Goal: Information Seeking & Learning: Find specific page/section

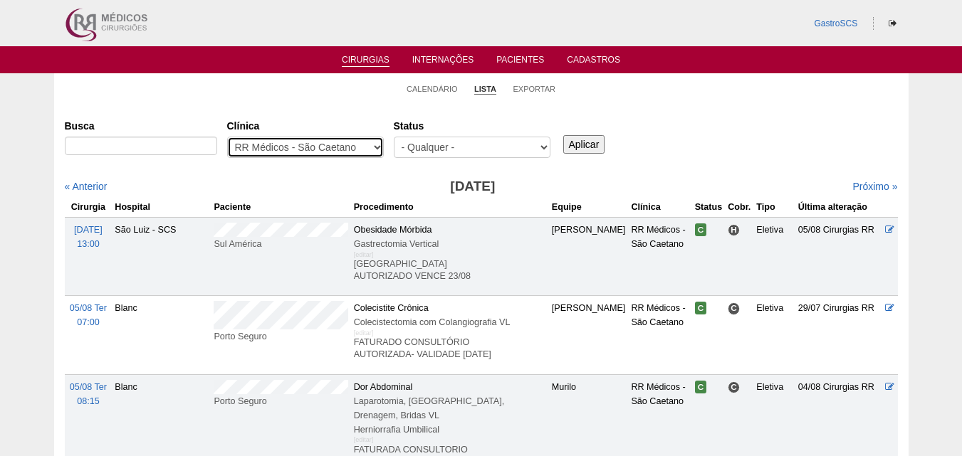
click at [248, 138] on select "- Qualquer - 6R Alphaville Assunção Bartira Brasil Christovão da Gama Cruz Azul…" at bounding box center [305, 147] width 157 height 21
select select "37"
click at [227, 137] on select "- Qualquer - 6R Alphaville Assunção Bartira Brasil Christovão da Gama Cruz Azul…" at bounding box center [305, 147] width 157 height 21
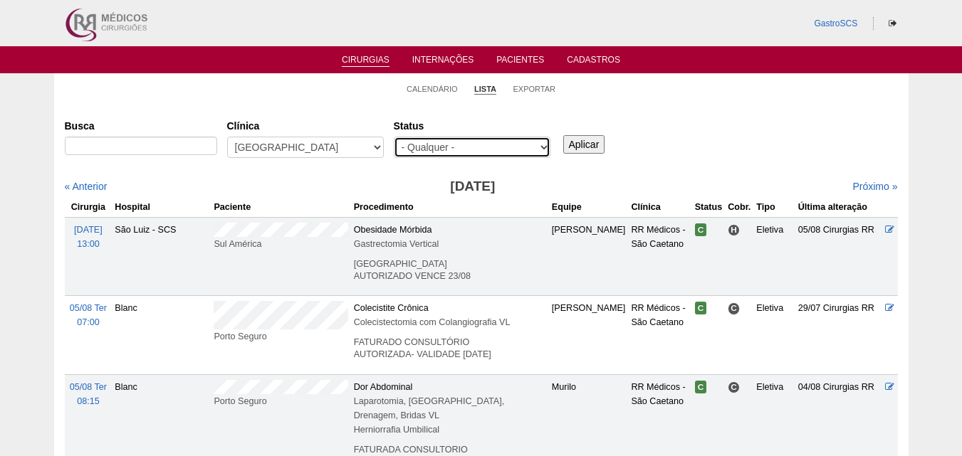
click at [421, 144] on select "- Qualquer - Reservada Confirmada Suspensa Cancelada" at bounding box center [472, 147] width 157 height 21
select select "conf"
click at [394, 137] on select "- Qualquer - Reservada Confirmada Suspensa Cancelada" at bounding box center [472, 147] width 157 height 21
click at [579, 145] on input "Aplicar" at bounding box center [584, 144] width 42 height 19
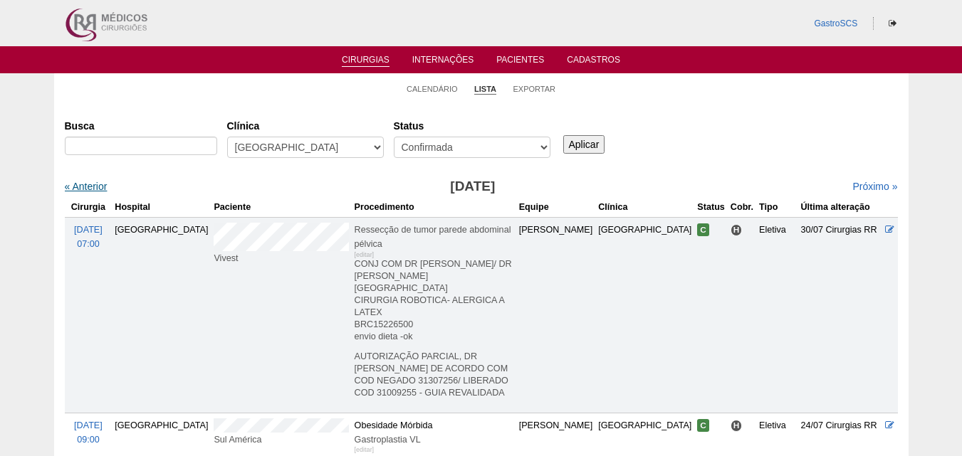
click at [83, 183] on link "« Anterior" at bounding box center [86, 186] width 43 height 11
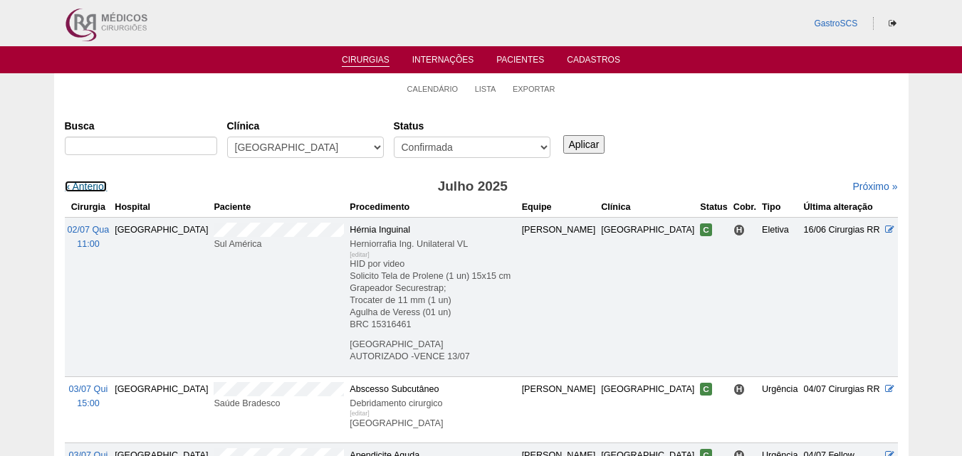
click at [83, 183] on link "« Anterior" at bounding box center [86, 186] width 43 height 11
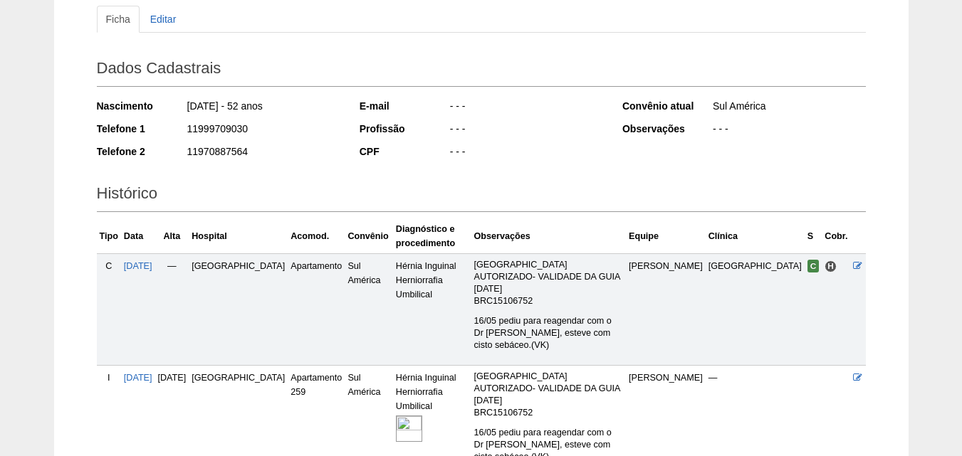
scroll to position [252, 0]
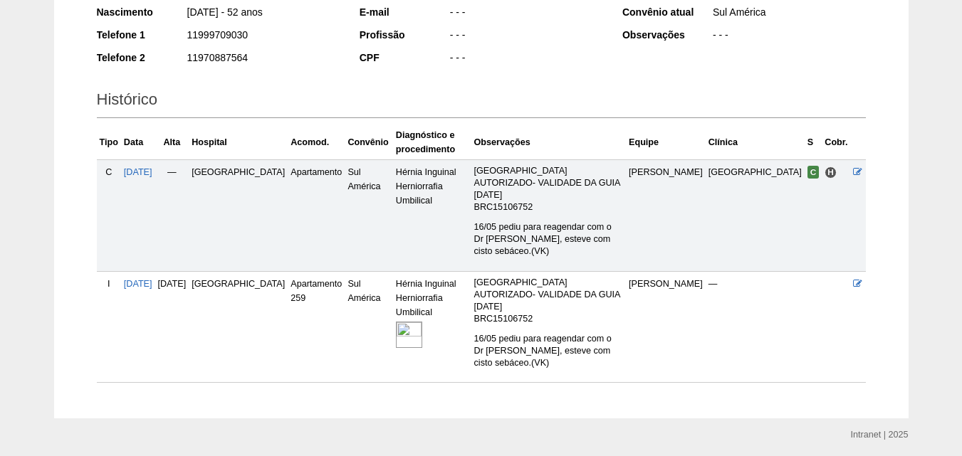
click at [396, 322] on img at bounding box center [409, 335] width 26 height 26
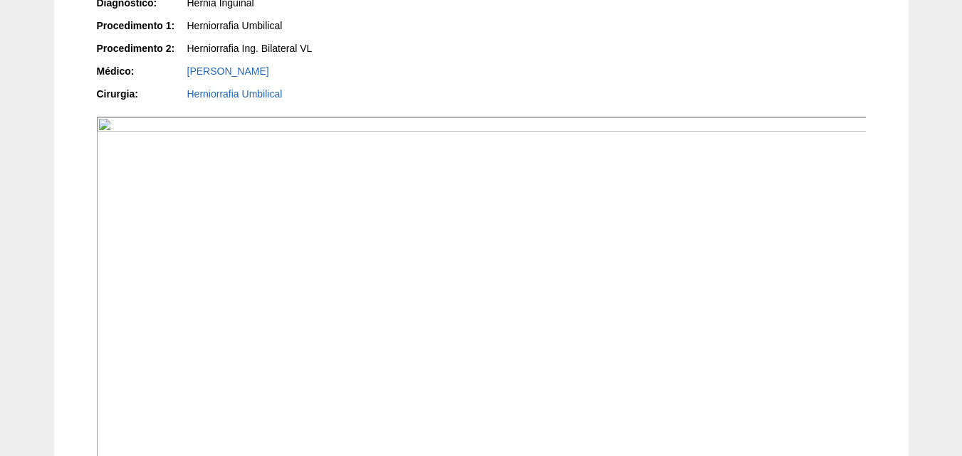
scroll to position [285, 0]
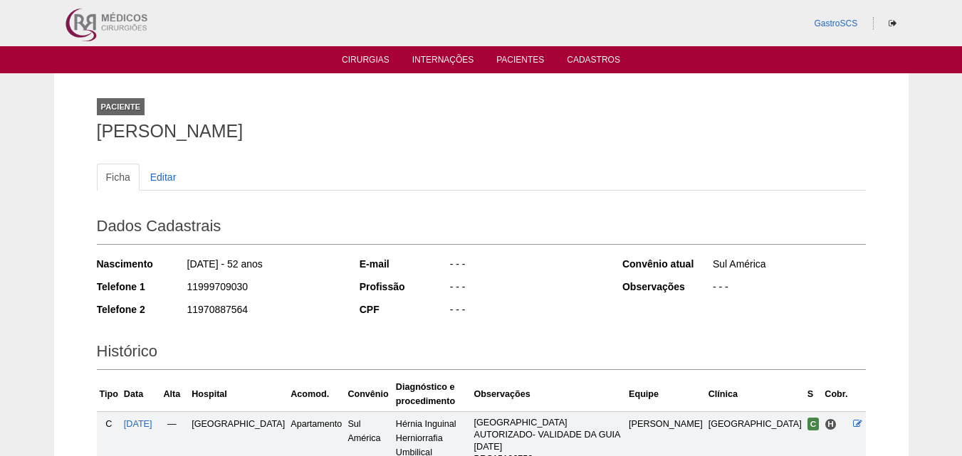
scroll to position [252, 0]
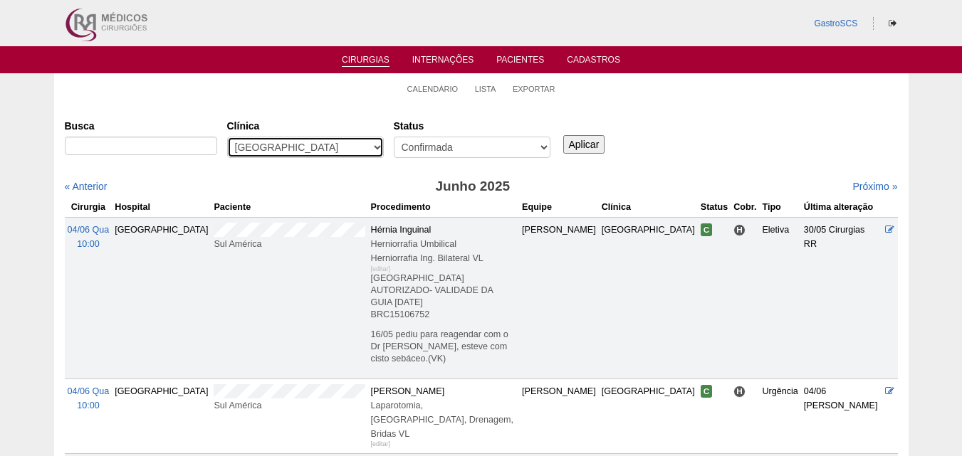
click at [275, 141] on select "- Qualquer - 6R Alphaville Assunção Bartira Brasil Christovão da Gama Cruz Azul…" at bounding box center [305, 147] width 157 height 21
select select "50"
click at [227, 137] on select "- Qualquer - 6R Alphaville Assunção Bartira Brasil Christovão da Gama Cruz Azul…" at bounding box center [305, 147] width 157 height 21
click at [584, 143] on input "Aplicar" at bounding box center [584, 144] width 42 height 19
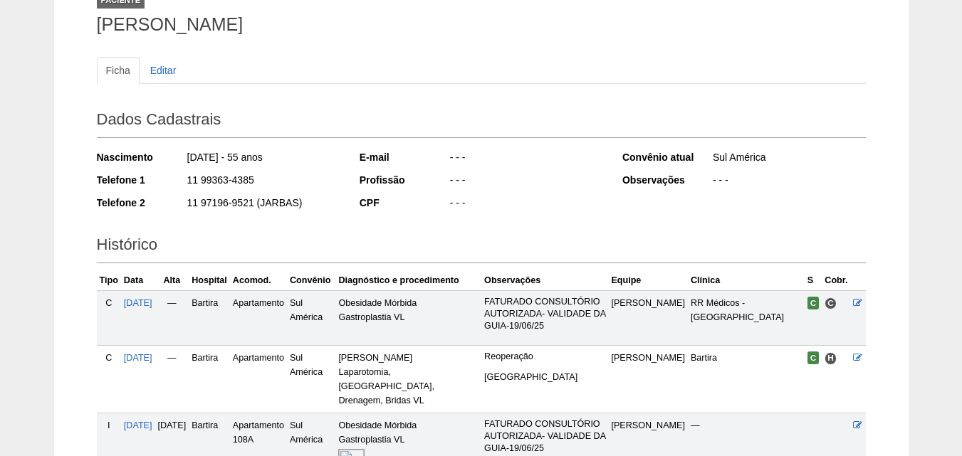
scroll to position [214, 0]
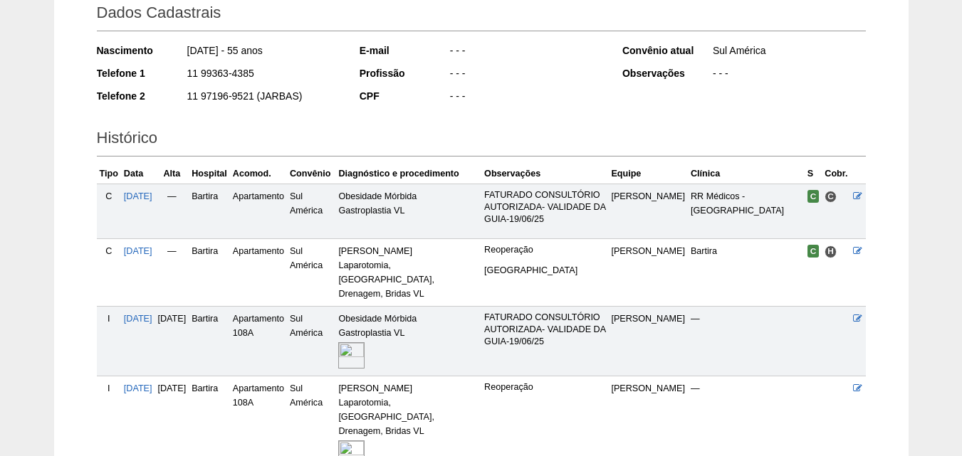
click at [364, 345] on img at bounding box center [351, 355] width 26 height 26
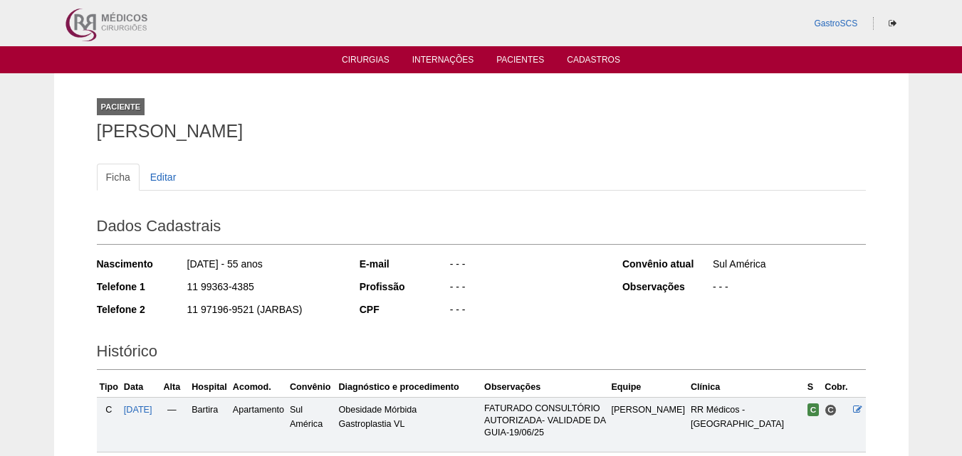
scroll to position [214, 0]
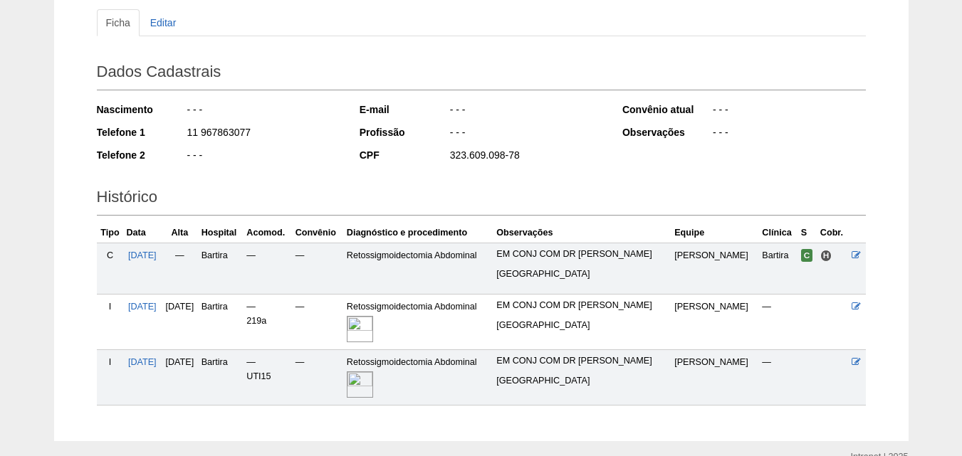
scroll to position [225, 0]
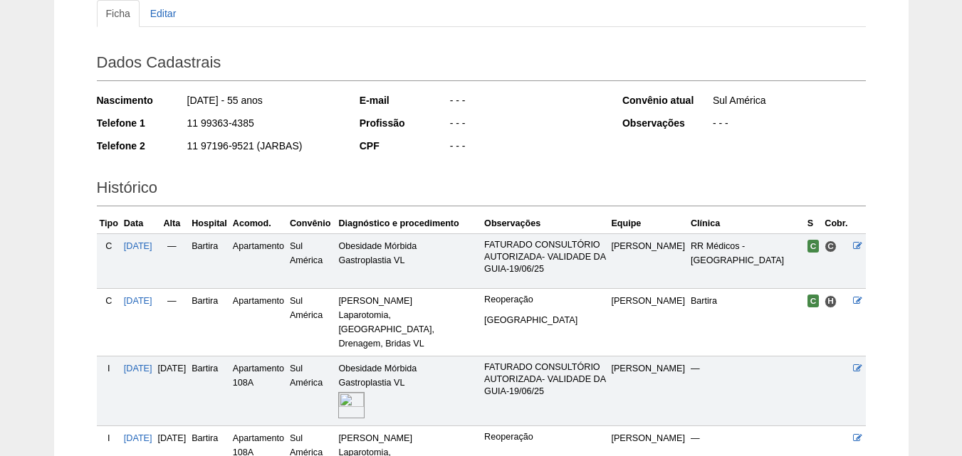
scroll to position [285, 0]
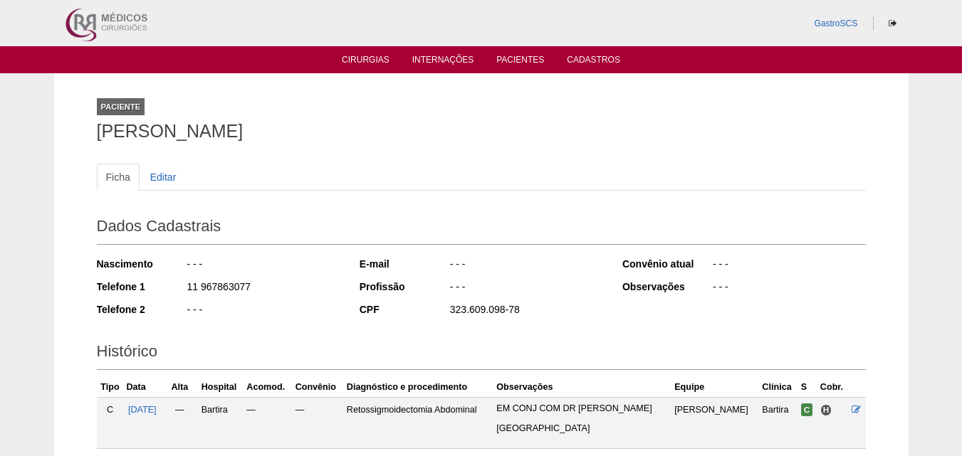
scroll to position [225, 0]
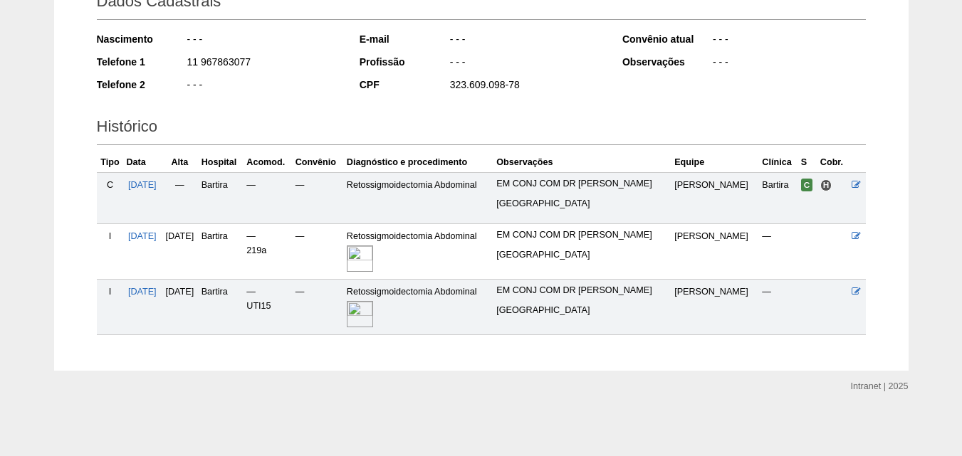
click at [373, 262] on img at bounding box center [360, 259] width 26 height 26
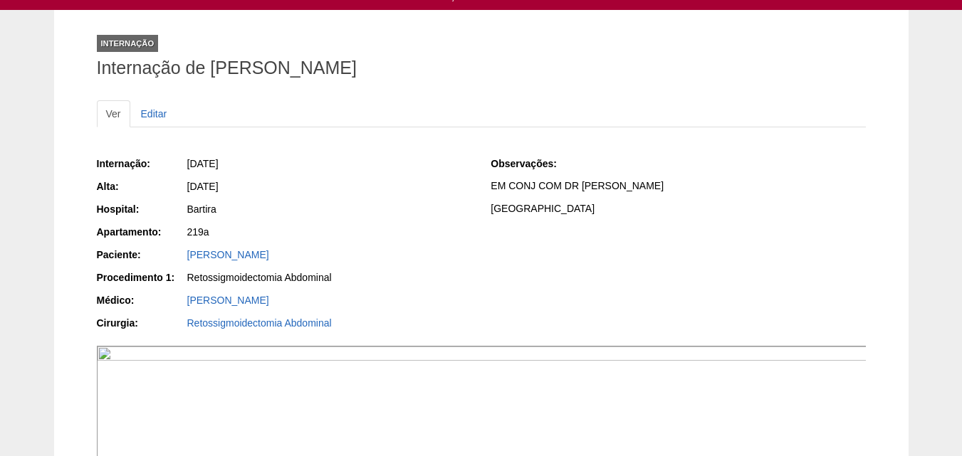
scroll to position [142, 0]
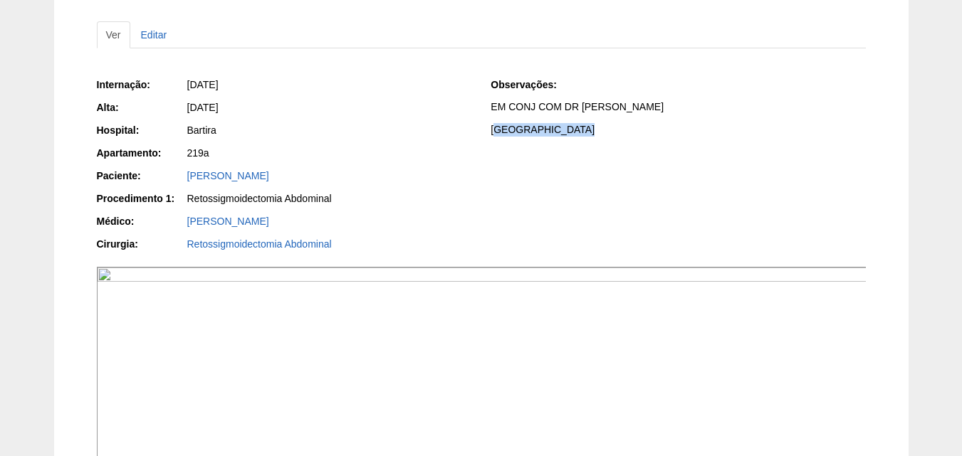
drag, startPoint x: 500, startPoint y: 124, endPoint x: 601, endPoint y: 135, distance: 101.0
click at [601, 135] on p "[GEOGRAPHIC_DATA]" at bounding box center [677, 130] width 374 height 14
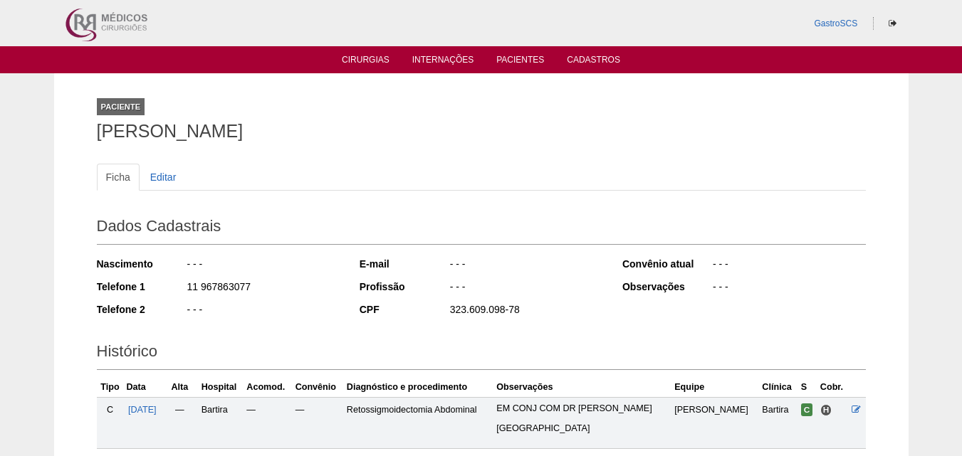
scroll to position [220, 0]
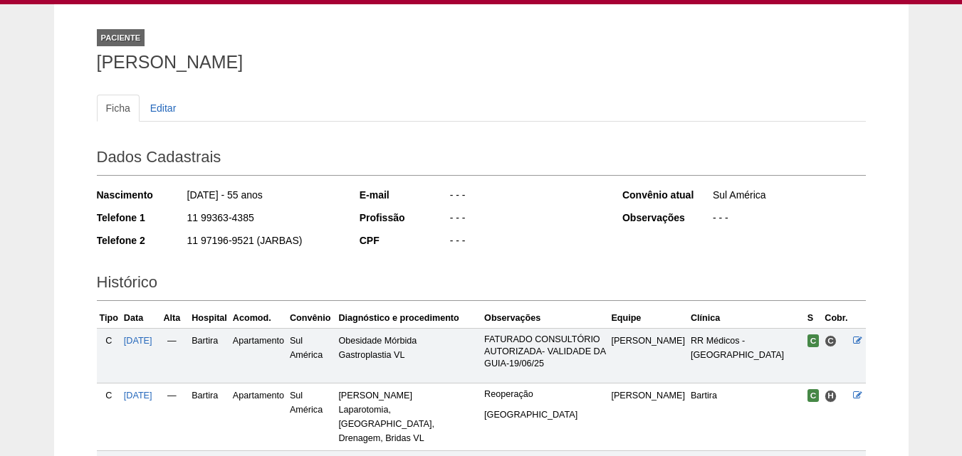
scroll to position [214, 0]
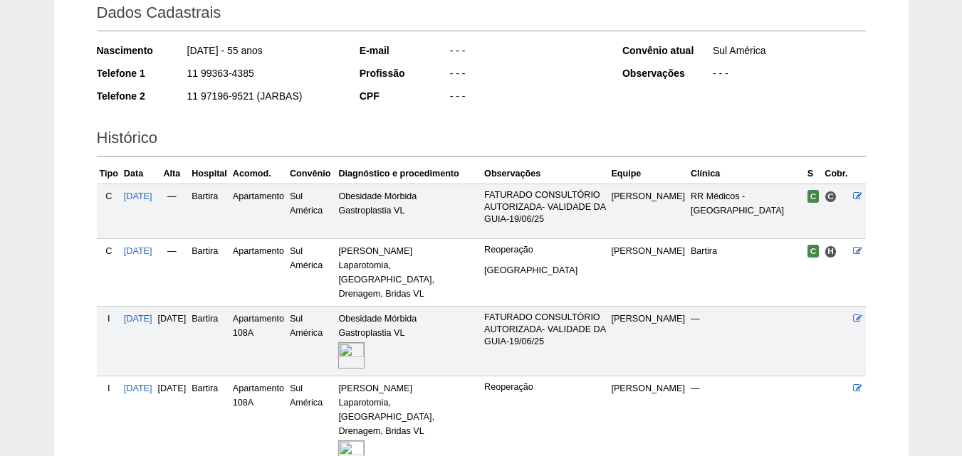
click at [364, 345] on img at bounding box center [351, 355] width 26 height 26
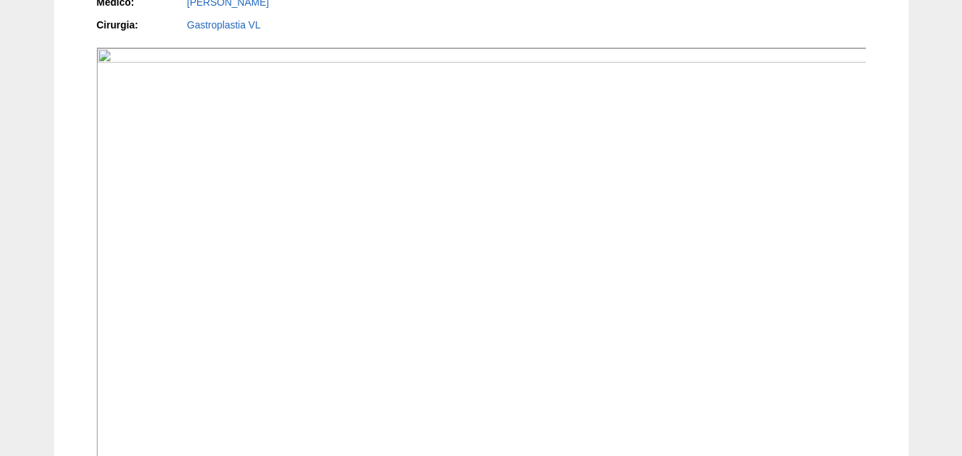
scroll to position [498, 0]
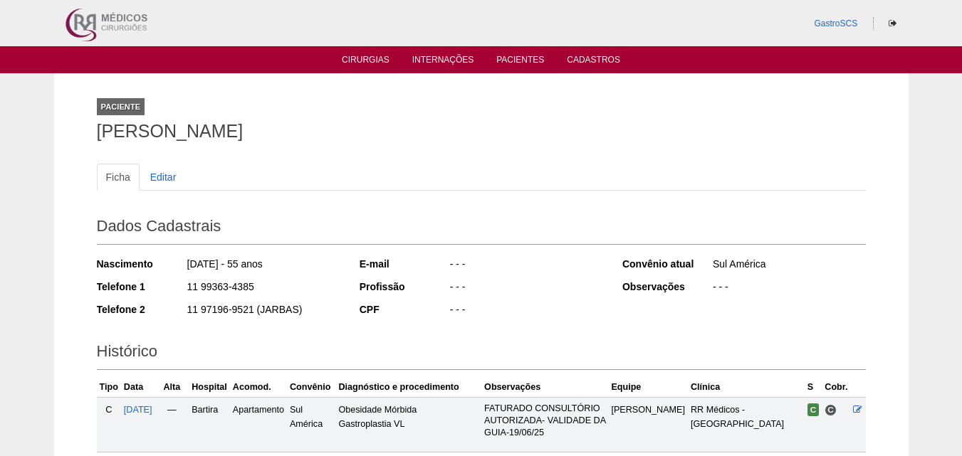
scroll to position [214, 0]
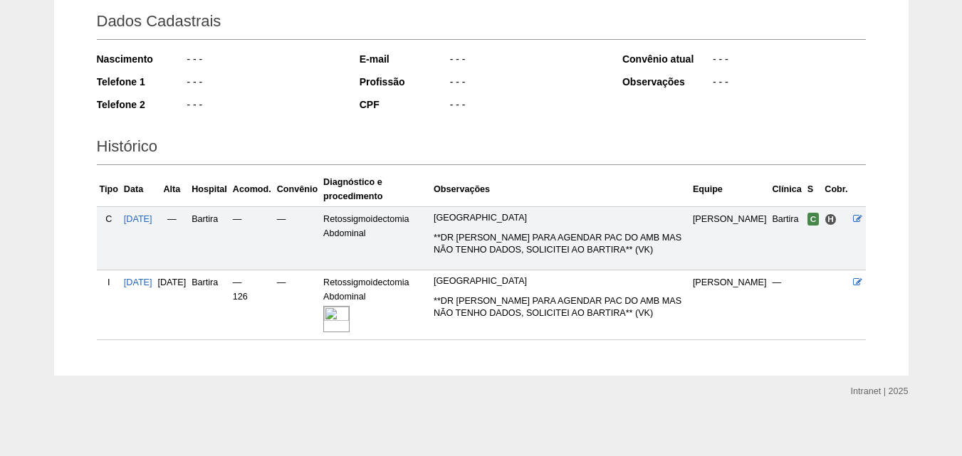
scroll to position [210, 0]
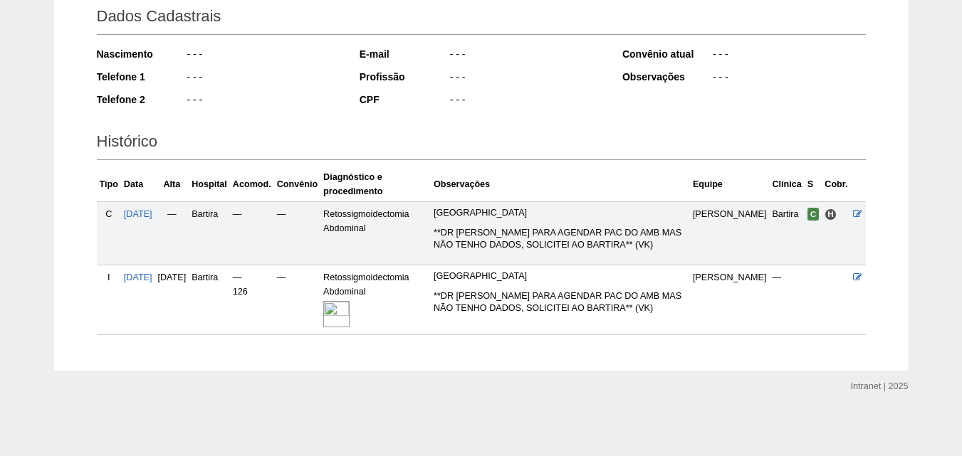
click at [350, 309] on img at bounding box center [336, 314] width 26 height 26
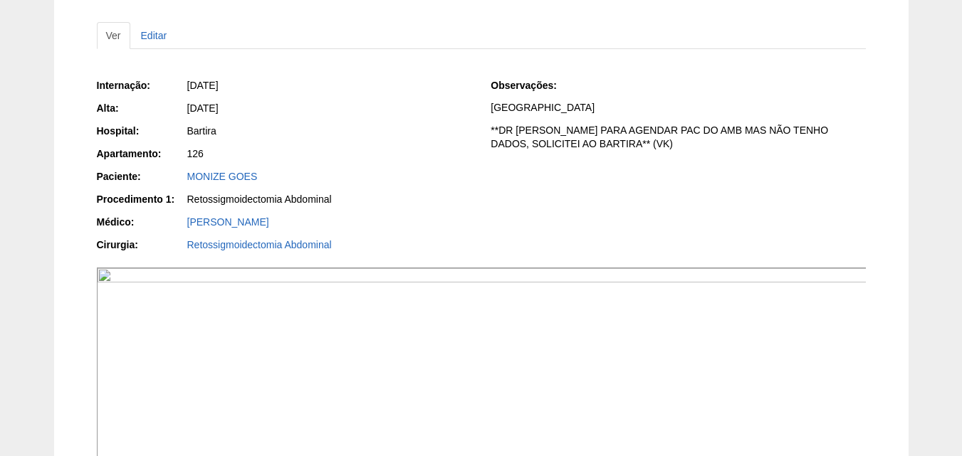
scroll to position [285, 0]
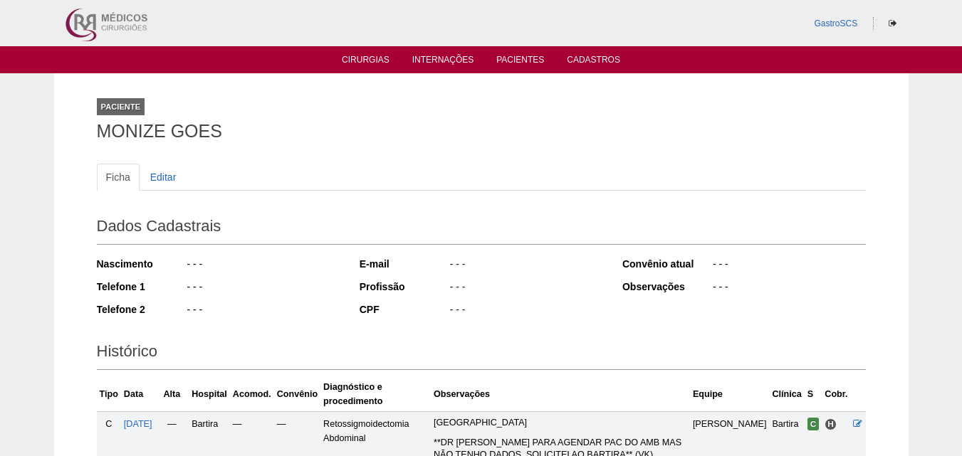
scroll to position [210, 0]
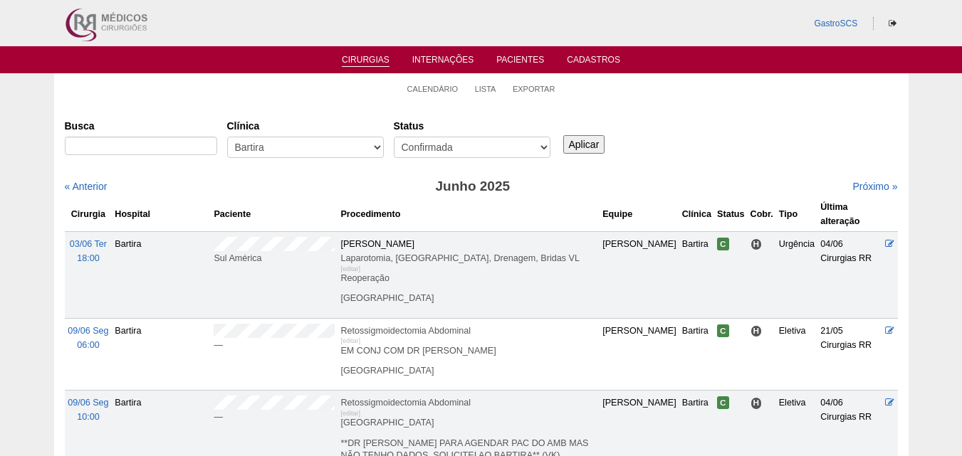
scroll to position [285, 0]
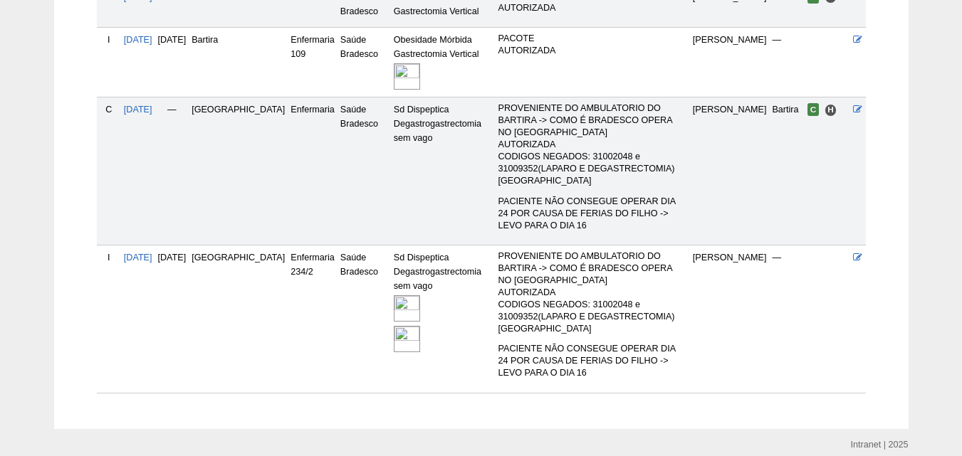
scroll to position [437, 0]
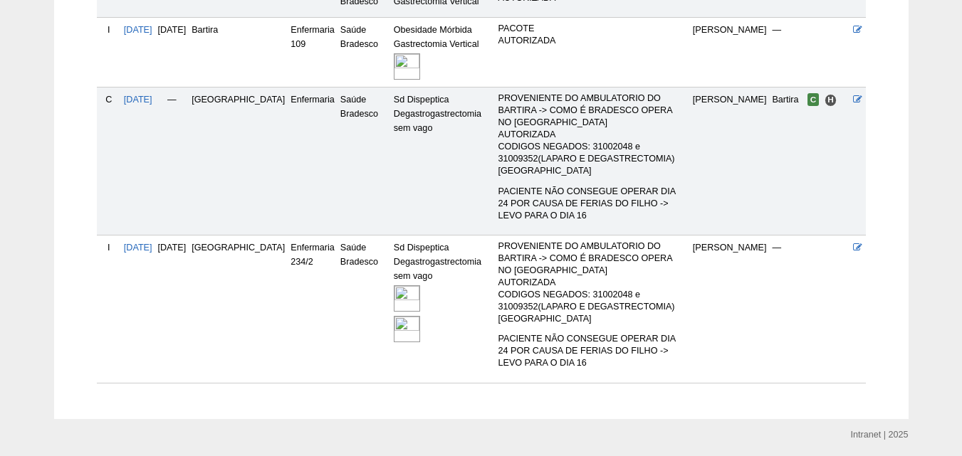
click at [398, 316] on img at bounding box center [407, 329] width 26 height 26
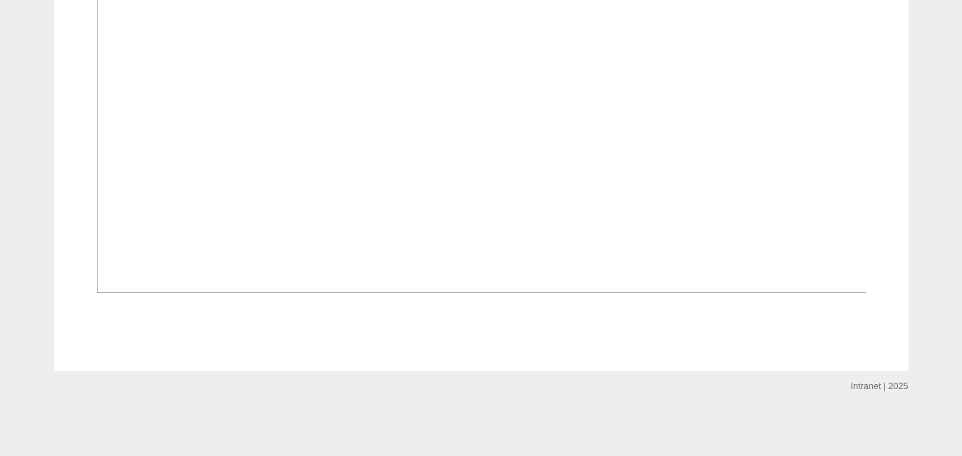
scroll to position [1210, 0]
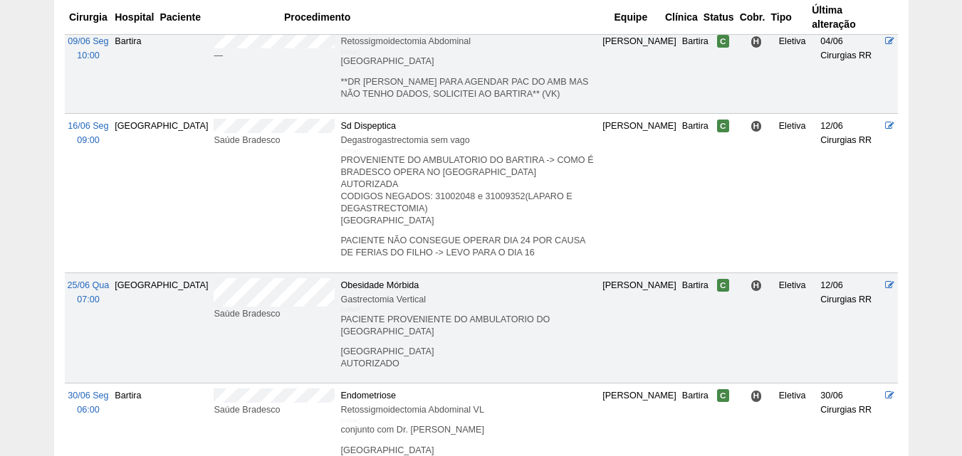
scroll to position [427, 0]
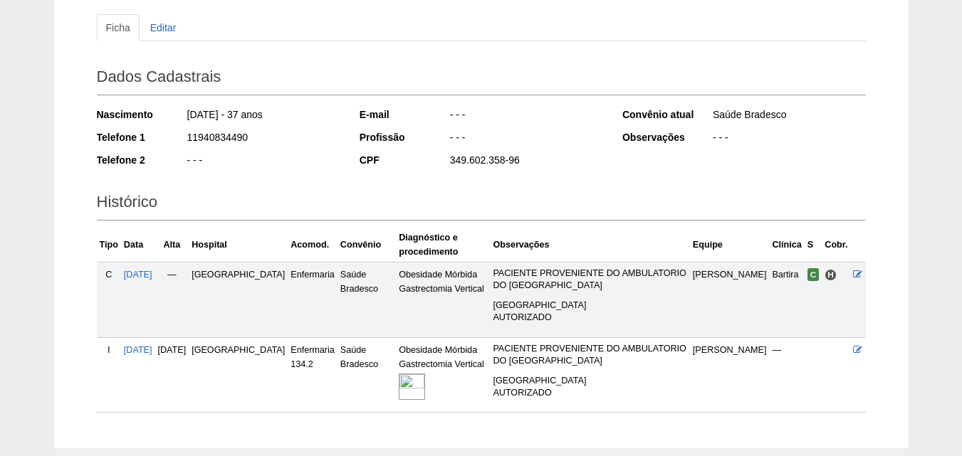
scroll to position [228, 0]
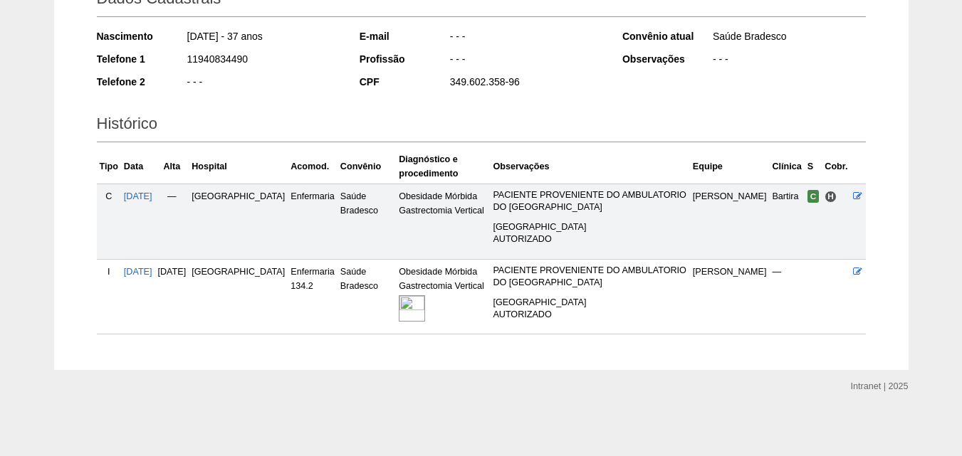
click at [399, 305] on img at bounding box center [412, 308] width 26 height 26
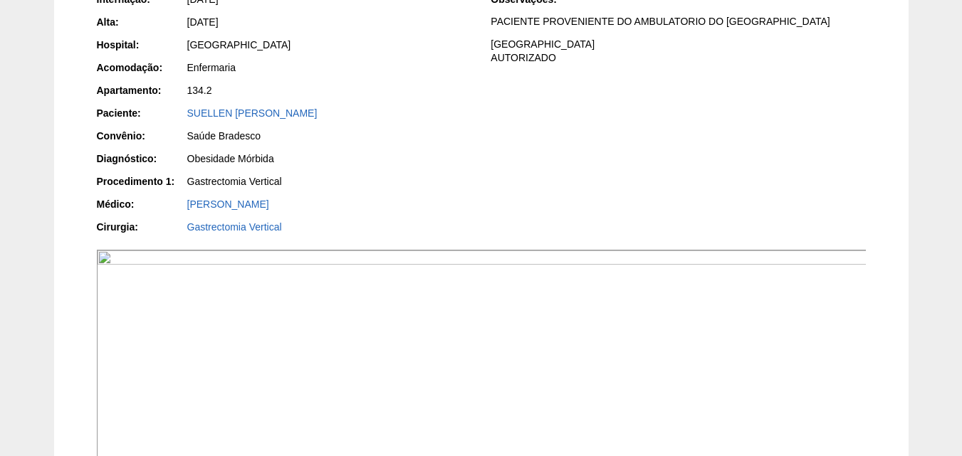
scroll to position [142, 0]
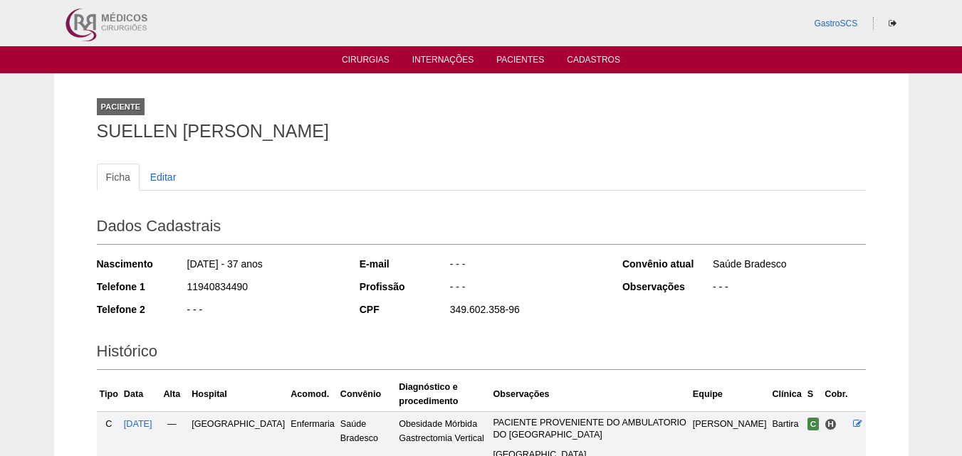
scroll to position [223, 0]
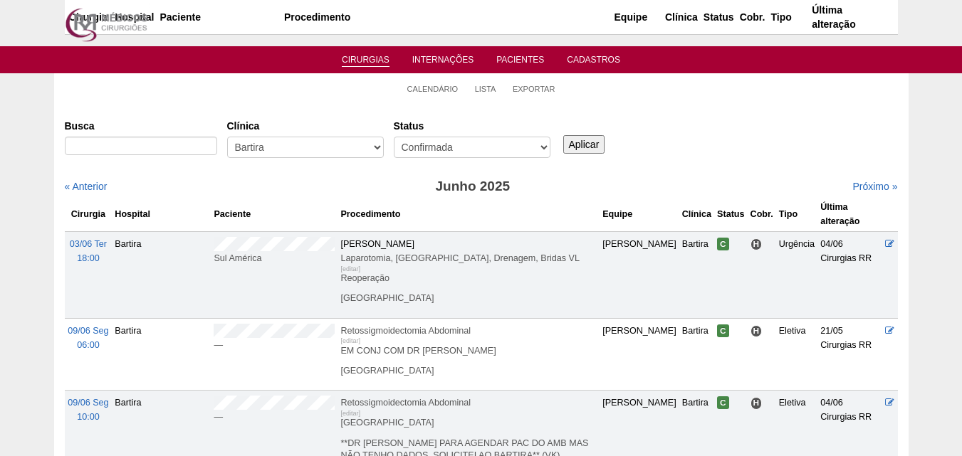
scroll to position [427, 0]
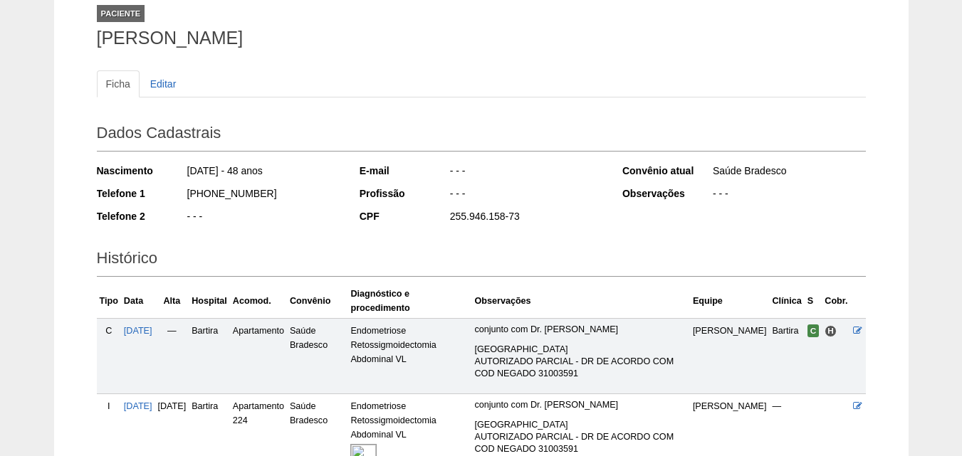
scroll to position [222, 0]
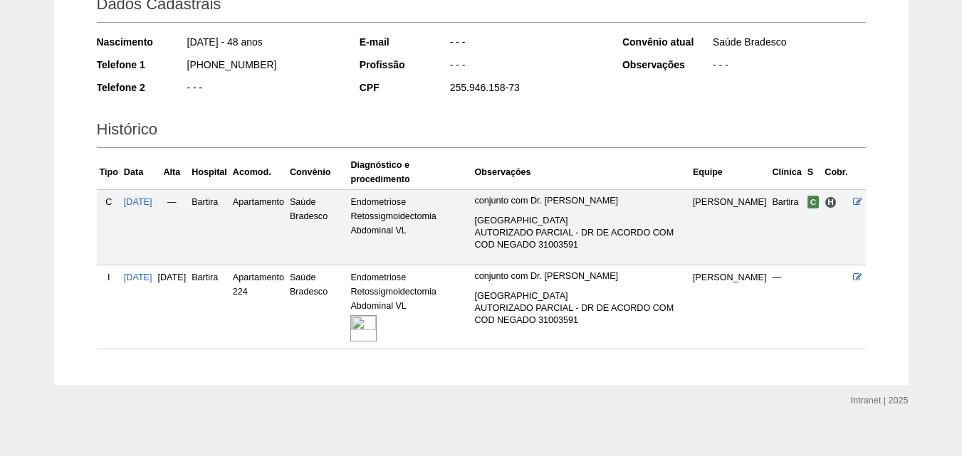
click at [377, 315] on img at bounding box center [363, 328] width 26 height 26
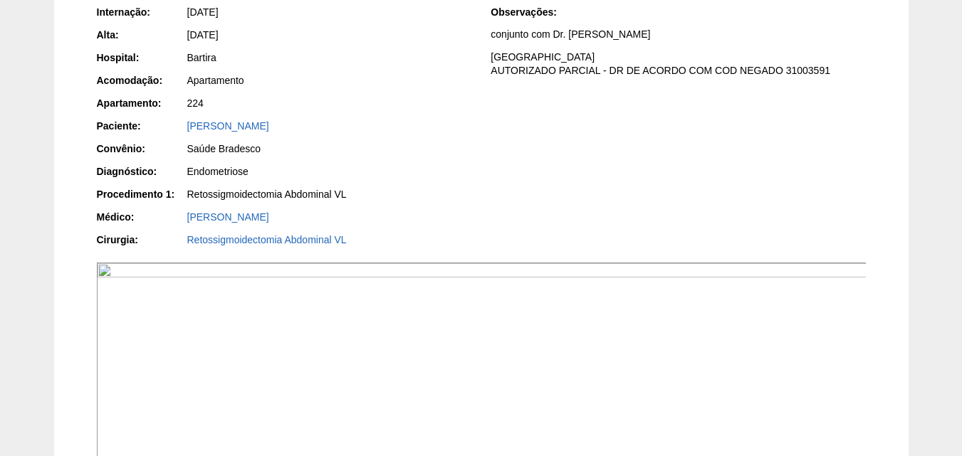
scroll to position [356, 0]
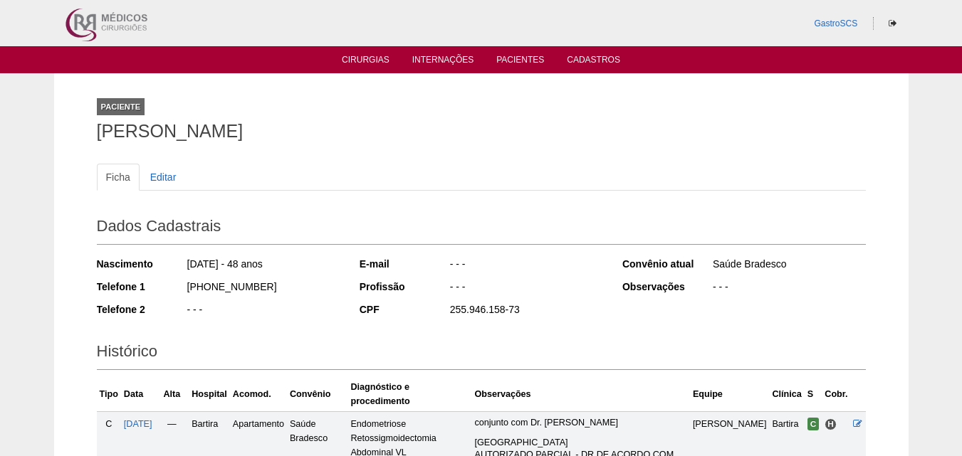
scroll to position [217, 0]
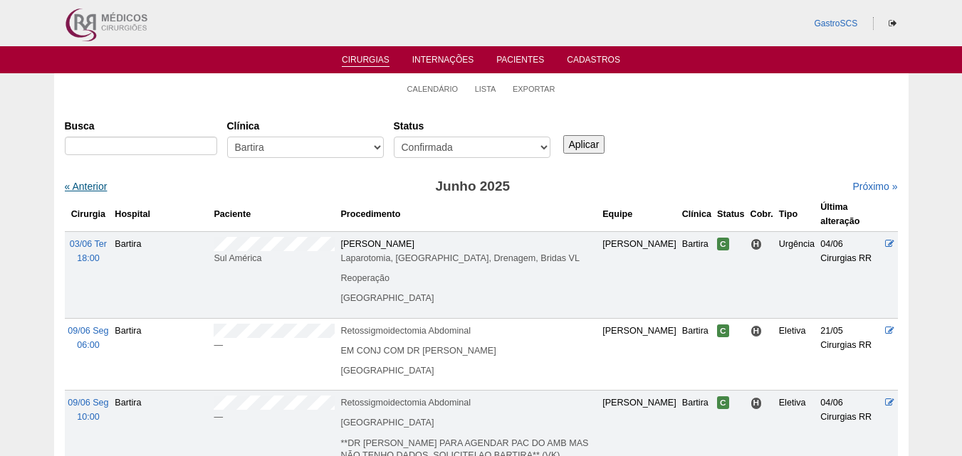
click at [88, 188] on link "« Anterior" at bounding box center [86, 186] width 43 height 11
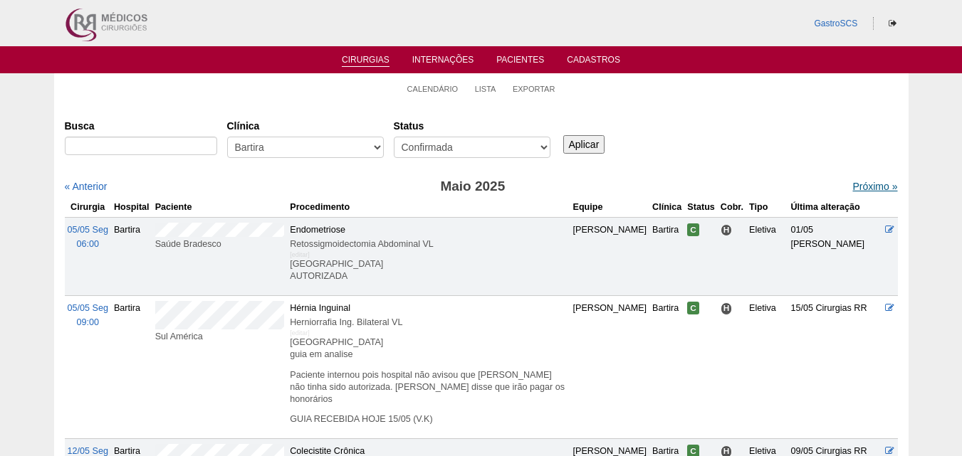
click at [863, 191] on link "Próximo »" at bounding box center [874, 186] width 45 height 11
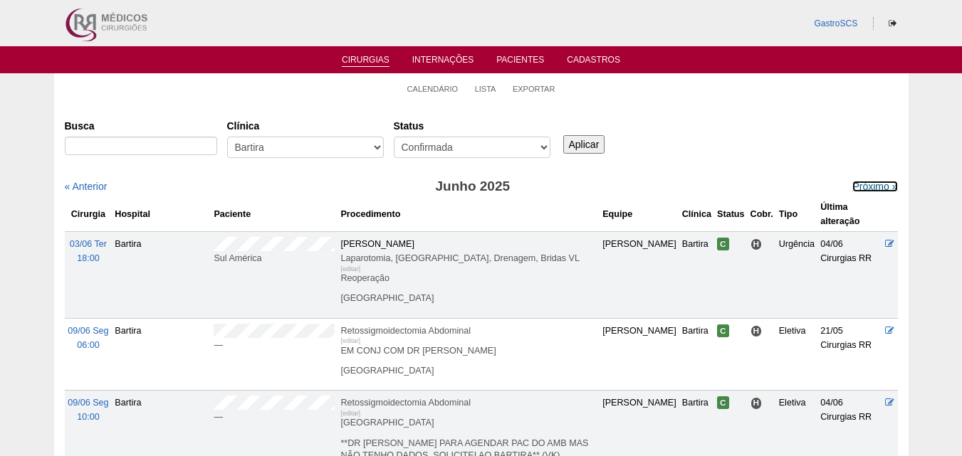
click at [863, 191] on link "Próximo »" at bounding box center [874, 186] width 45 height 11
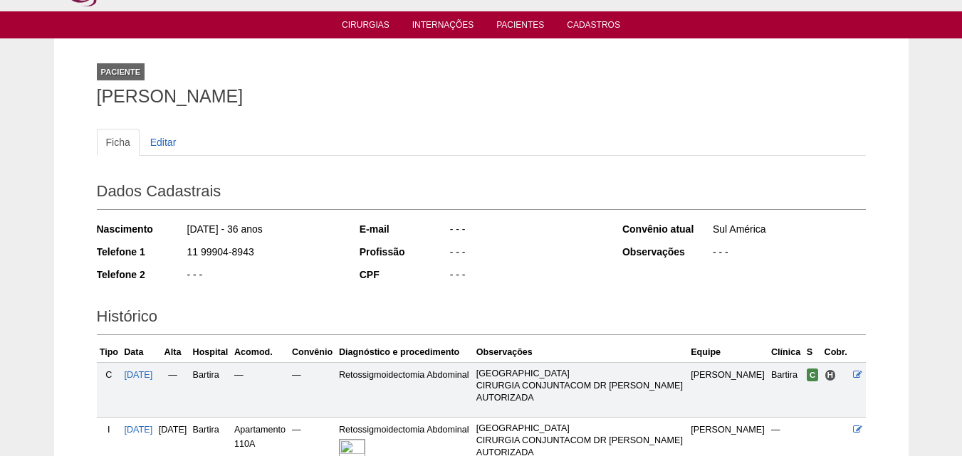
scroll to position [229, 0]
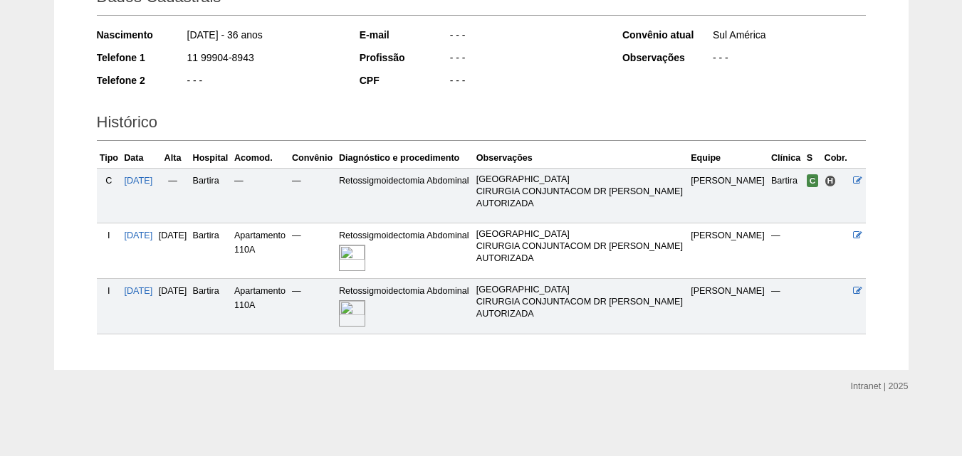
click at [365, 310] on img at bounding box center [352, 313] width 26 height 26
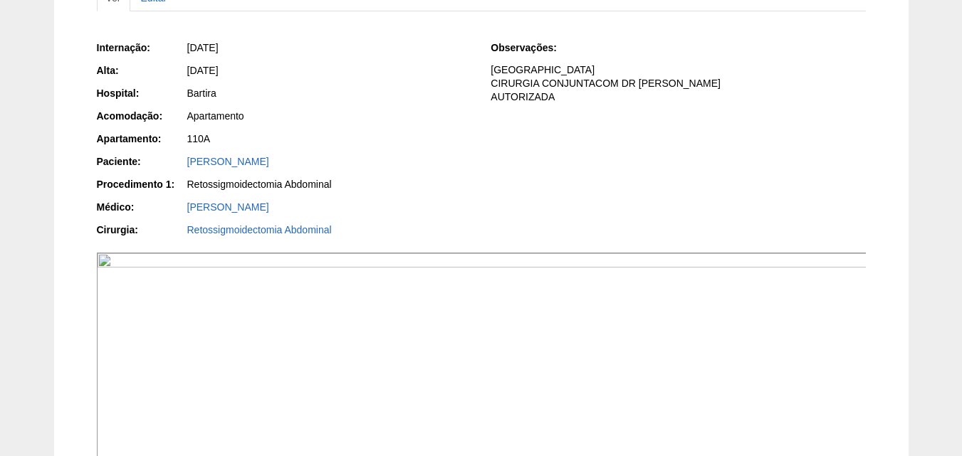
scroll to position [285, 0]
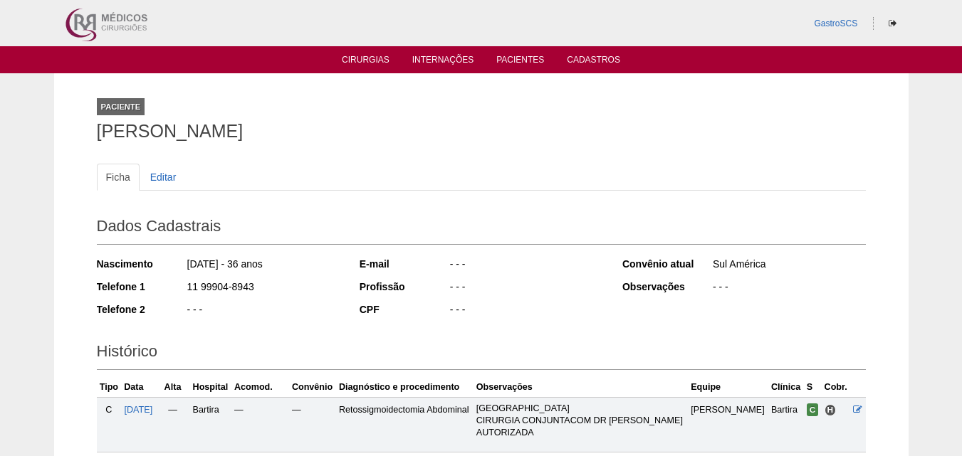
scroll to position [224, 0]
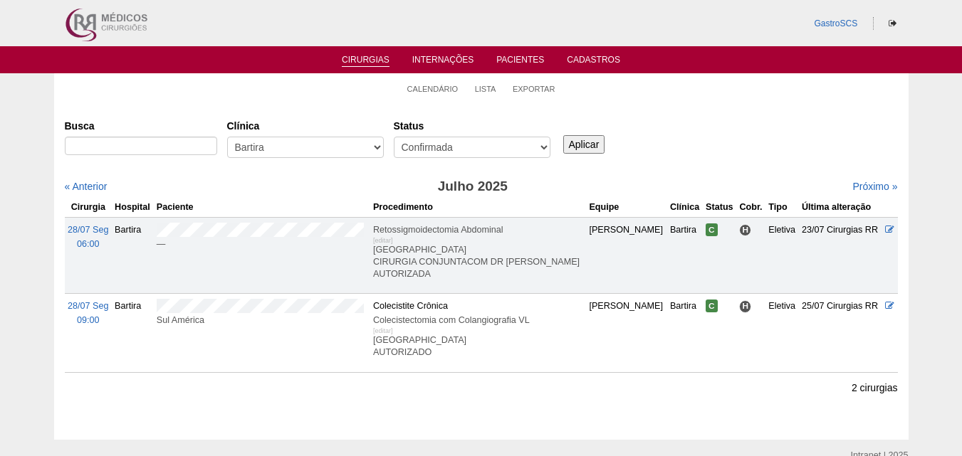
click at [180, 298] on td "Sul América" at bounding box center [262, 333] width 216 height 78
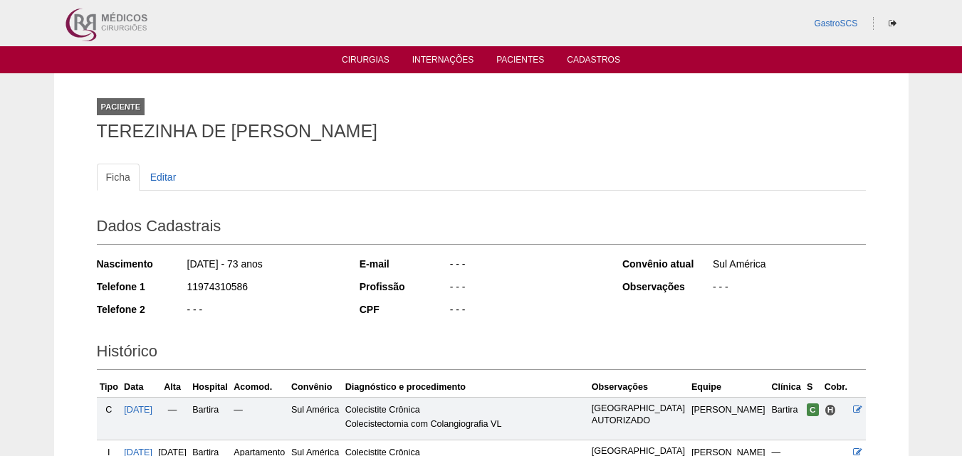
scroll to position [332, 0]
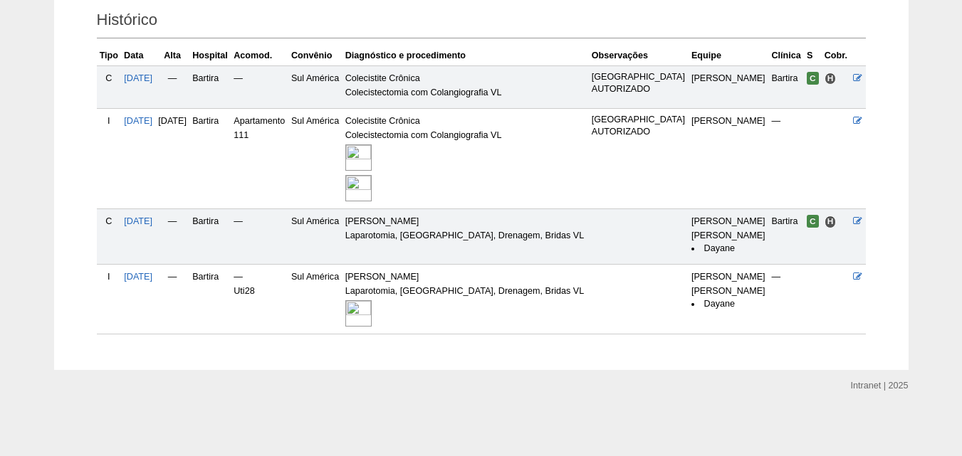
click at [372, 154] on img at bounding box center [358, 158] width 26 height 26
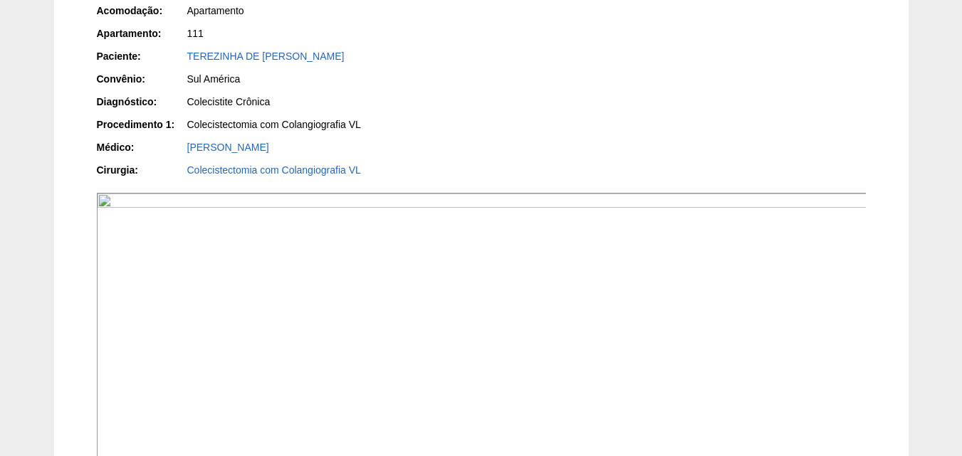
scroll to position [498, 0]
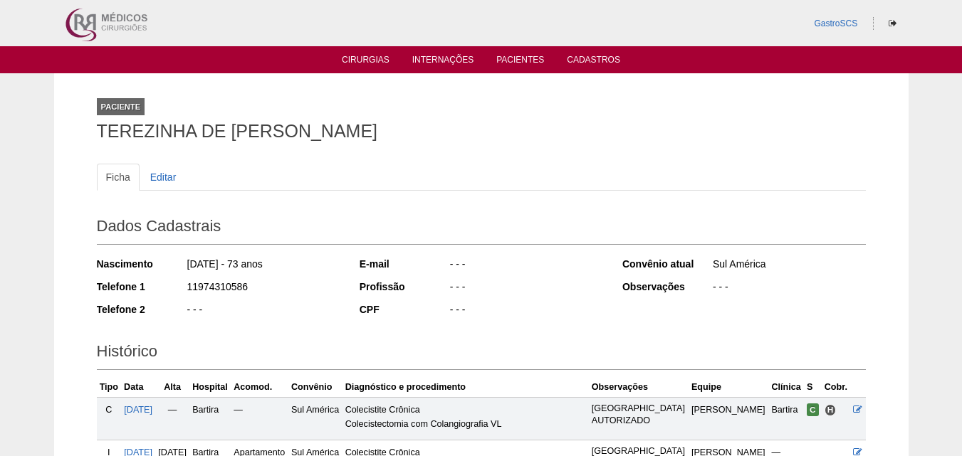
scroll to position [332, 0]
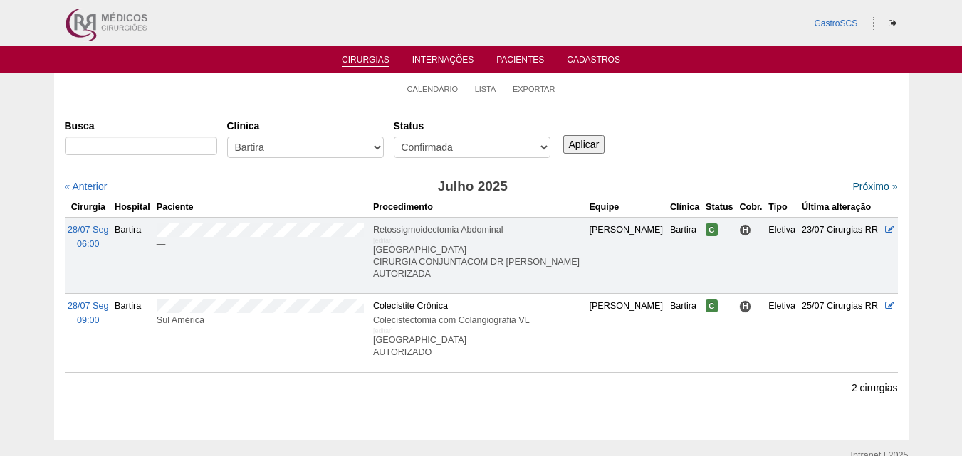
click at [866, 191] on link "Próximo »" at bounding box center [874, 186] width 45 height 11
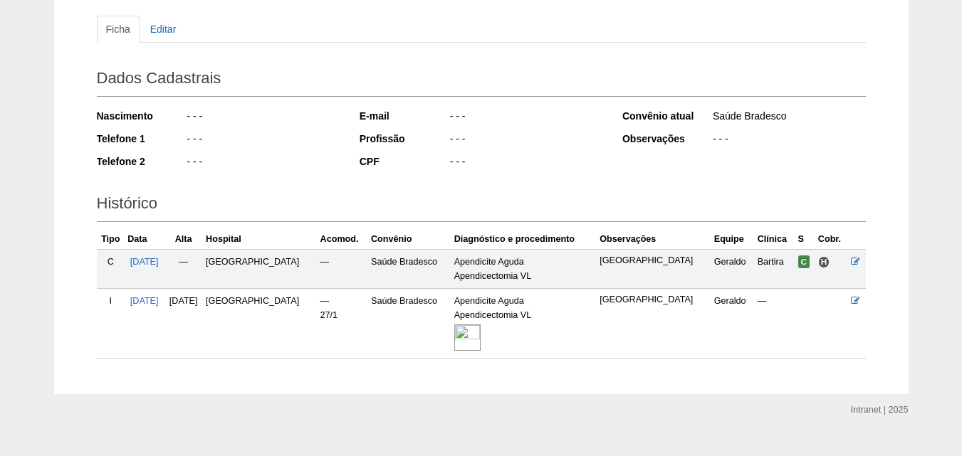
scroll to position [172, 0]
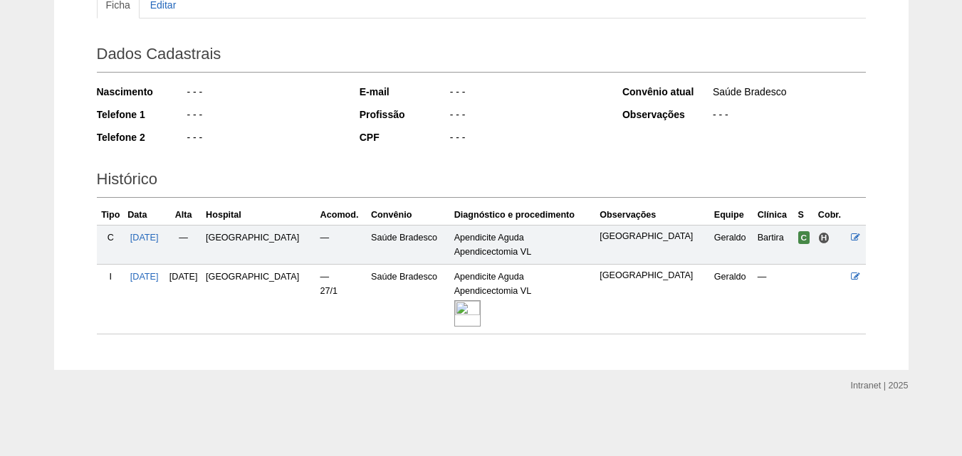
click at [454, 310] on img at bounding box center [467, 313] width 26 height 26
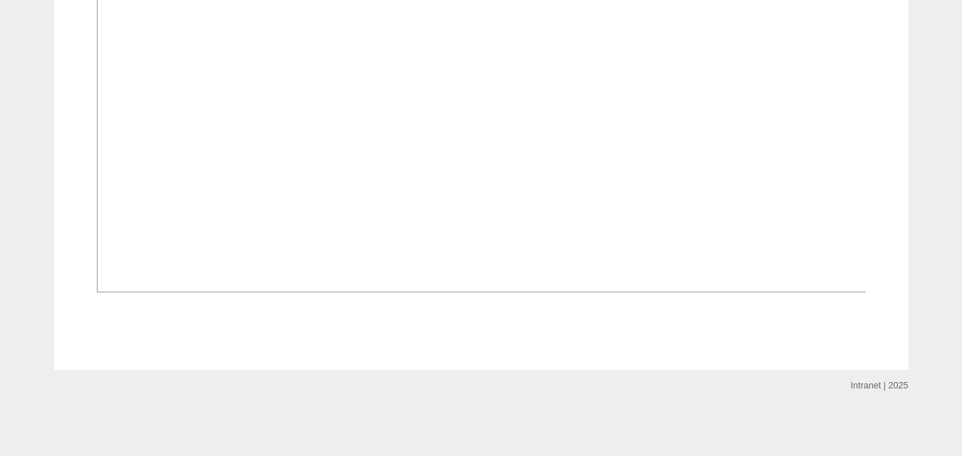
scroll to position [975, 0]
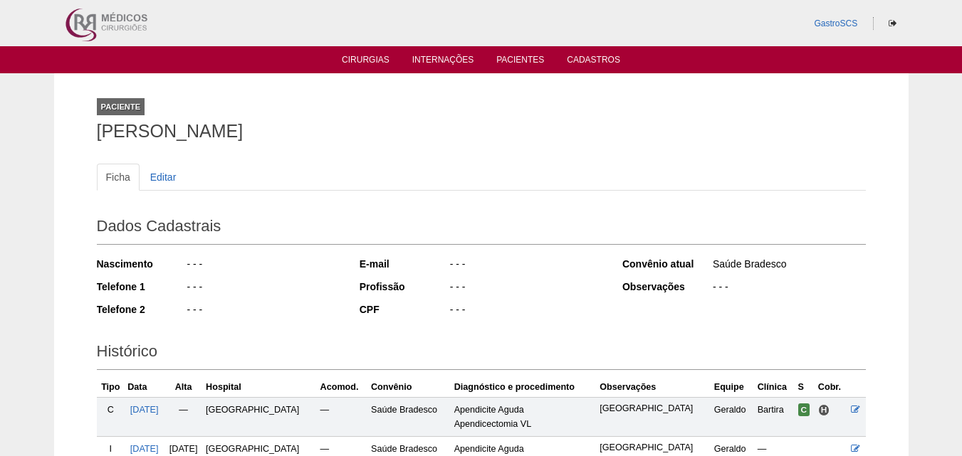
scroll to position [172, 0]
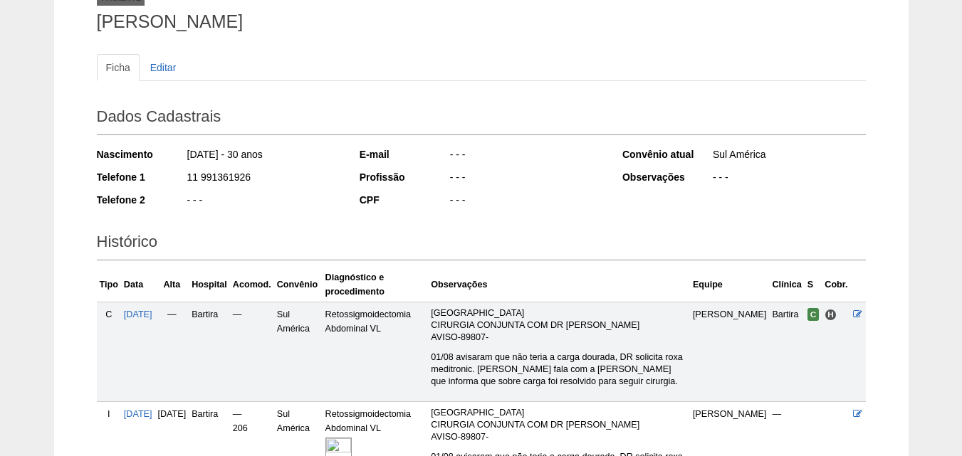
scroll to position [276, 0]
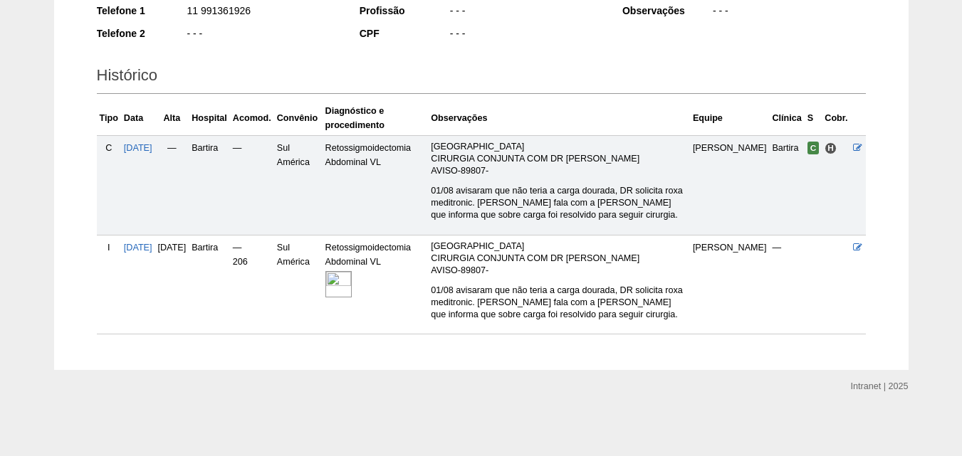
click at [352, 290] on img at bounding box center [338, 284] width 26 height 26
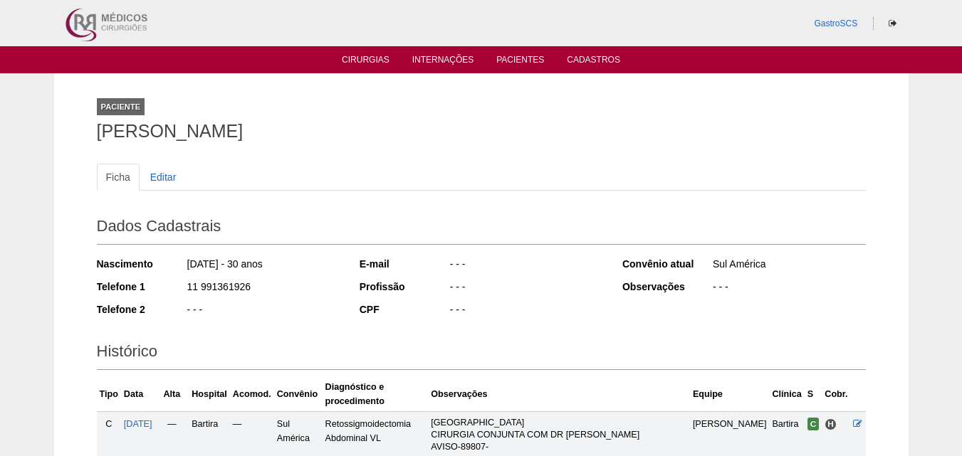
scroll to position [276, 0]
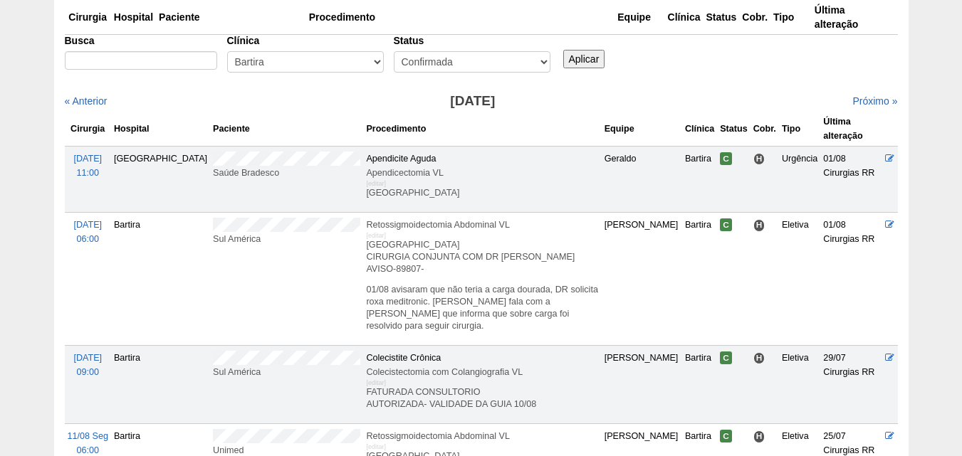
scroll to position [285, 0]
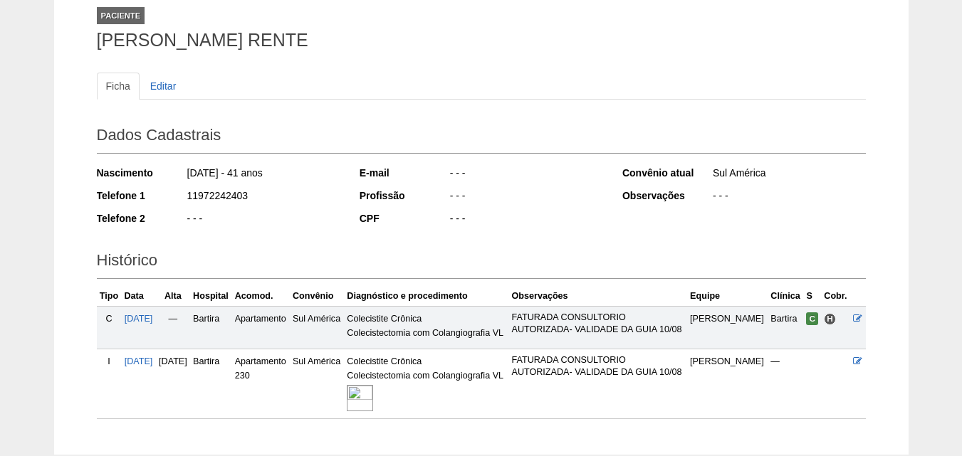
scroll to position [176, 0]
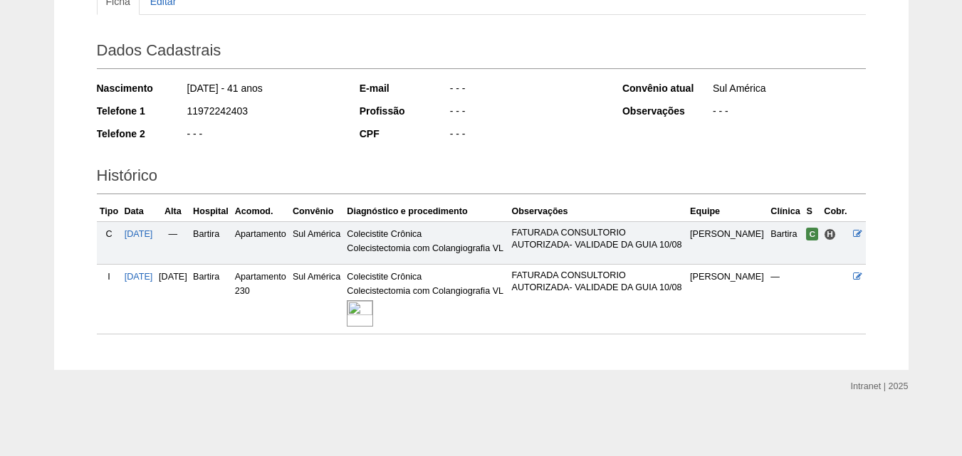
click at [373, 309] on img at bounding box center [360, 313] width 26 height 26
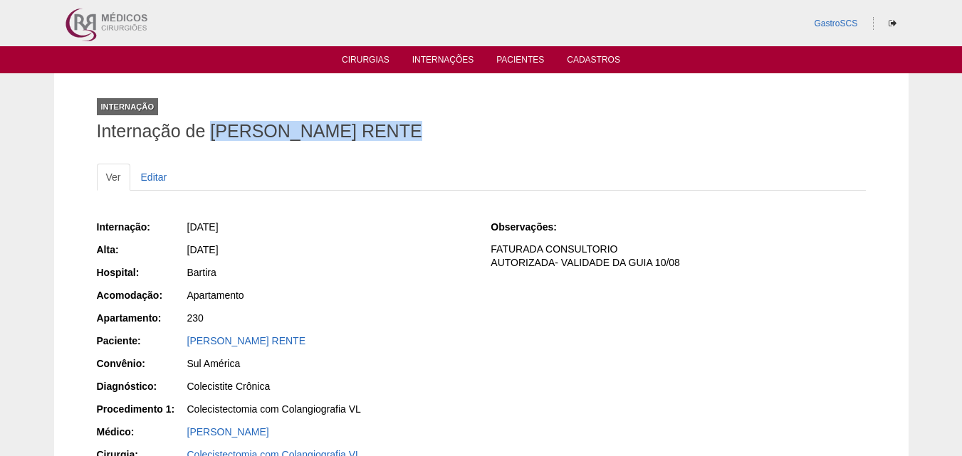
drag, startPoint x: 211, startPoint y: 132, endPoint x: 432, endPoint y: 132, distance: 220.7
click at [432, 132] on h1 "Internação de [PERSON_NAME] RENTE" at bounding box center [481, 131] width 769 height 18
copy h1 "[PERSON_NAME] RENTE"
click at [304, 280] on div "Bartira" at bounding box center [328, 275] width 285 height 18
drag, startPoint x: 488, startPoint y: 226, endPoint x: 537, endPoint y: 227, distance: 48.4
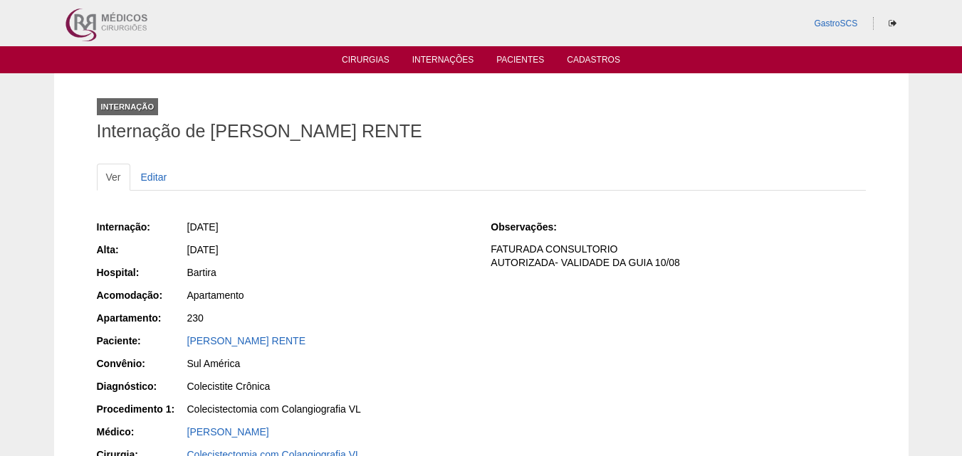
click at [537, 227] on div "Internação: 04/08/2025 Alta: 04/08/2025 Hospital: Bartira Acomodação: Apartamen…" at bounding box center [481, 343] width 769 height 256
click at [496, 221] on div "Observações:" at bounding box center [534, 227] width 89 height 14
drag, startPoint x: 491, startPoint y: 227, endPoint x: 631, endPoint y: 249, distance: 141.3
click at [631, 249] on div "Observações: FATURADA CONSULTORIO AUTORIZADA- VALIDADE DA GUIA 10/08" at bounding box center [677, 249] width 374 height 59
copy div "Observações: FATURADA CONSULTORIO"
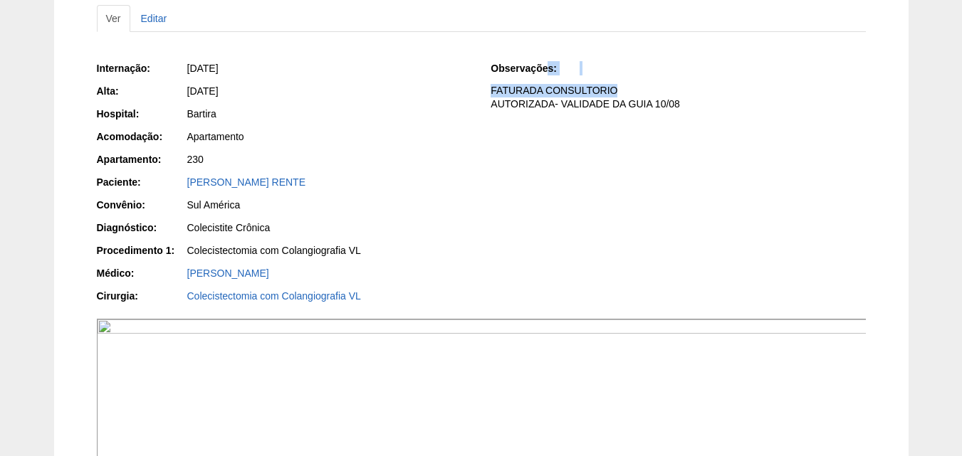
scroll to position [71, 0]
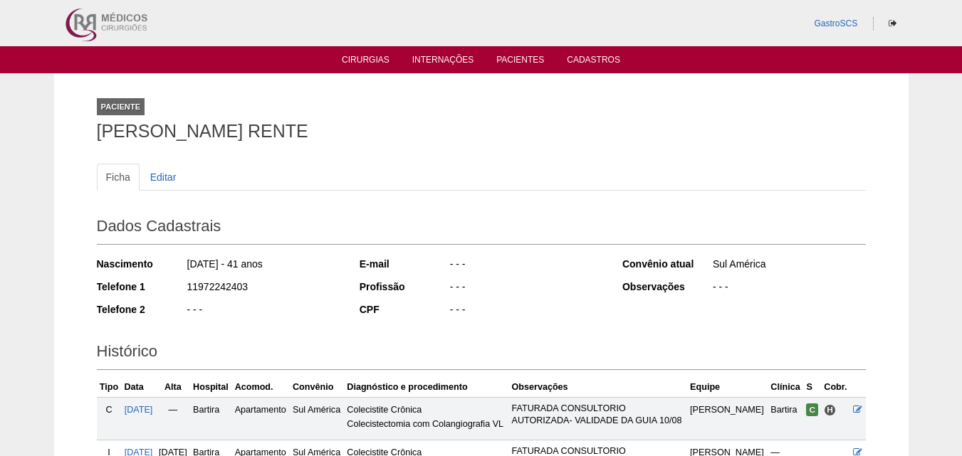
scroll to position [176, 0]
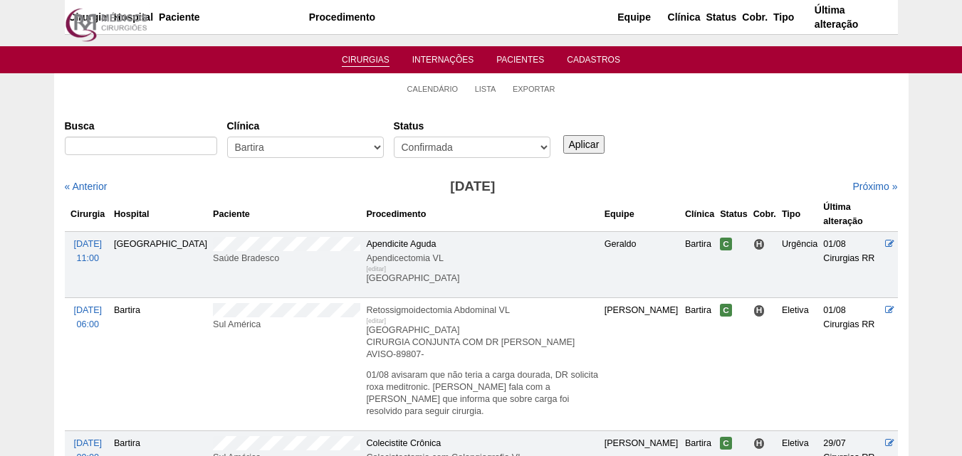
scroll to position [285, 0]
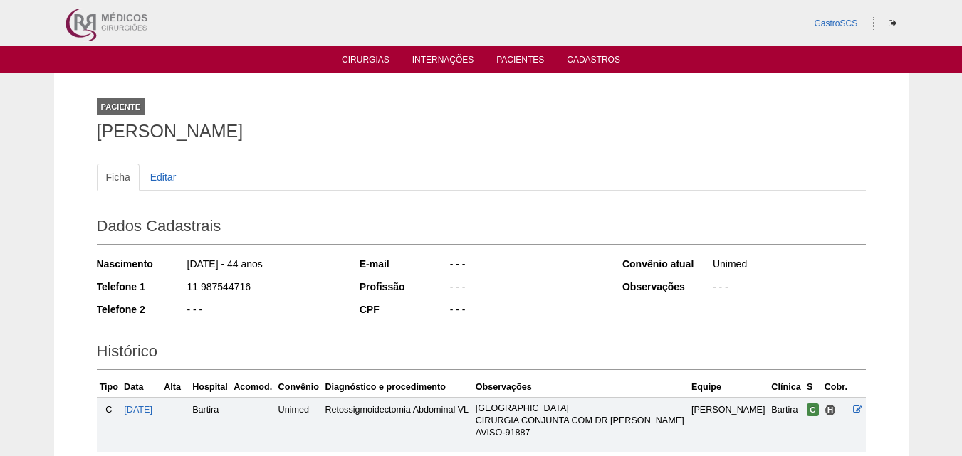
scroll to position [174, 0]
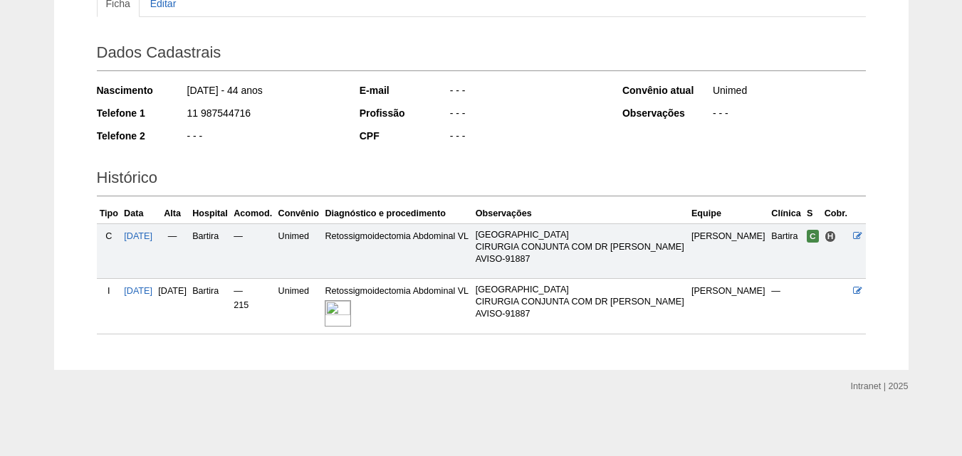
click at [351, 310] on img at bounding box center [338, 313] width 26 height 26
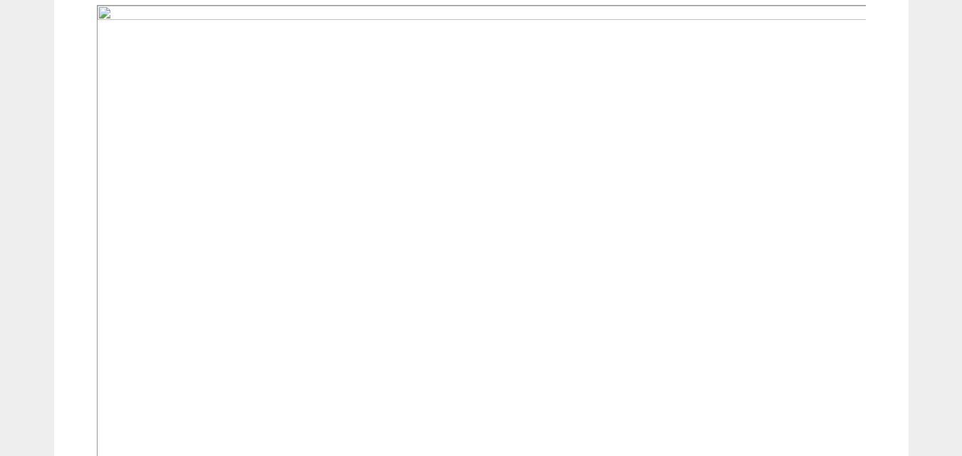
scroll to position [569, 0]
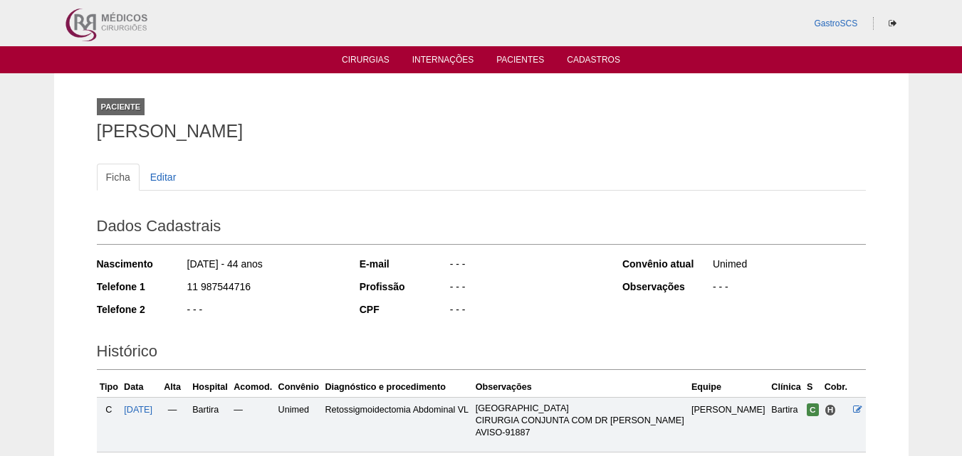
scroll to position [174, 0]
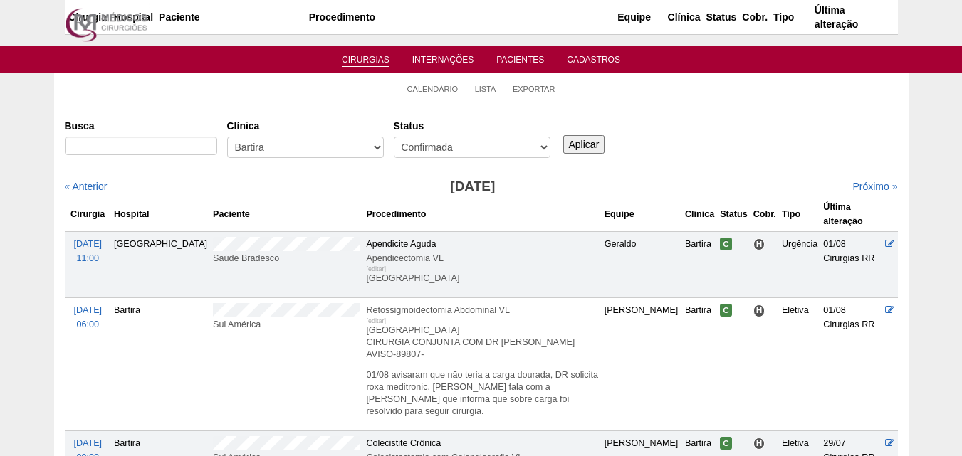
scroll to position [285, 0]
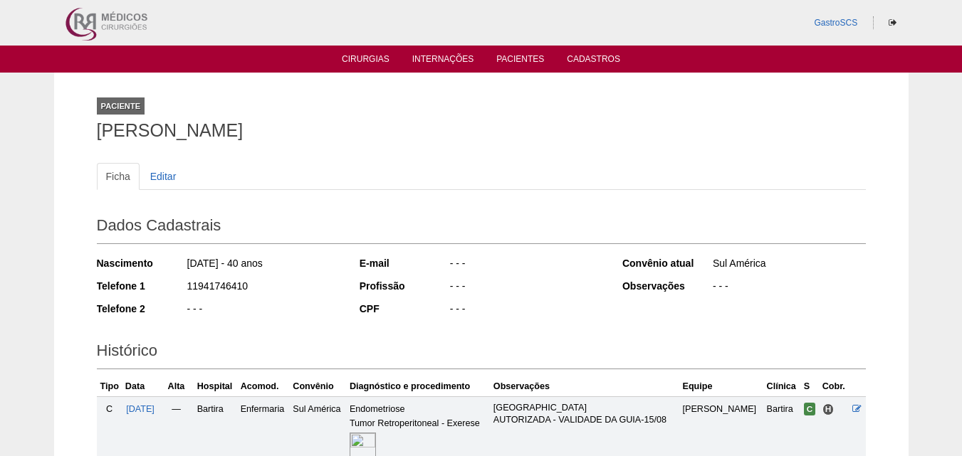
scroll to position [142, 0]
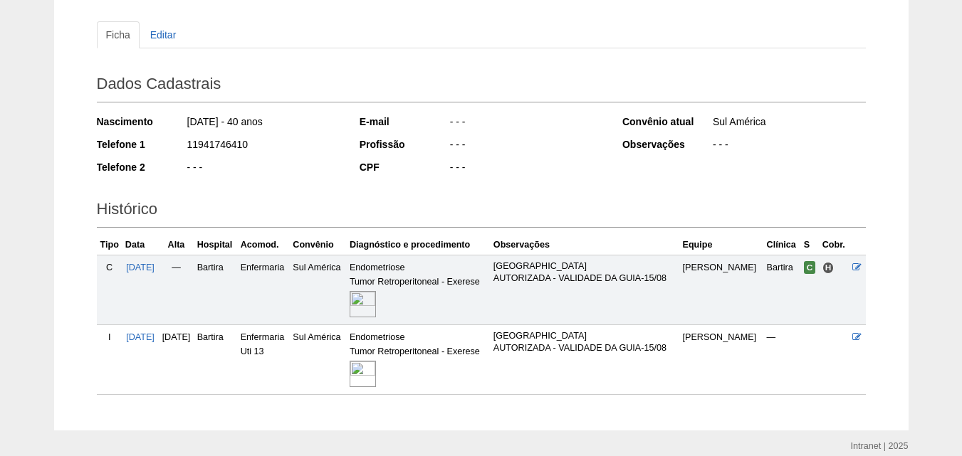
click at [376, 368] on img at bounding box center [363, 374] width 26 height 26
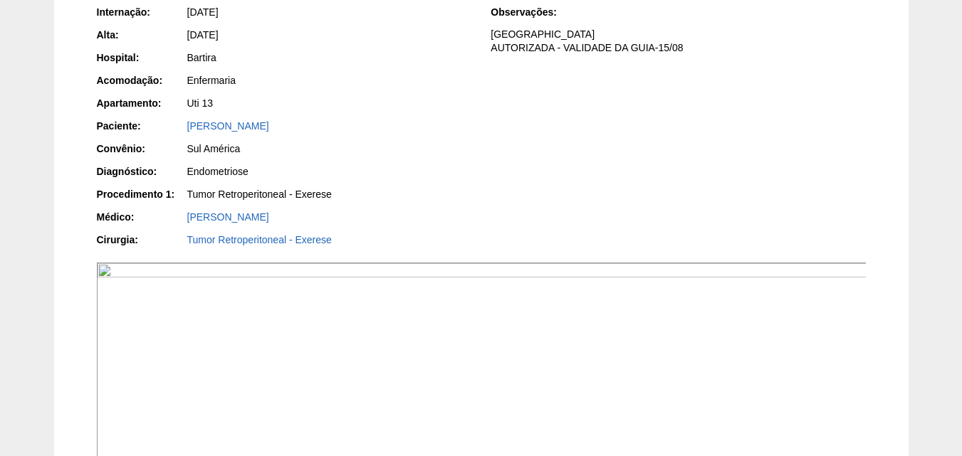
scroll to position [356, 0]
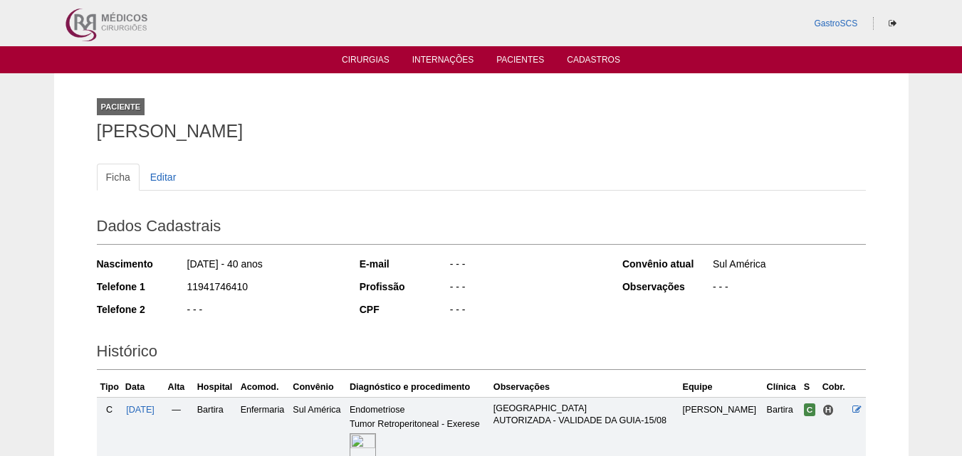
scroll to position [142, 0]
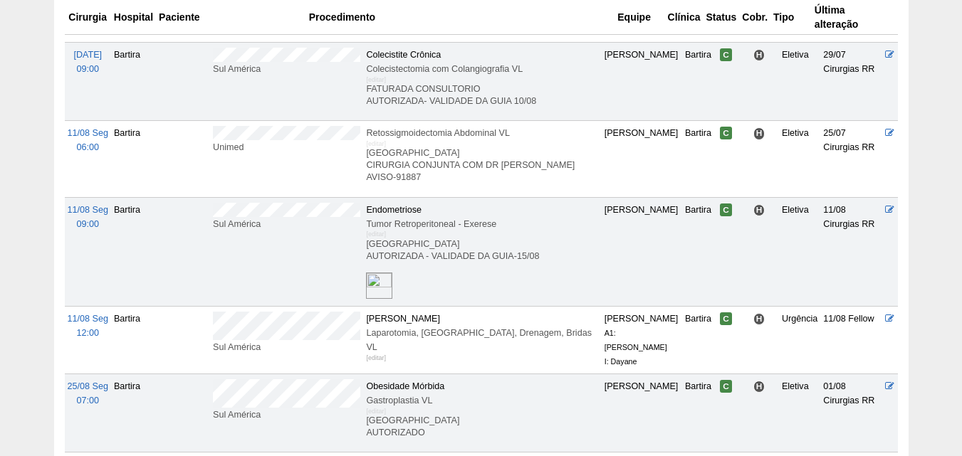
scroll to position [498, 0]
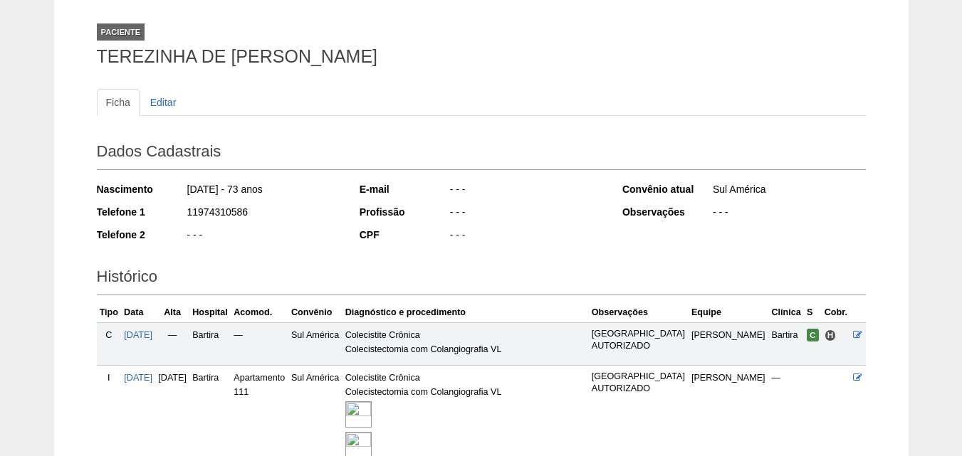
scroll to position [332, 0]
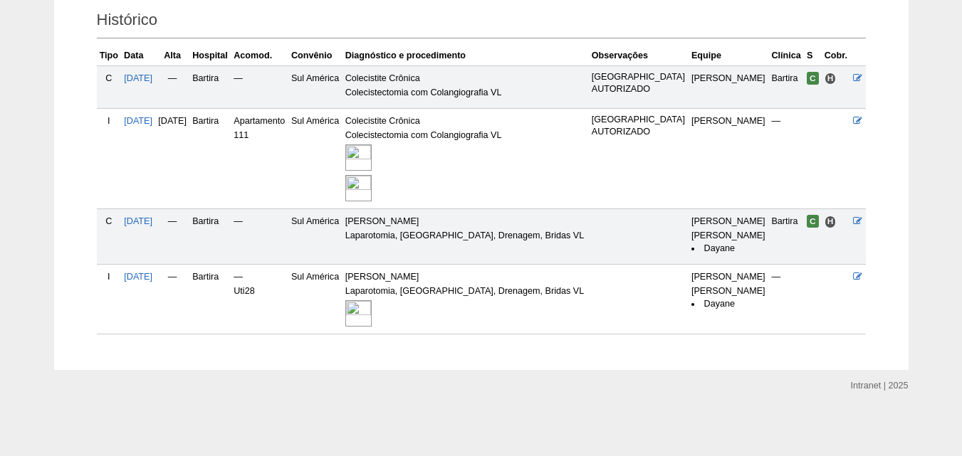
click at [372, 313] on img at bounding box center [358, 313] width 26 height 26
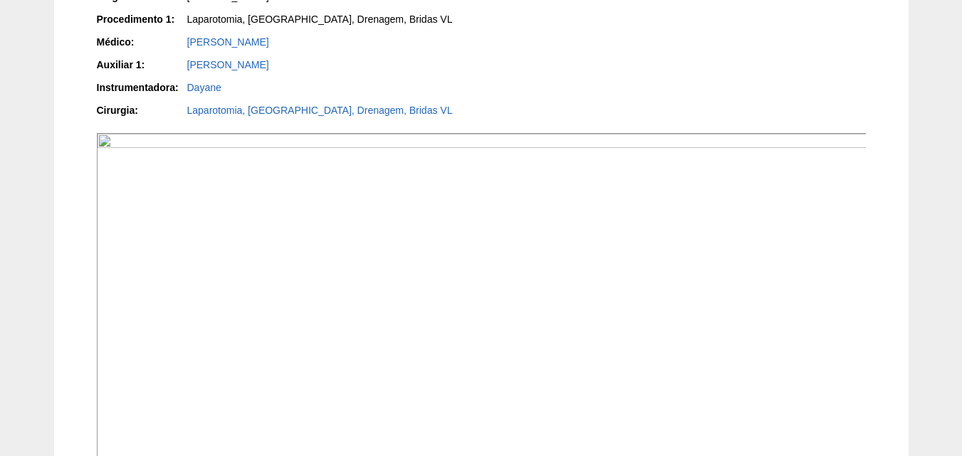
scroll to position [427, 0]
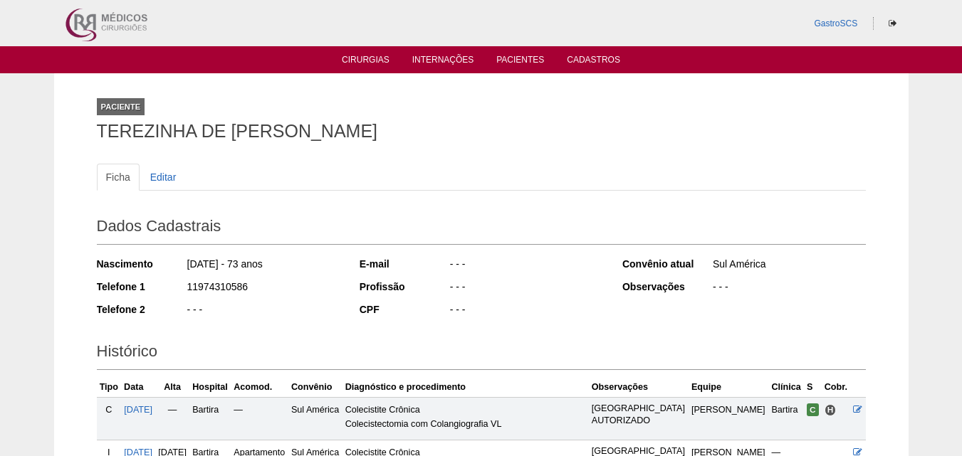
scroll to position [332, 0]
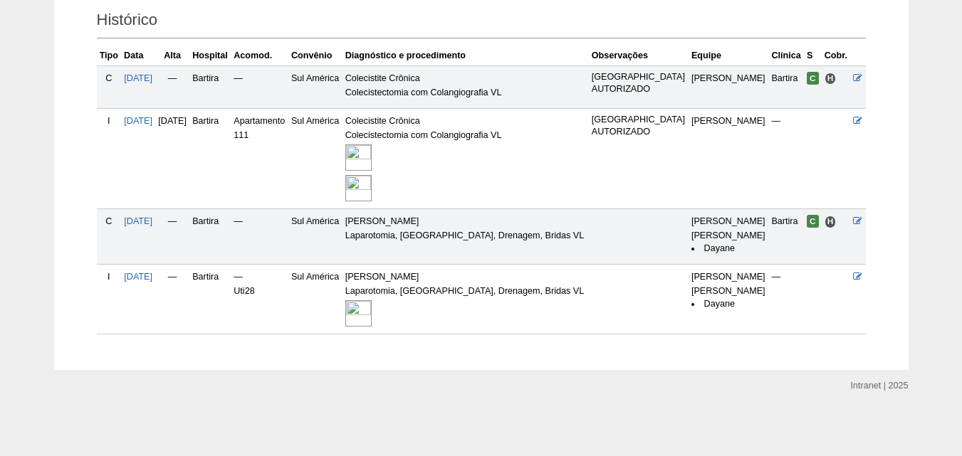
click at [372, 315] on img at bounding box center [358, 313] width 26 height 26
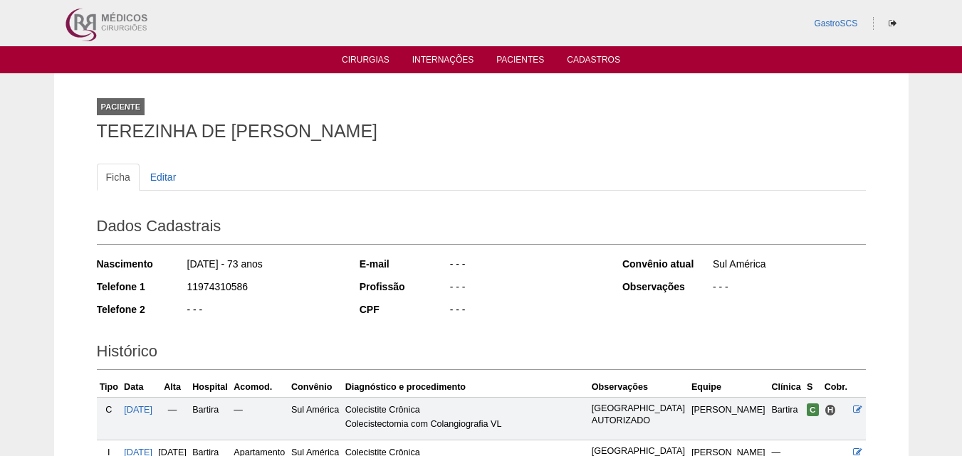
scroll to position [332, 0]
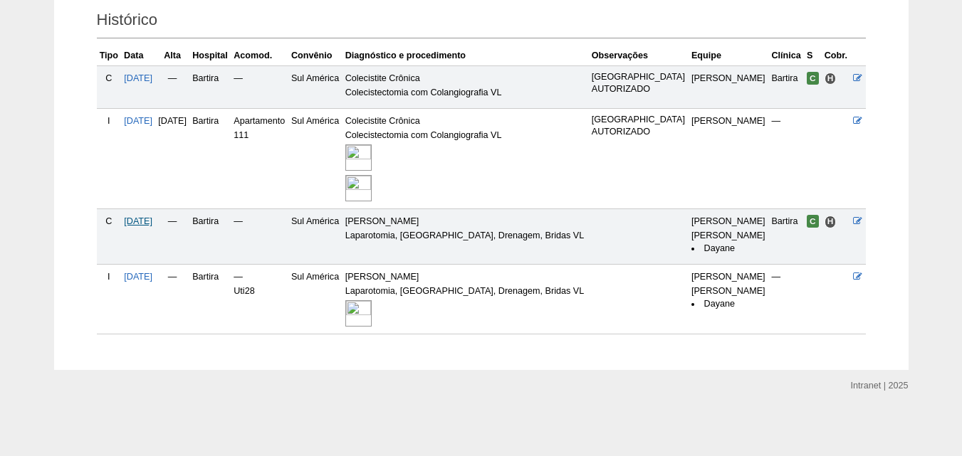
click at [152, 220] on span "[DATE]" at bounding box center [138, 221] width 28 height 10
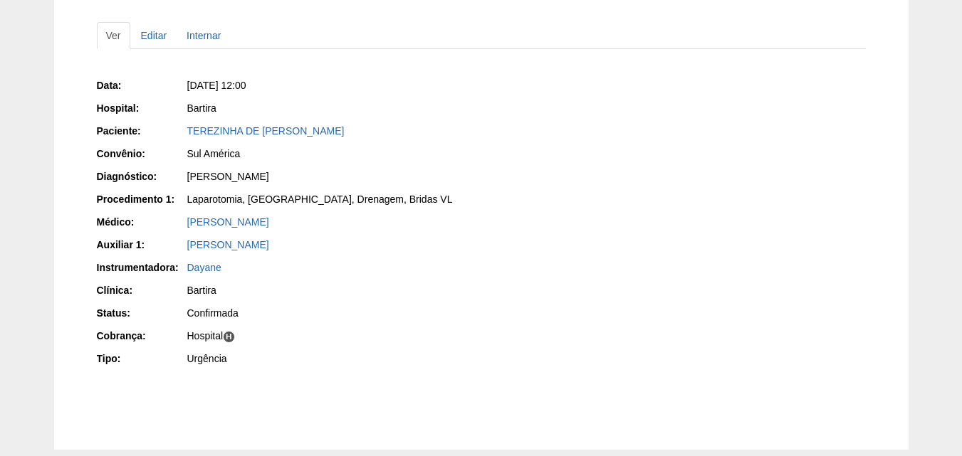
scroll to position [142, 0]
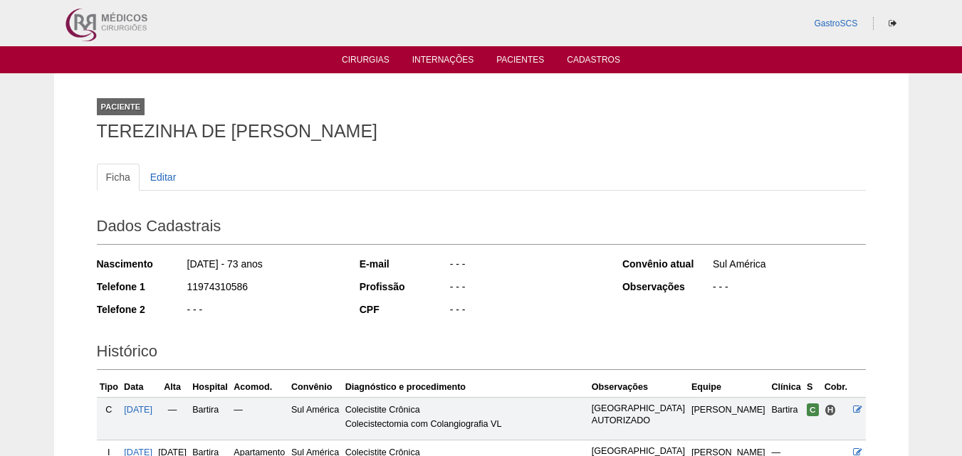
scroll to position [332, 0]
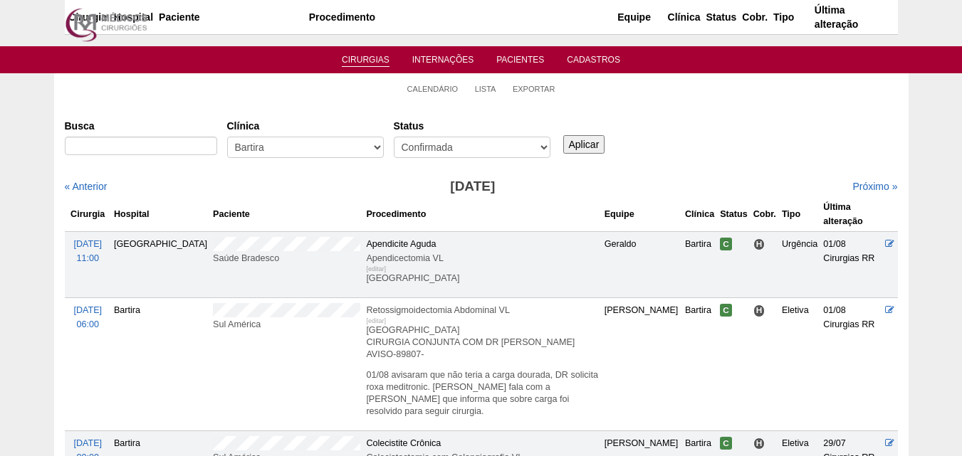
scroll to position [498, 0]
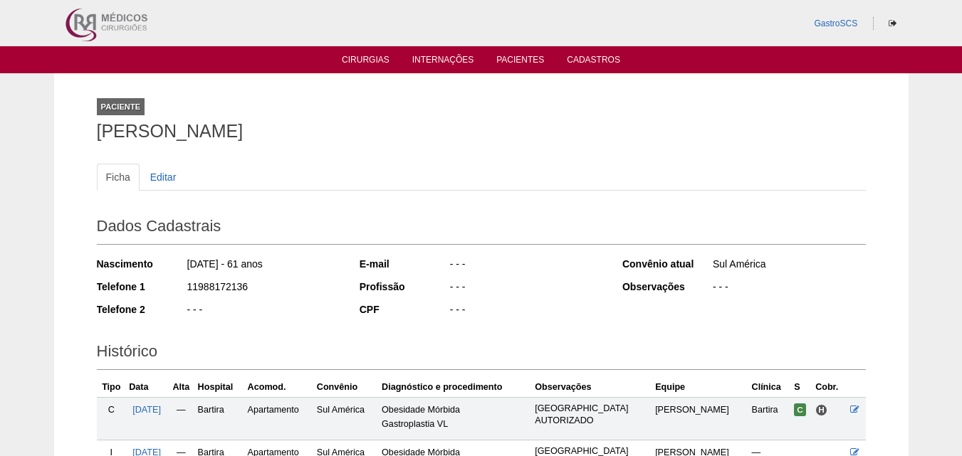
scroll to position [176, 0]
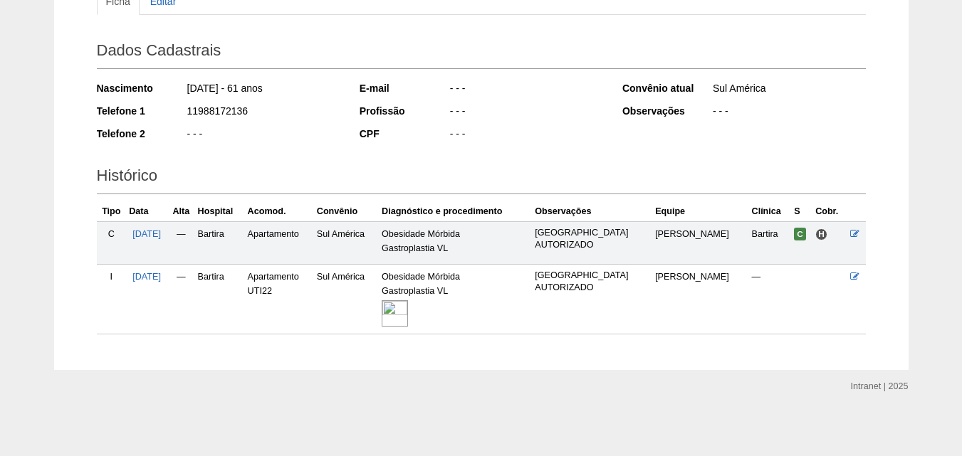
click at [408, 316] on img at bounding box center [395, 313] width 26 height 26
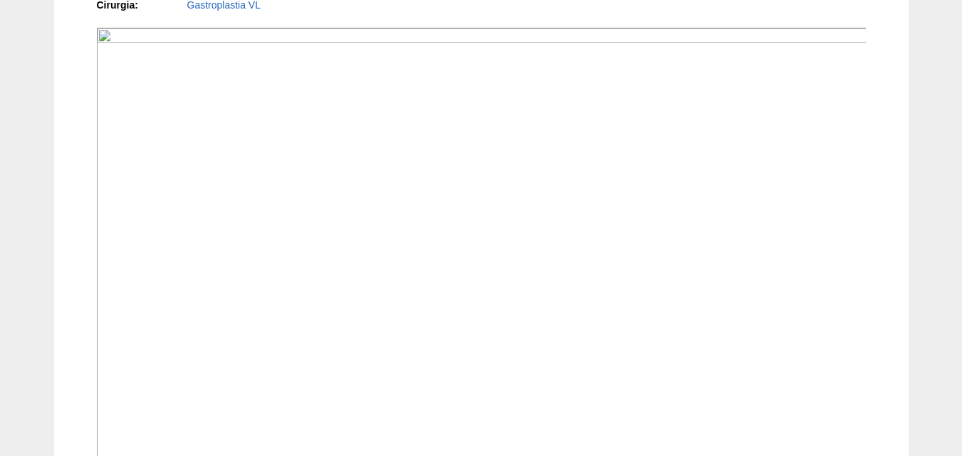
scroll to position [142, 0]
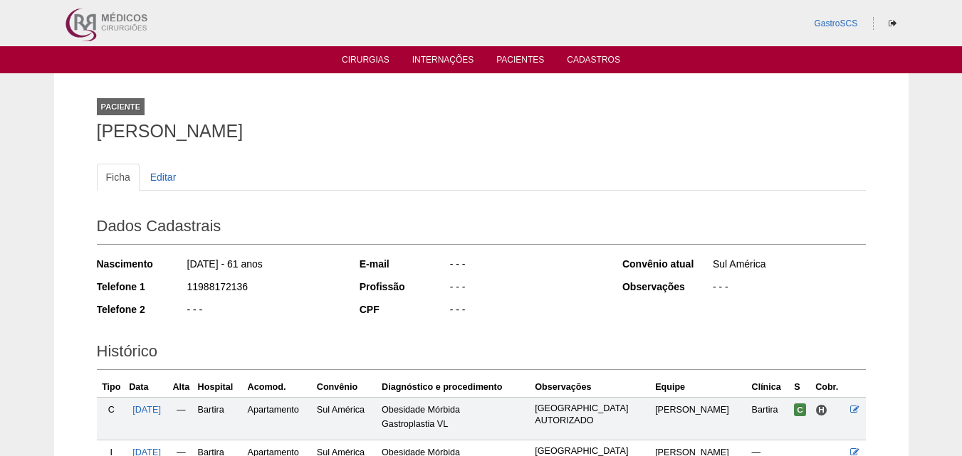
scroll to position [176, 0]
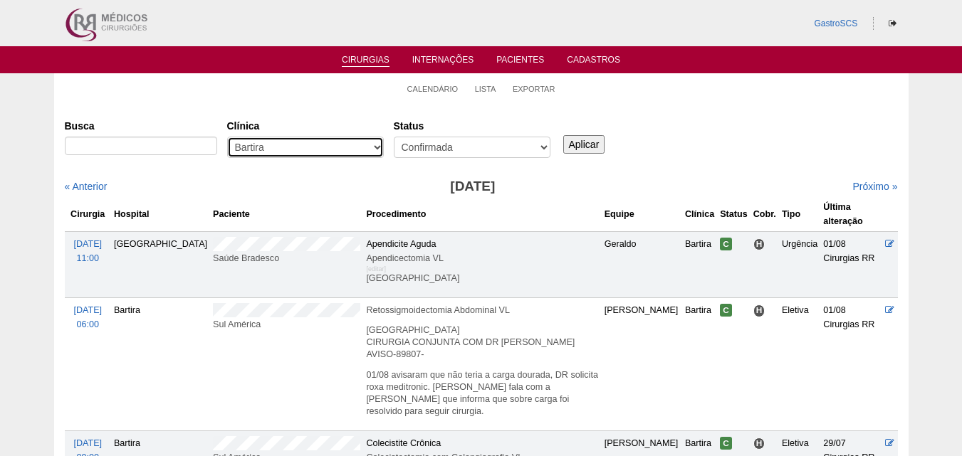
click at [303, 149] on select "- Qualquer - 6R Alphaville Assunção Bartira Brasil Christovão da Gama Cruz Azul…" at bounding box center [305, 147] width 157 height 21
select select "37"
click at [227, 137] on select "- Qualquer - 6R Alphaville Assunção Bartira Brasil Christovão da Gama Cruz Azul…" at bounding box center [305, 147] width 157 height 21
click at [82, 189] on link "« Anterior" at bounding box center [86, 186] width 43 height 11
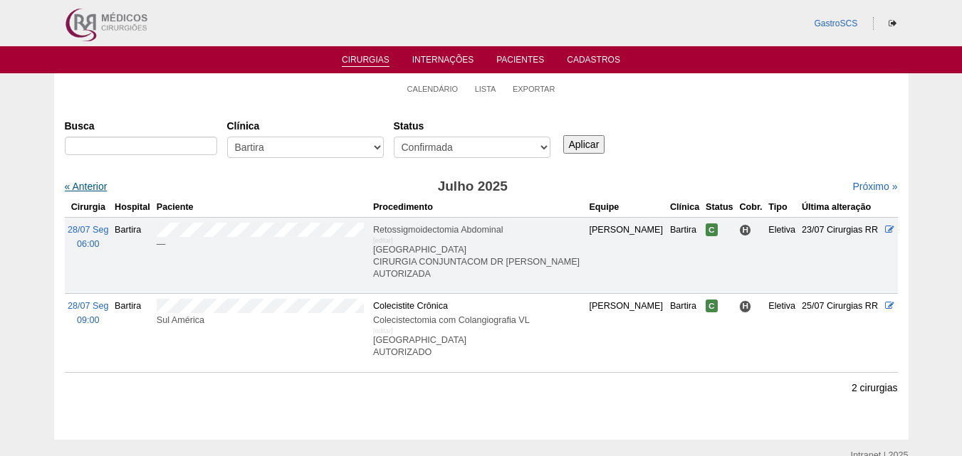
click at [81, 185] on link "« Anterior" at bounding box center [86, 186] width 43 height 11
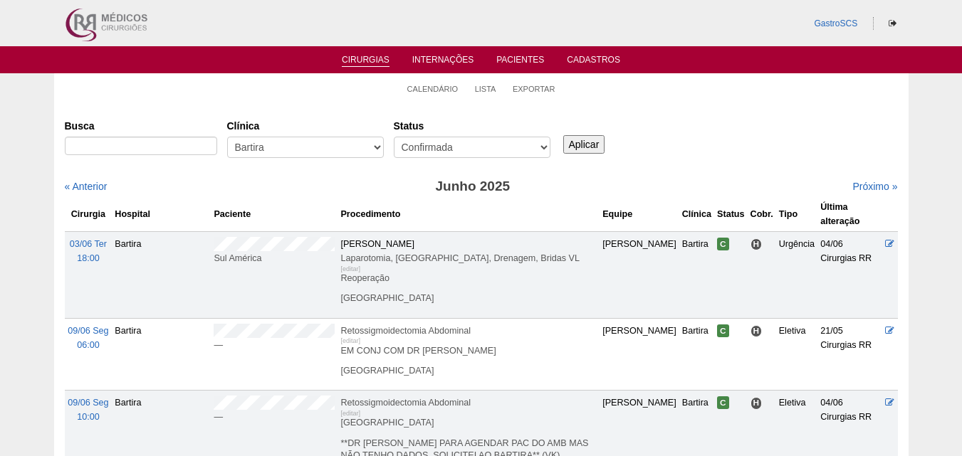
click at [577, 143] on input "Aplicar" at bounding box center [584, 144] width 42 height 19
click at [317, 145] on select "- Qualquer - 6R Alphaville Assunção Bartira Brasil Christovão da Gama Cruz Azul…" at bounding box center [305, 147] width 157 height 21
click at [227, 137] on select "- Qualquer - 6R Alphaville Assunção Bartira Brasil Christovão da Gama Cruz Azul…" at bounding box center [305, 147] width 157 height 21
click at [419, 151] on select "- Qualquer - Reservada Confirmada Suspensa Cancelada" at bounding box center [472, 147] width 157 height 21
click at [394, 137] on select "- Qualquer - Reservada Confirmada Suspensa Cancelada" at bounding box center [472, 147] width 157 height 21
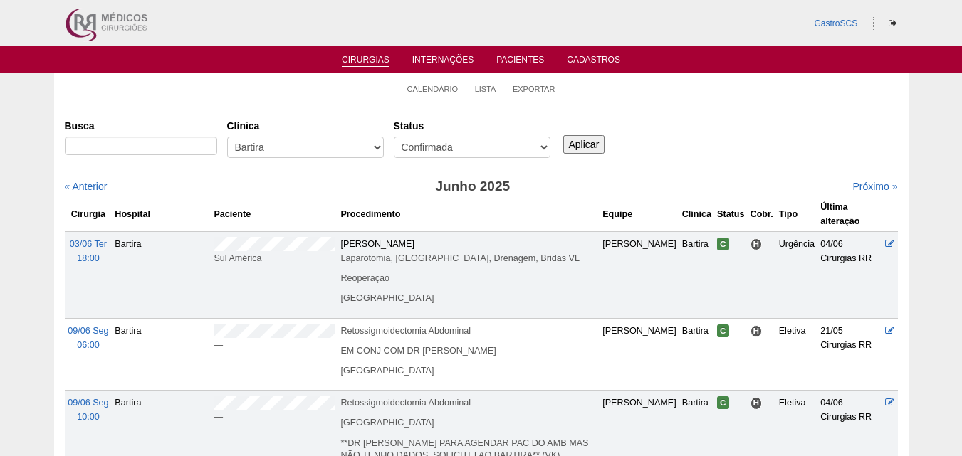
click at [565, 146] on input "Aplicar" at bounding box center [584, 144] width 42 height 19
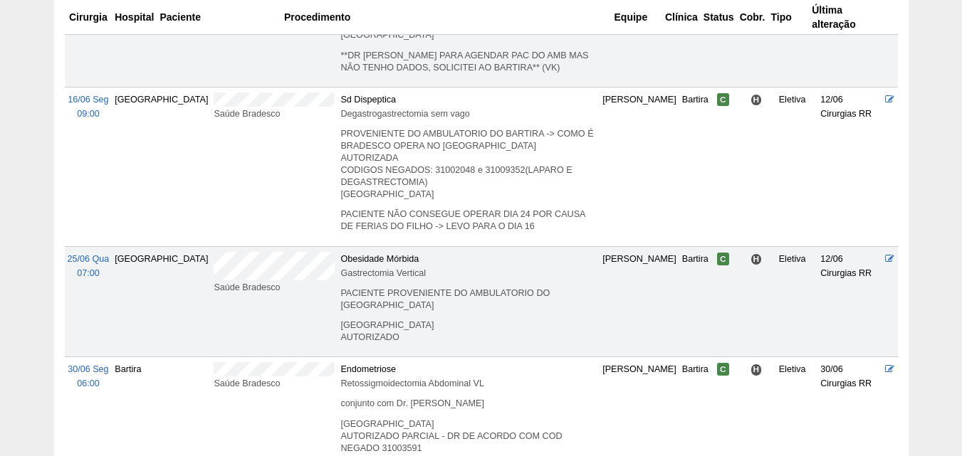
scroll to position [517, 0]
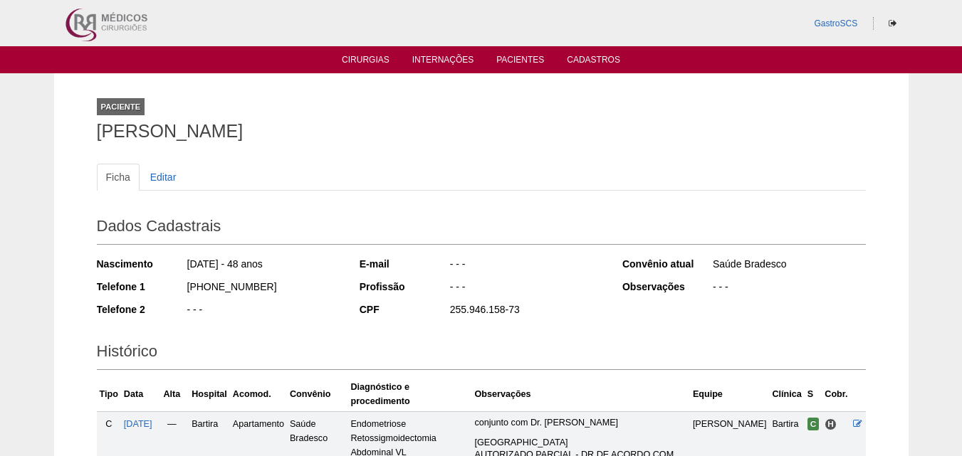
scroll to position [222, 0]
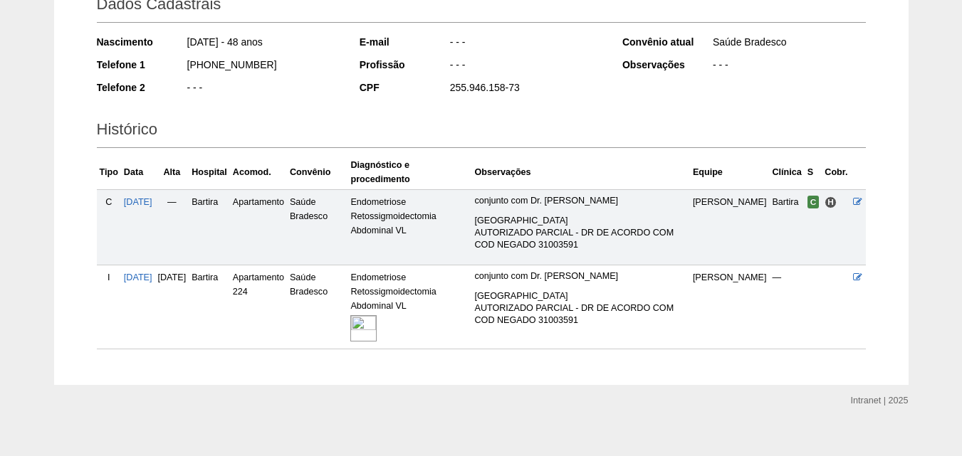
click at [377, 315] on img at bounding box center [363, 328] width 26 height 26
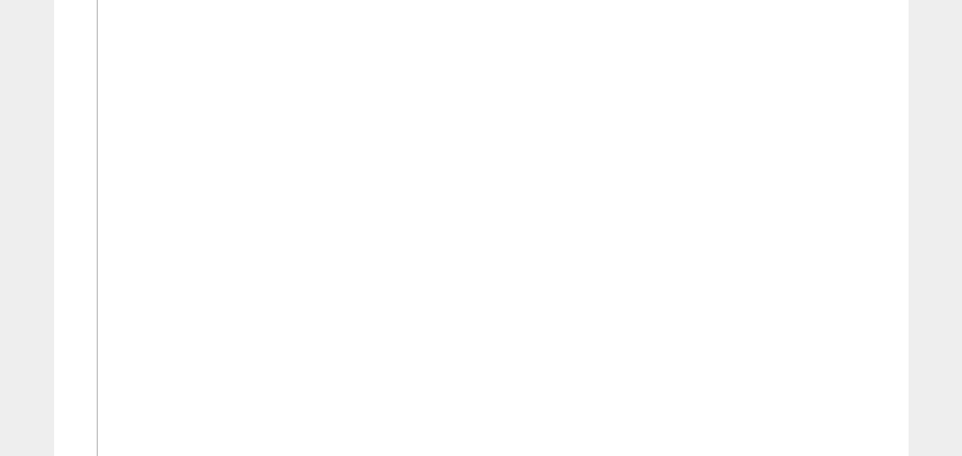
scroll to position [142, 0]
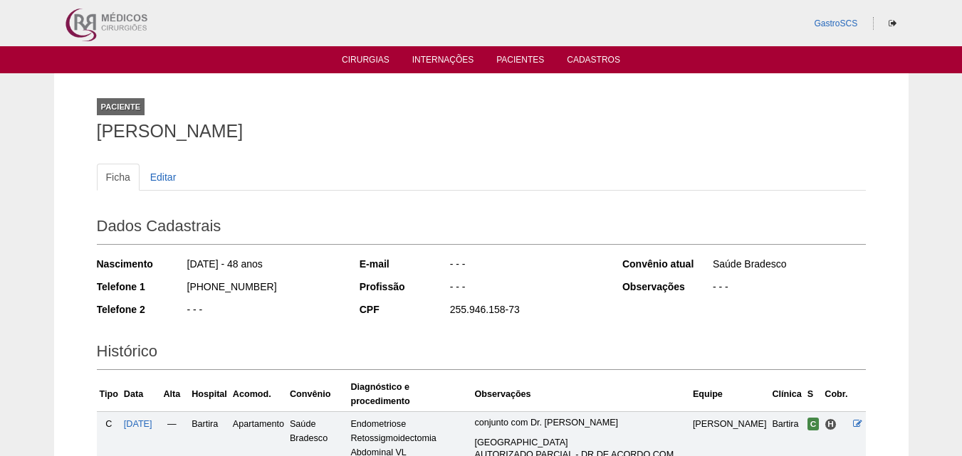
scroll to position [217, 0]
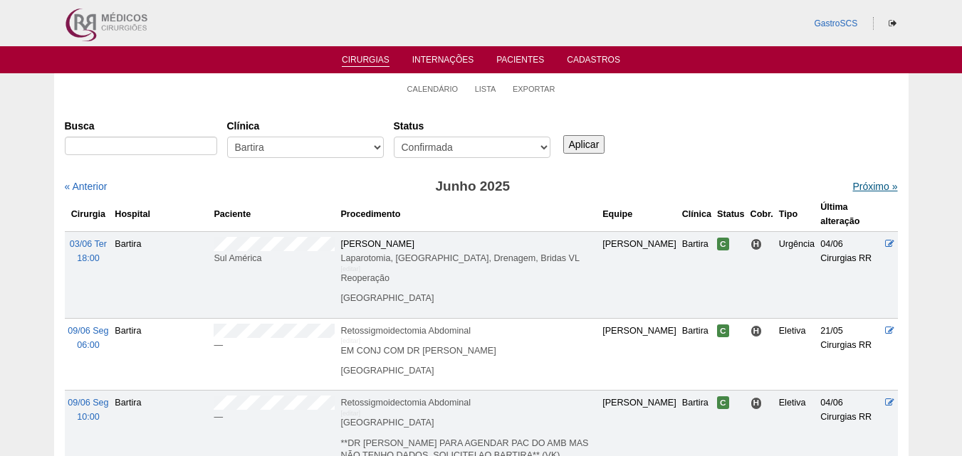
click at [862, 190] on link "Próximo »" at bounding box center [874, 186] width 45 height 11
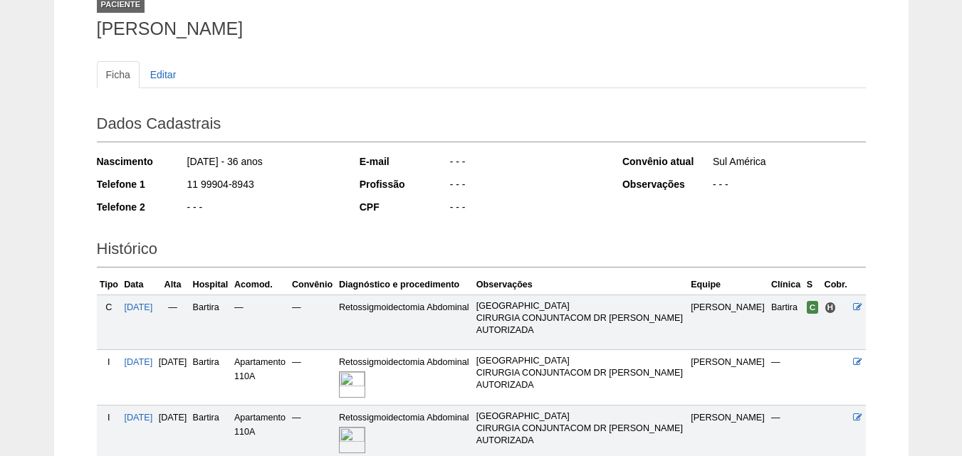
scroll to position [229, 0]
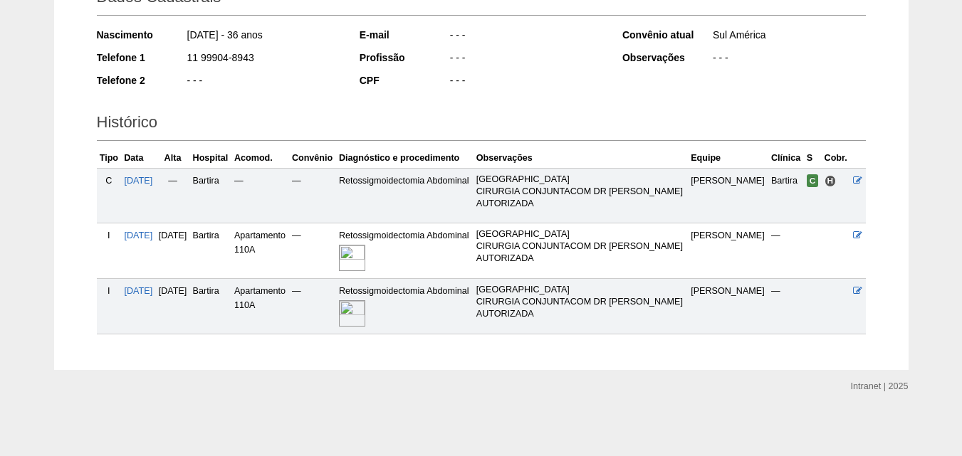
click at [365, 310] on img at bounding box center [352, 313] width 26 height 26
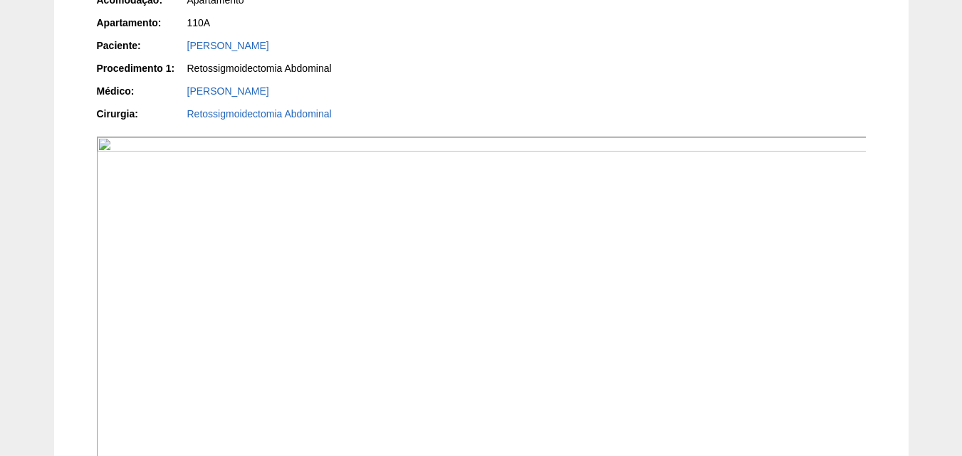
scroll to position [356, 0]
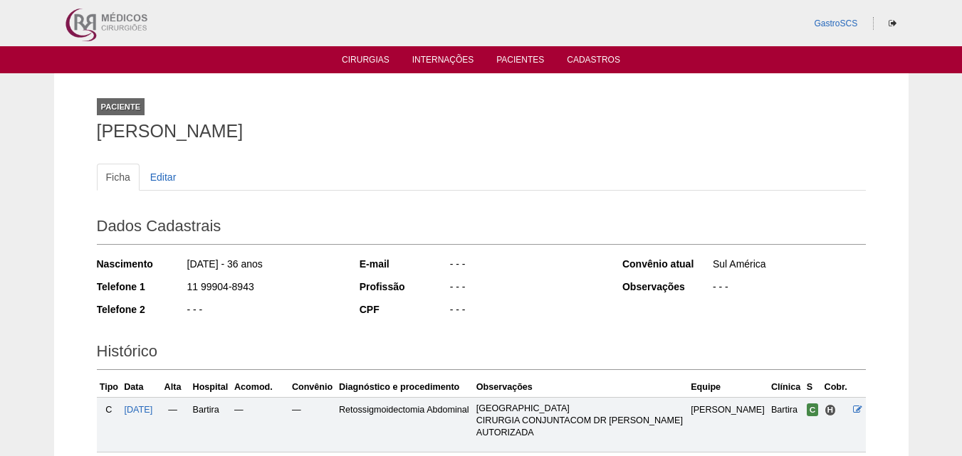
scroll to position [224, 0]
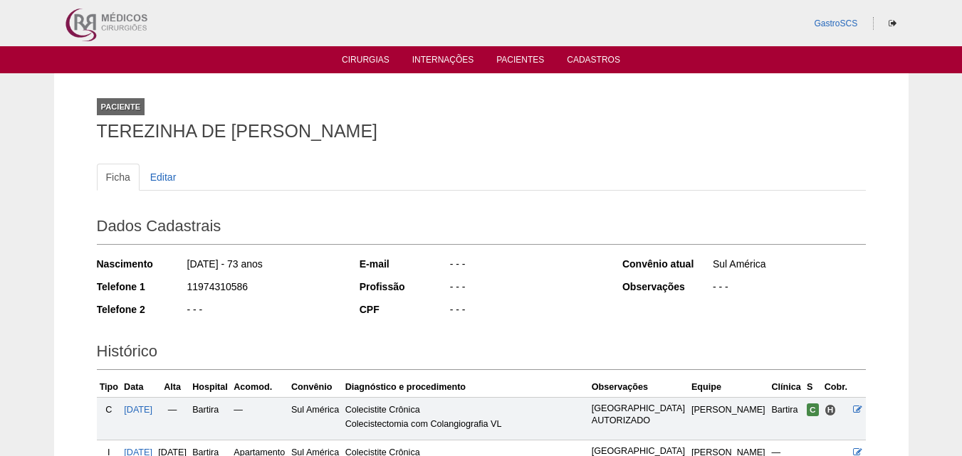
scroll to position [285, 0]
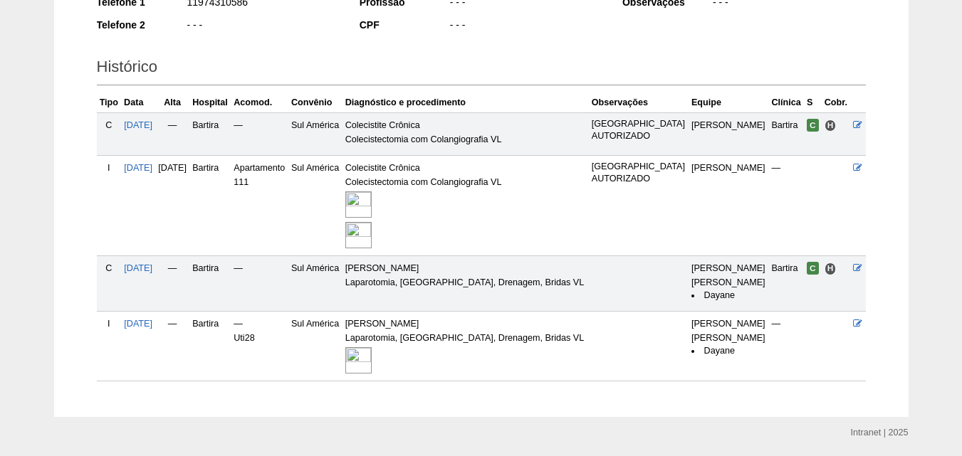
click at [372, 199] on img at bounding box center [358, 204] width 26 height 26
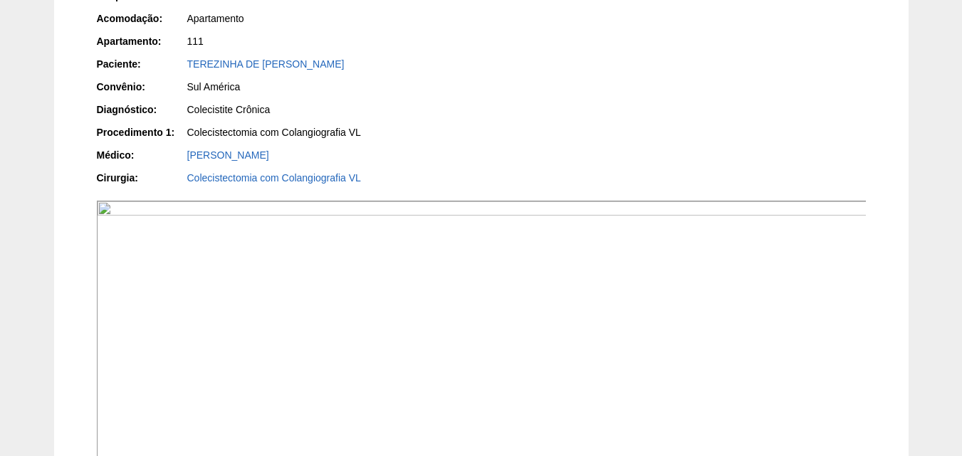
scroll to position [427, 0]
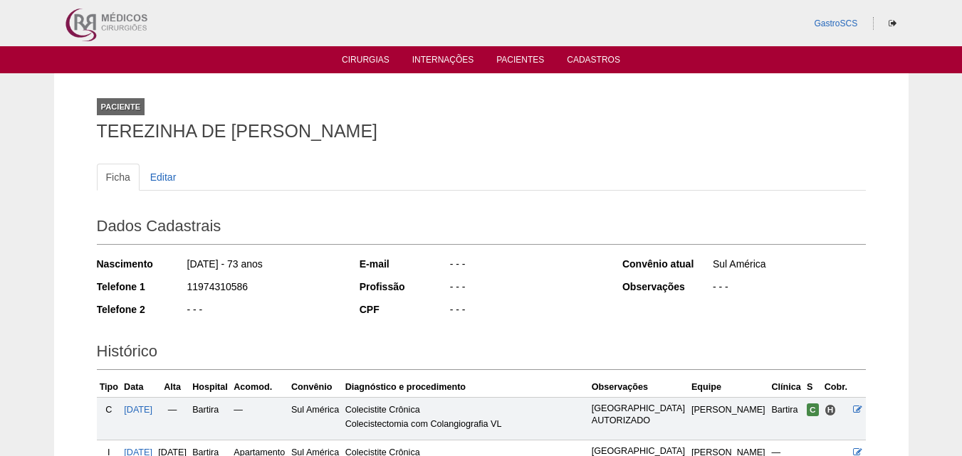
scroll to position [283, 0]
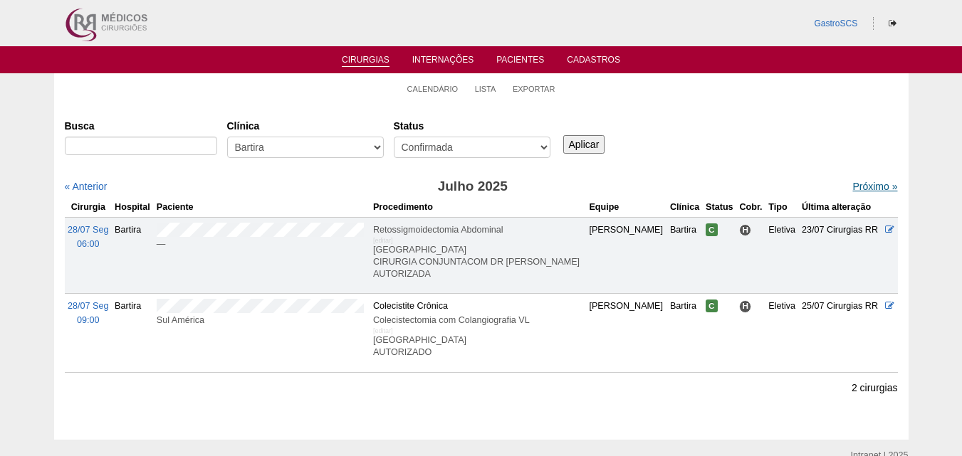
click at [864, 184] on link "Próximo »" at bounding box center [874, 186] width 45 height 11
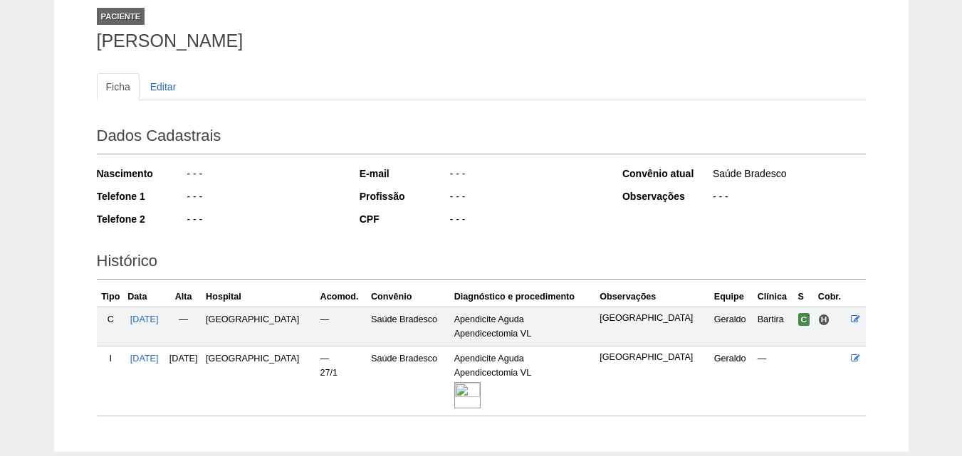
scroll to position [172, 0]
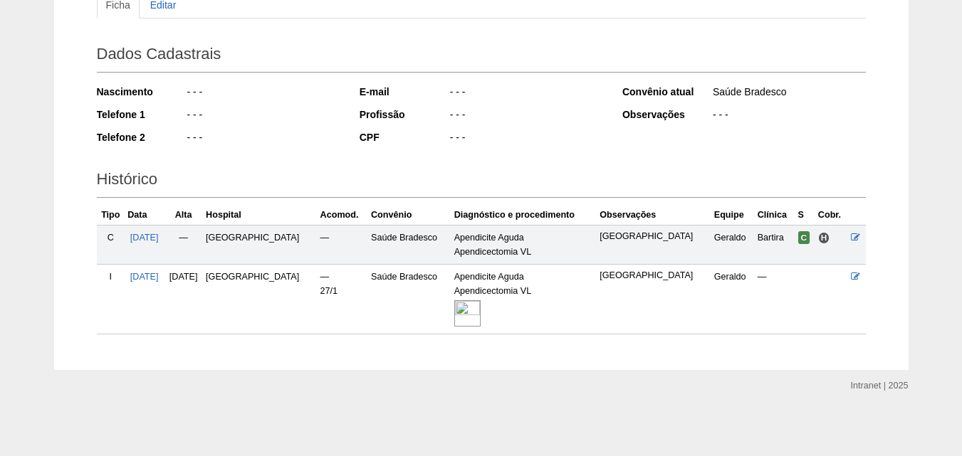
click at [454, 308] on img at bounding box center [467, 313] width 26 height 26
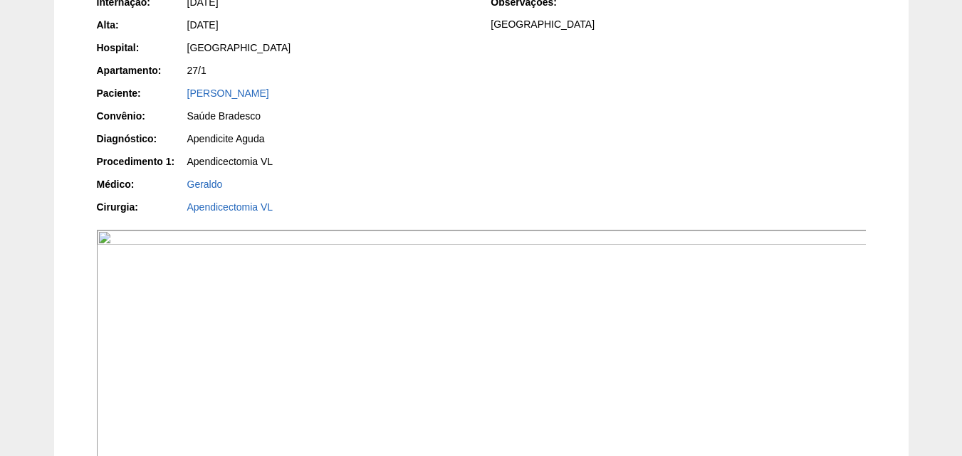
scroll to position [142, 0]
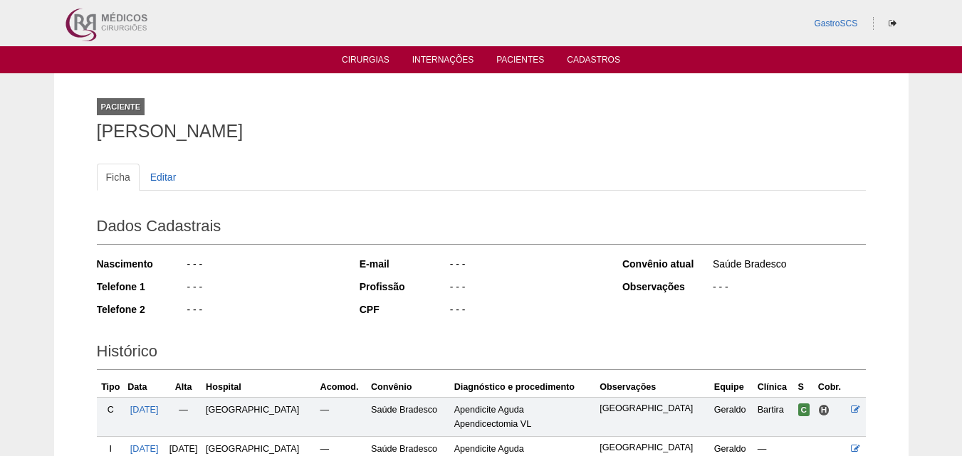
scroll to position [172, 0]
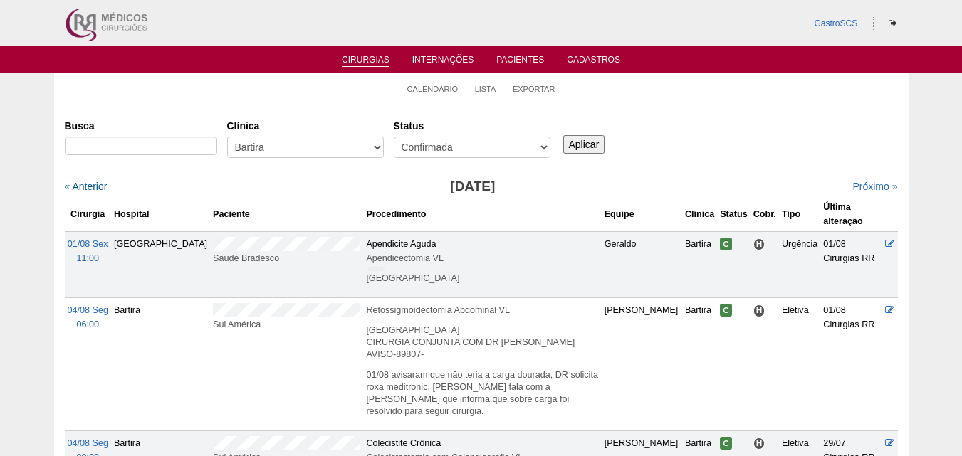
click at [83, 189] on link "« Anterior" at bounding box center [86, 186] width 43 height 11
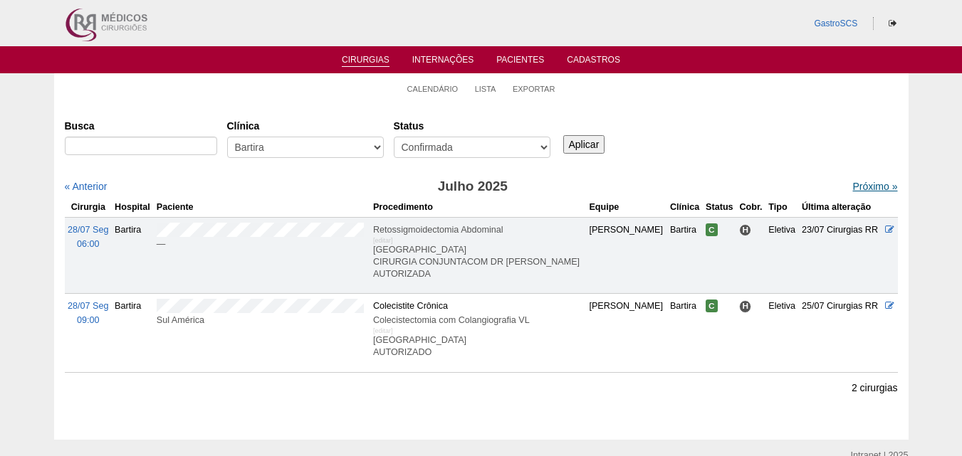
click at [868, 189] on link "Próximo »" at bounding box center [874, 186] width 45 height 11
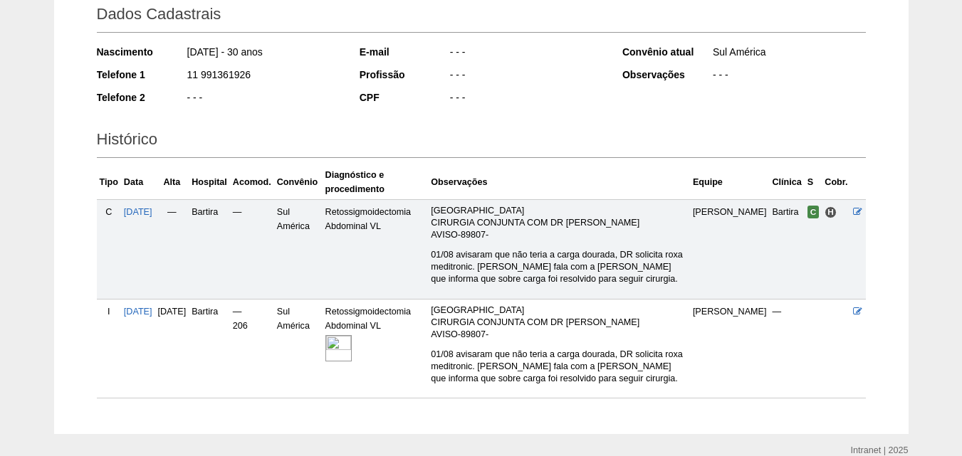
scroll to position [276, 0]
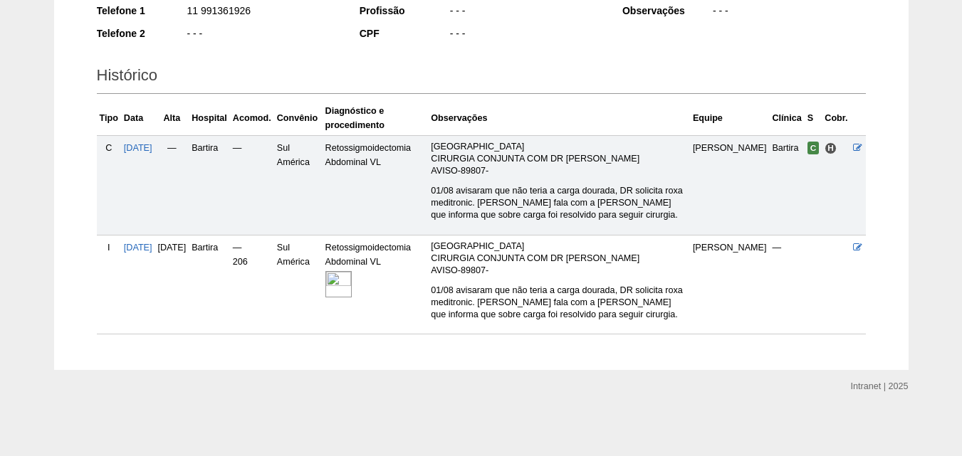
click at [352, 281] on img at bounding box center [338, 284] width 26 height 26
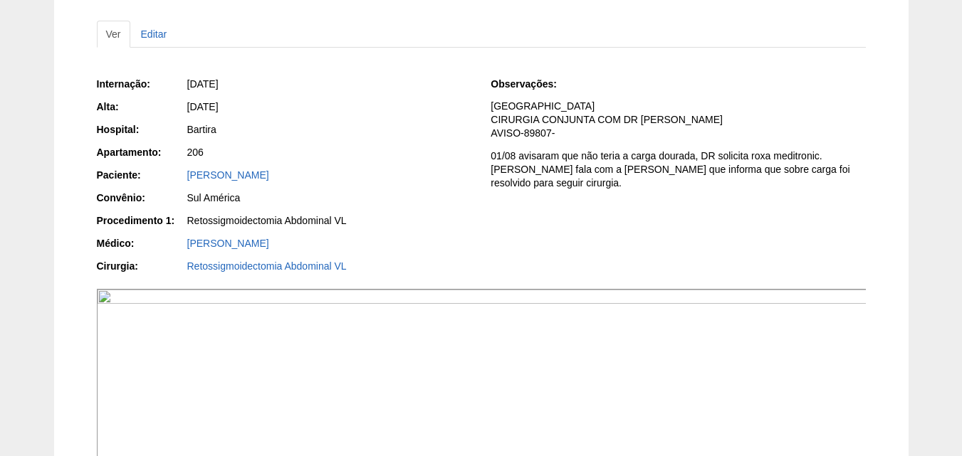
scroll to position [142, 0]
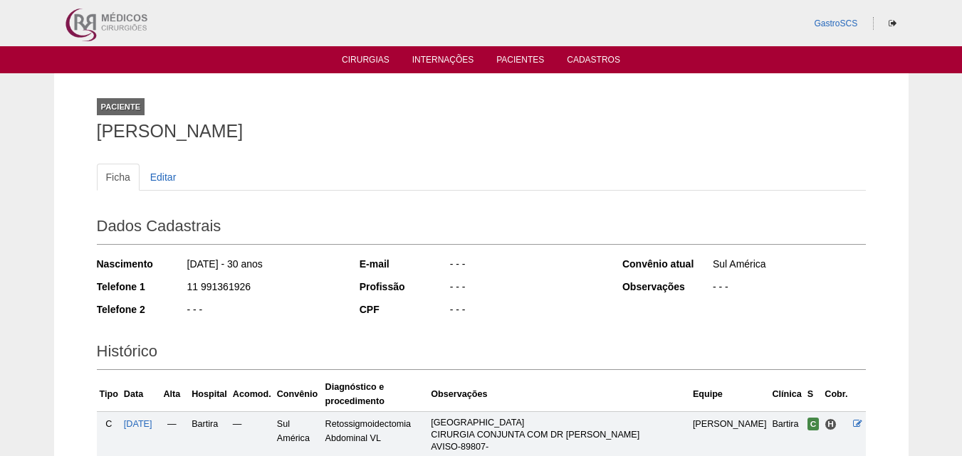
scroll to position [276, 0]
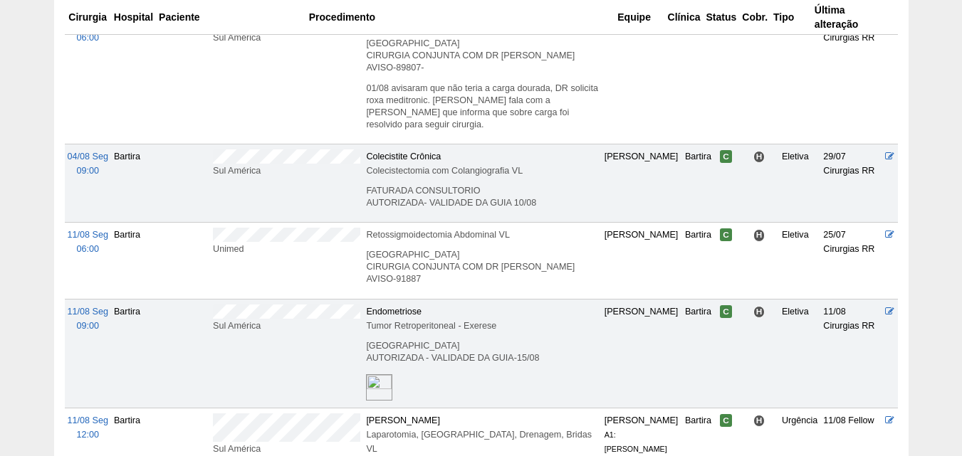
scroll to position [427, 0]
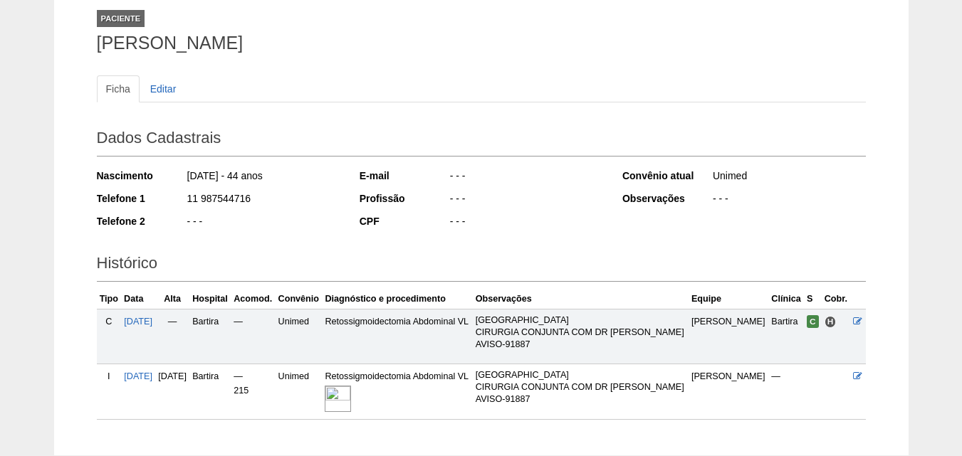
scroll to position [174, 0]
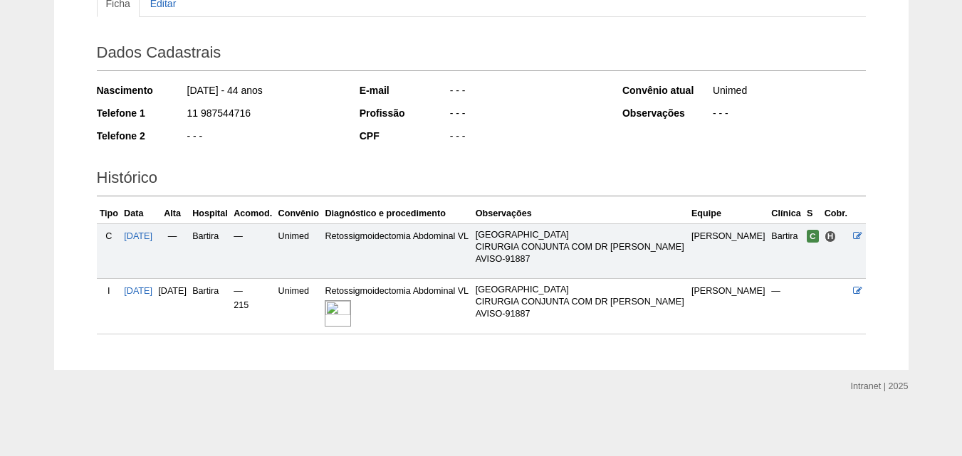
click at [351, 305] on img at bounding box center [338, 313] width 26 height 26
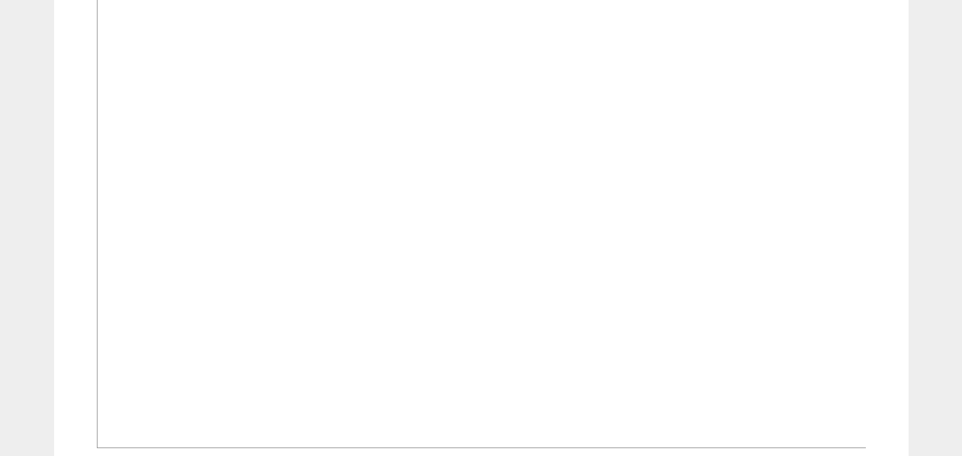
scroll to position [569, 0]
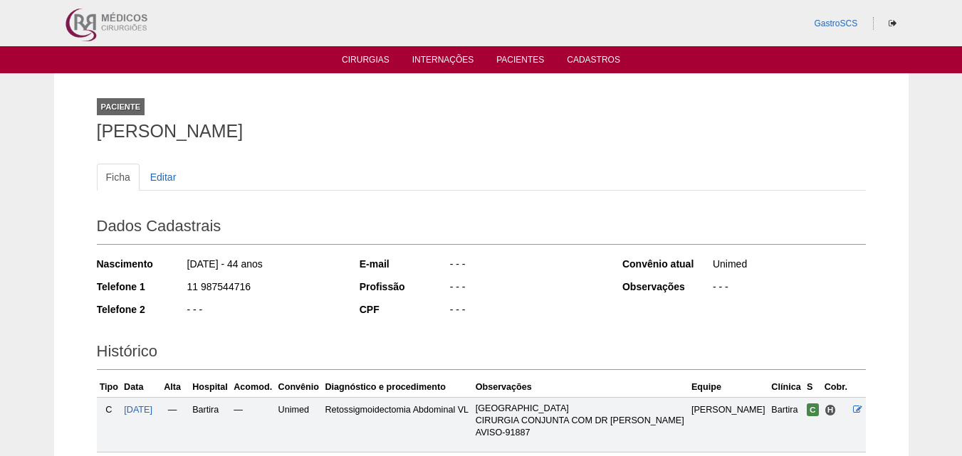
scroll to position [174, 0]
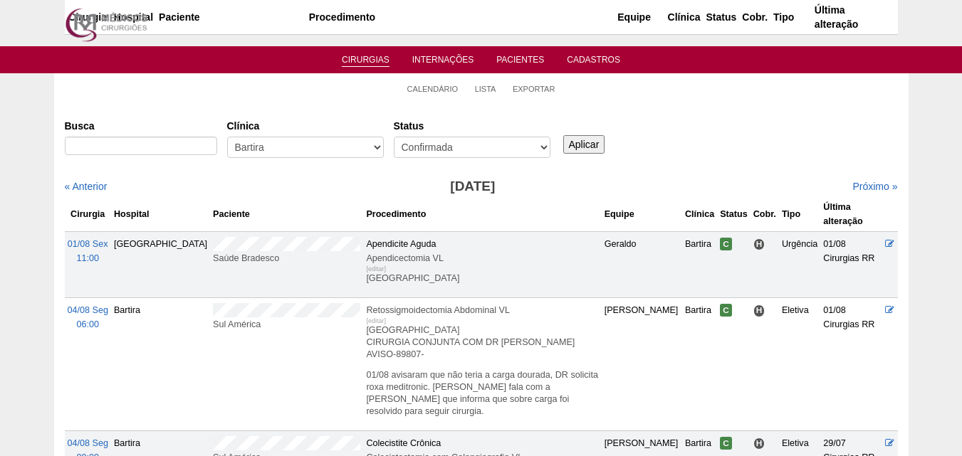
scroll to position [427, 0]
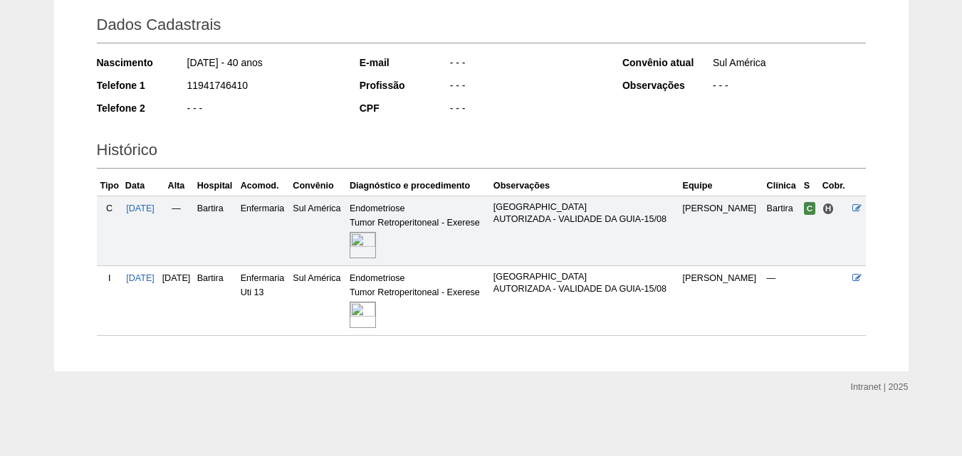
scroll to position [203, 0]
click at [376, 310] on img at bounding box center [363, 313] width 26 height 26
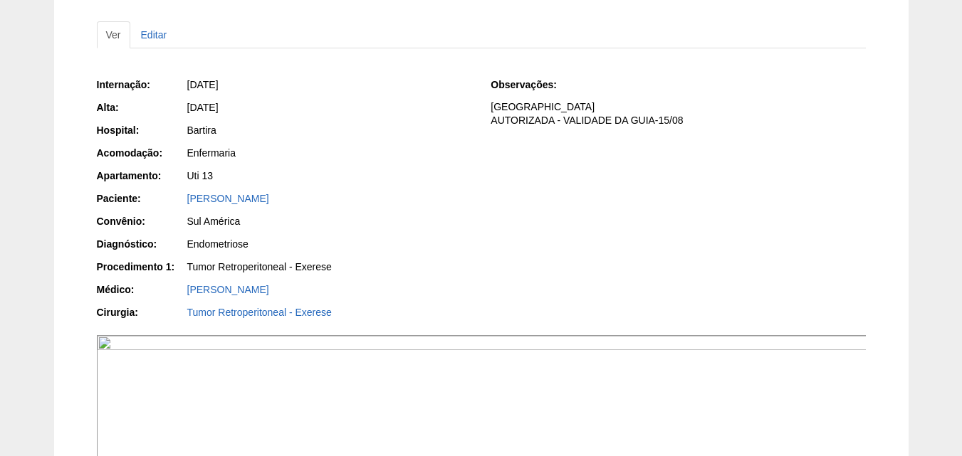
scroll to position [498, 0]
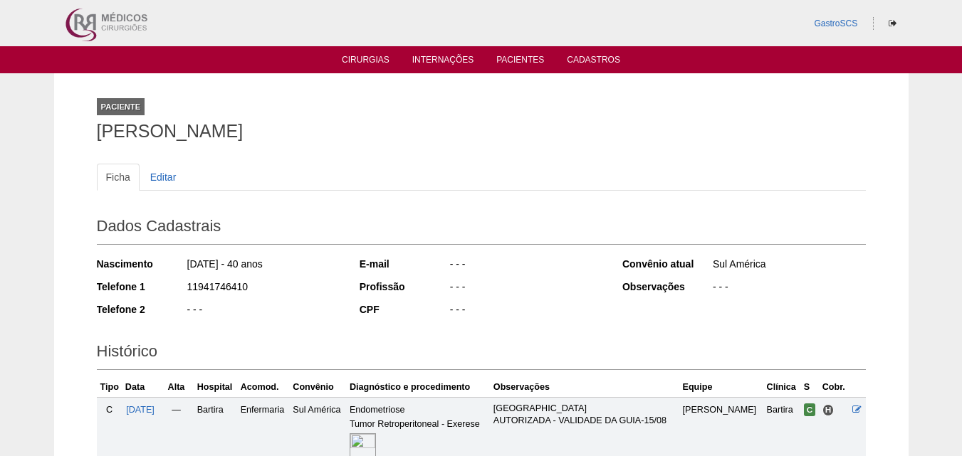
scroll to position [203, 0]
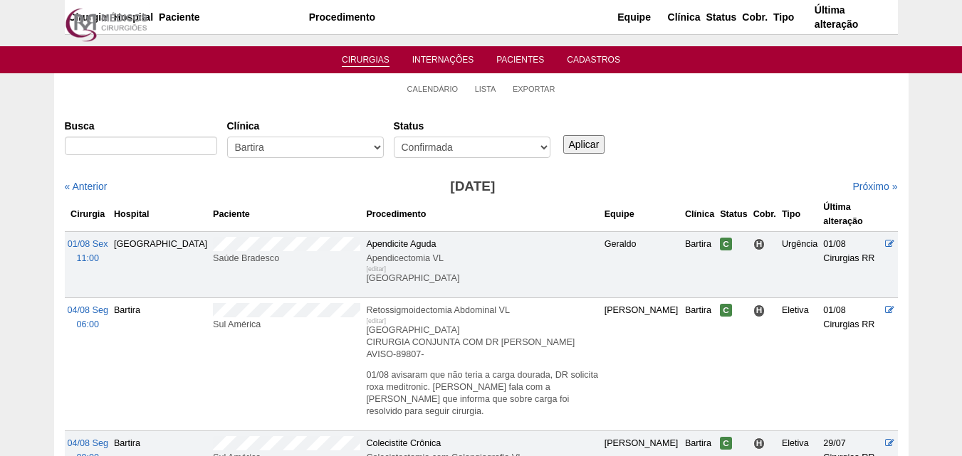
scroll to position [427, 0]
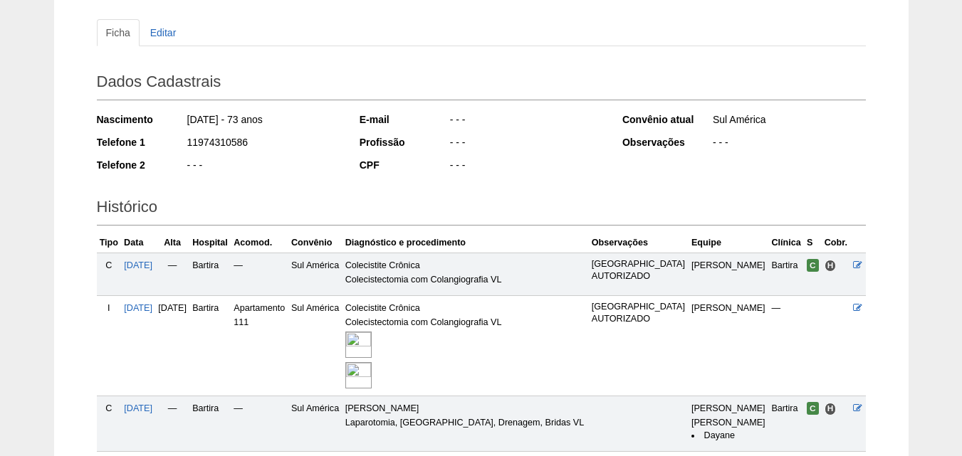
scroll to position [332, 0]
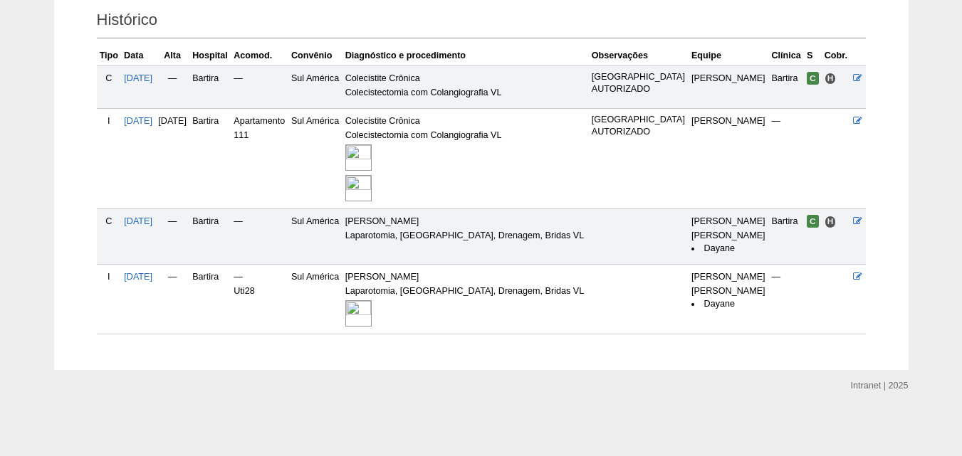
click at [372, 312] on img at bounding box center [358, 313] width 26 height 26
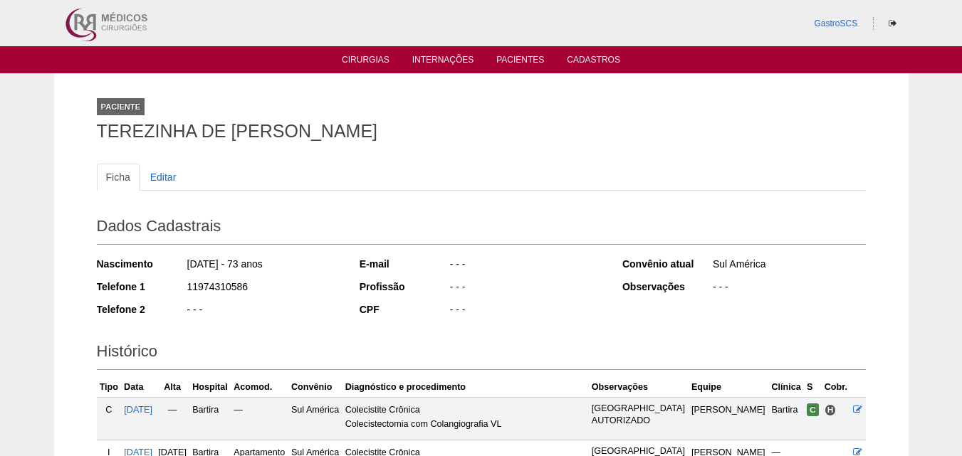
scroll to position [332, 0]
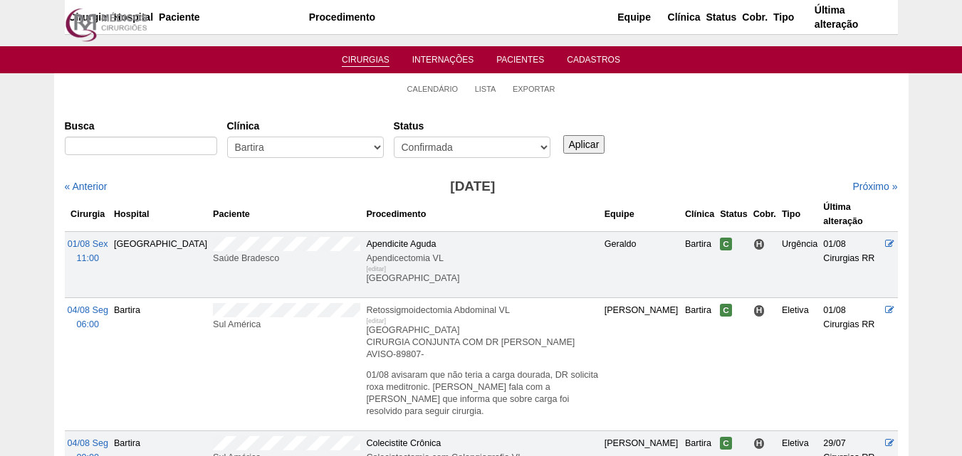
scroll to position [427, 0]
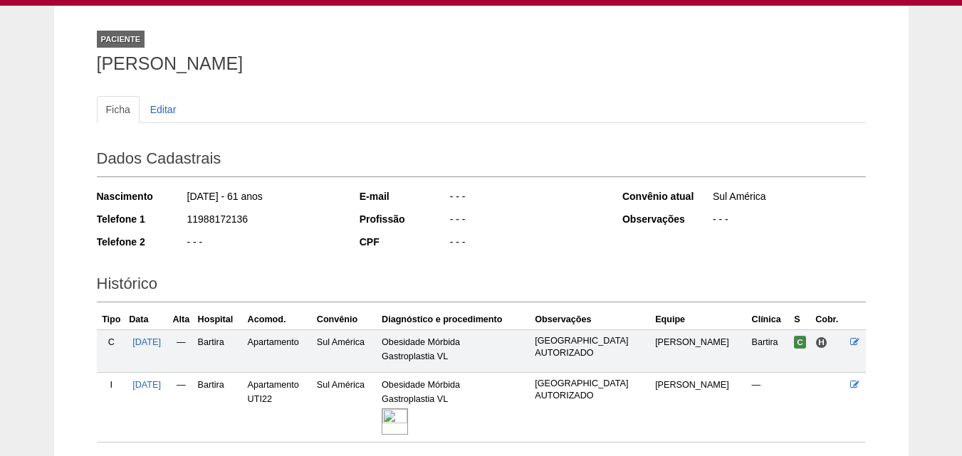
scroll to position [176, 0]
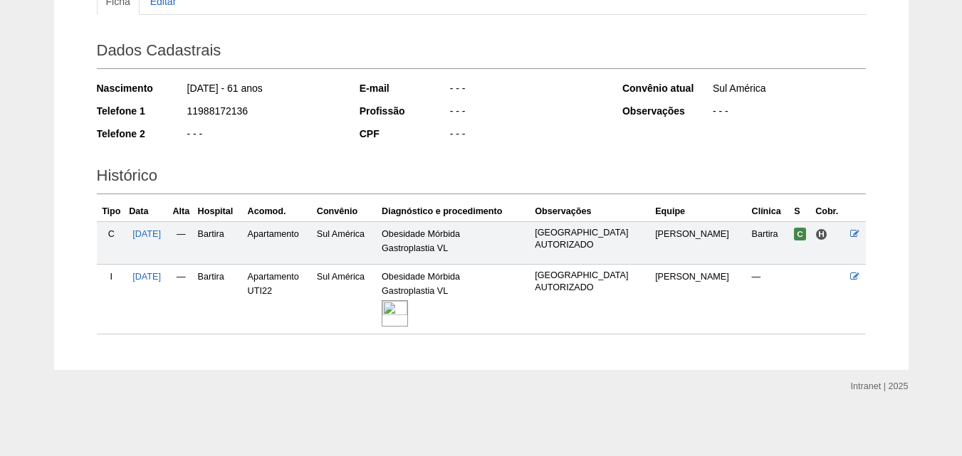
click at [408, 319] on img at bounding box center [395, 313] width 26 height 26
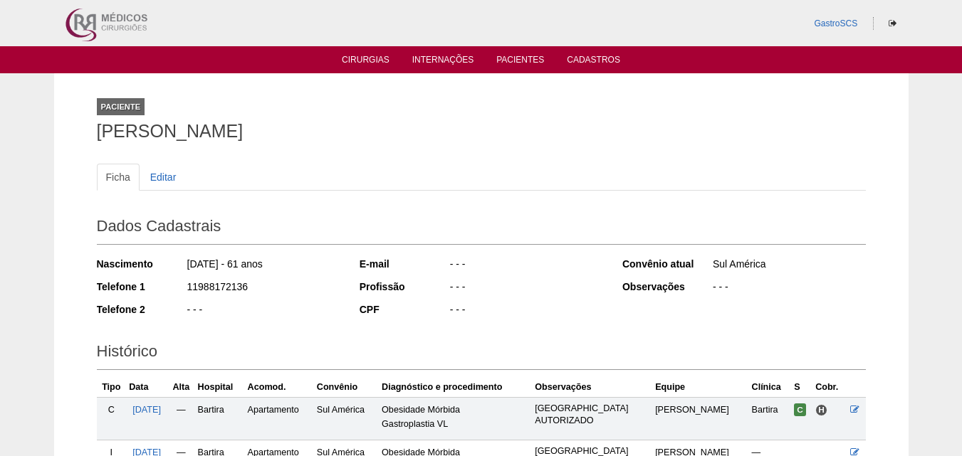
scroll to position [176, 0]
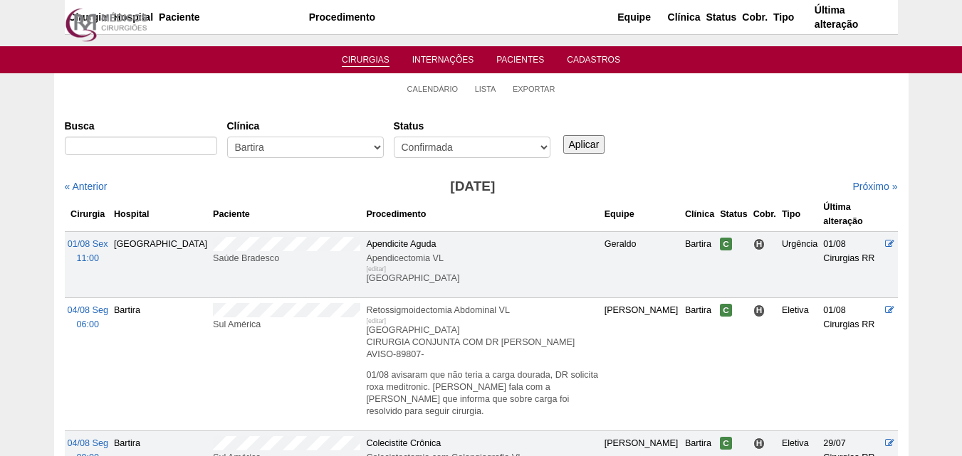
scroll to position [427, 0]
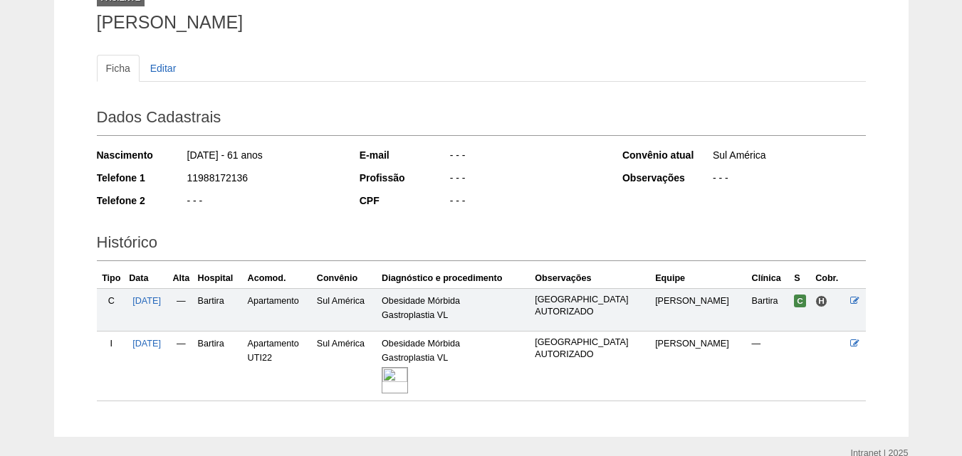
scroll to position [176, 0]
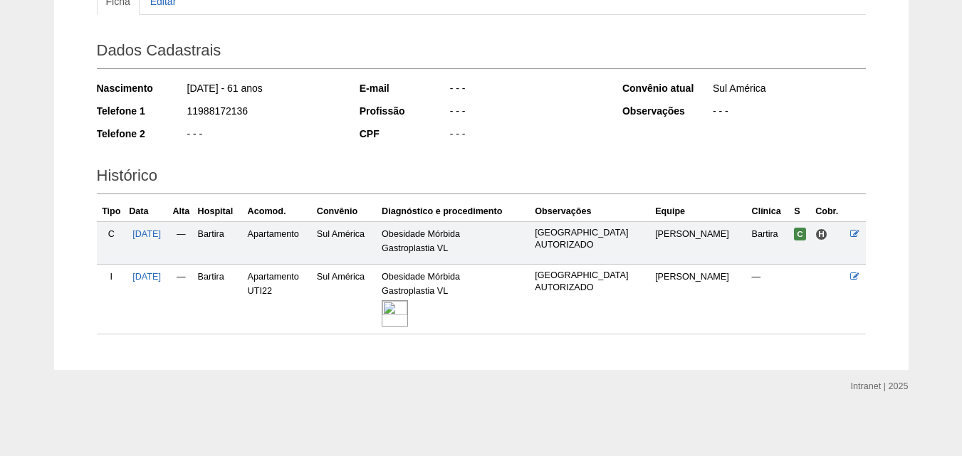
click at [402, 315] on td "Obesidade Mórbida Gastroplastia VL" at bounding box center [455, 300] width 153 height 70
click at [408, 315] on img at bounding box center [395, 313] width 26 height 26
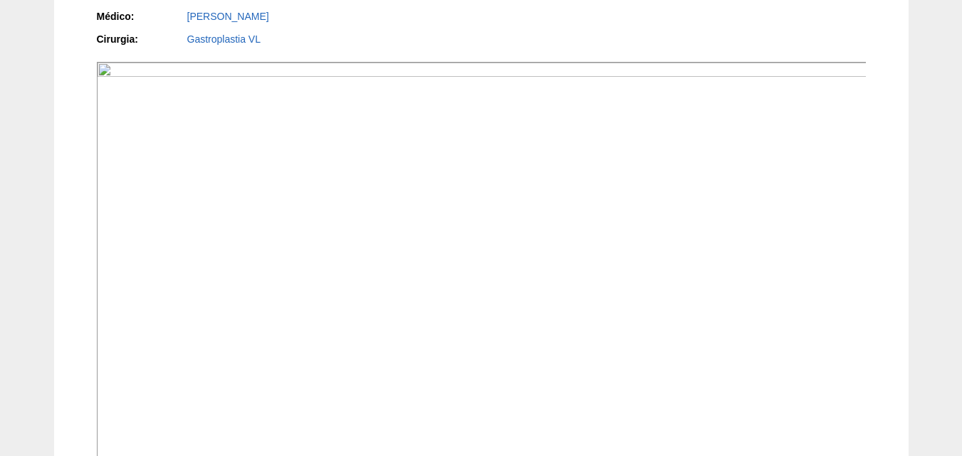
scroll to position [356, 0]
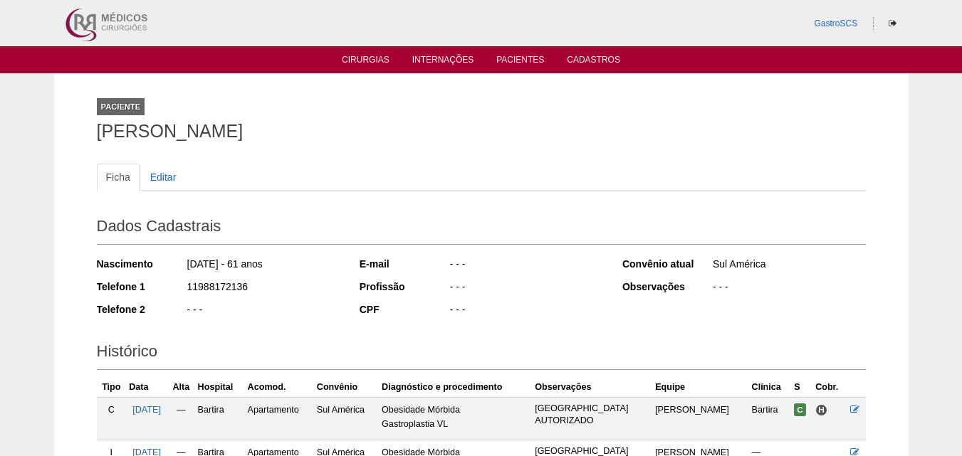
scroll to position [176, 0]
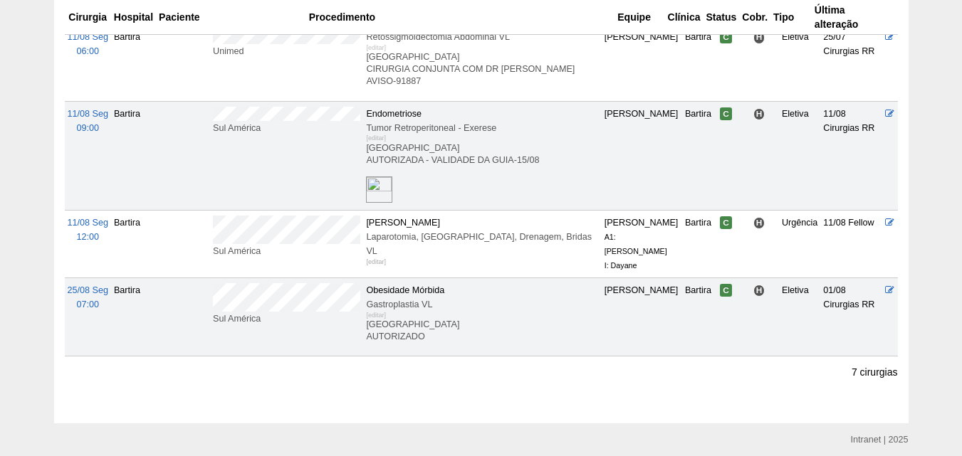
scroll to position [540, 0]
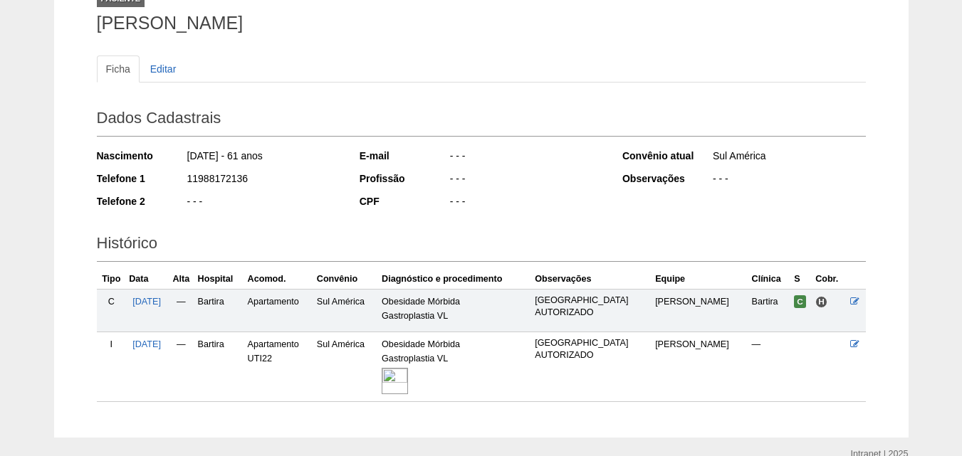
scroll to position [176, 0]
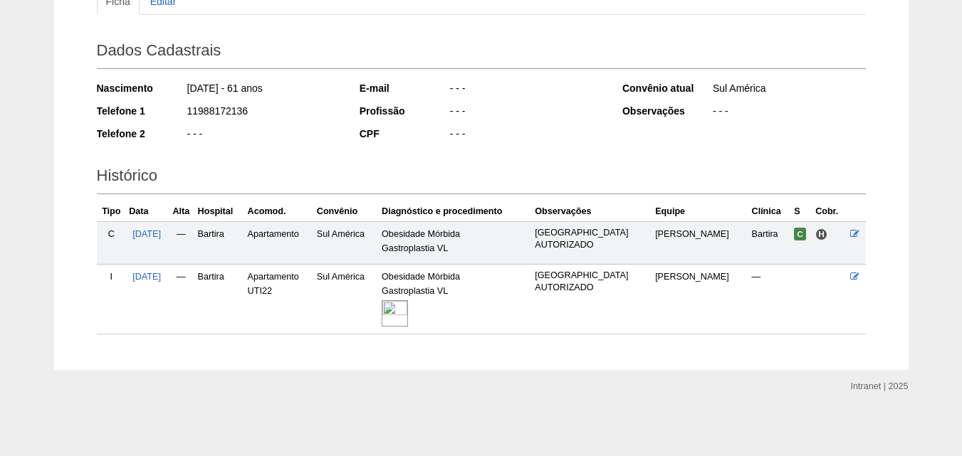
click at [408, 308] on img at bounding box center [395, 313] width 26 height 26
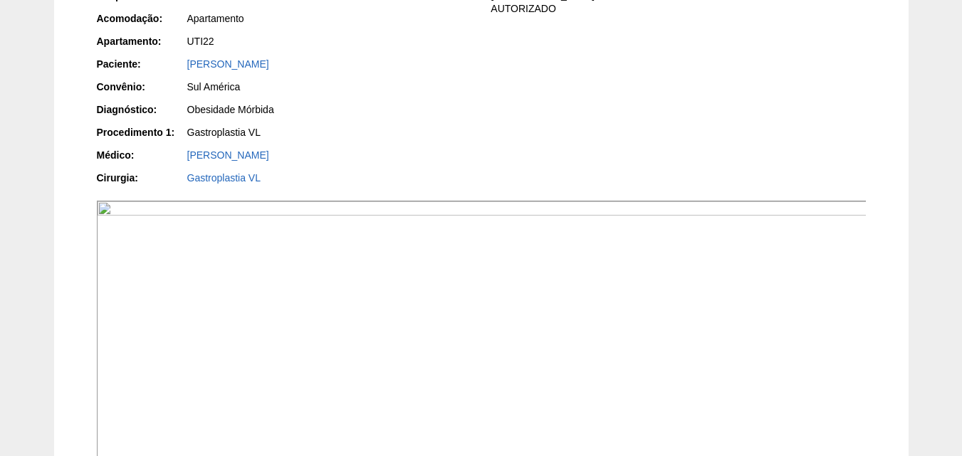
scroll to position [71, 0]
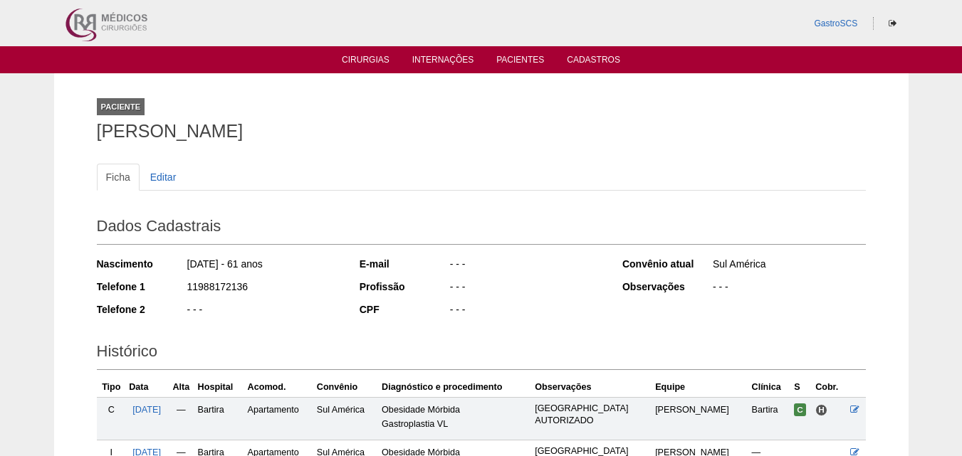
scroll to position [176, 0]
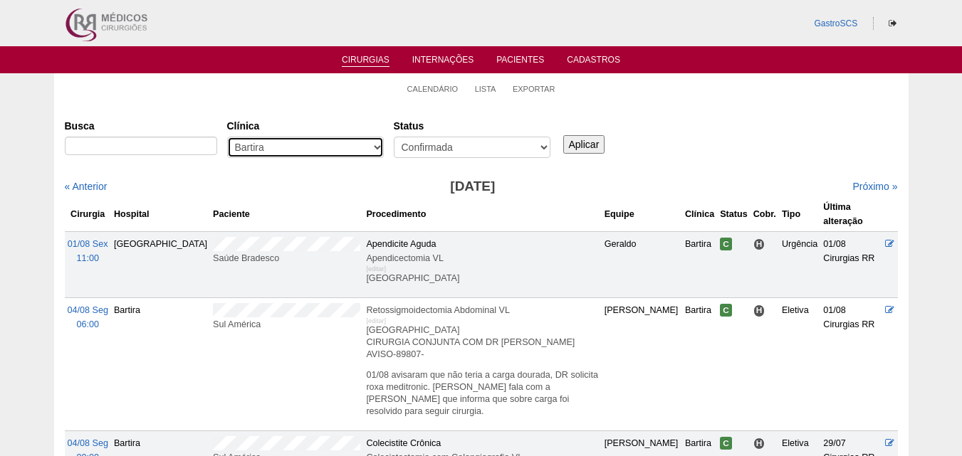
click at [249, 150] on select "- Qualquer - 6R Alphaville Assunção Bartira Brasil Christovão da Gama Cruz Azul…" at bounding box center [305, 147] width 157 height 21
select select "37"
click at [227, 137] on select "- Qualquer - 6R Alphaville Assunção Bartira Brasil Christovão da Gama Cruz Azul…" at bounding box center [305, 147] width 157 height 21
click at [578, 144] on input "Aplicar" at bounding box center [584, 144] width 42 height 19
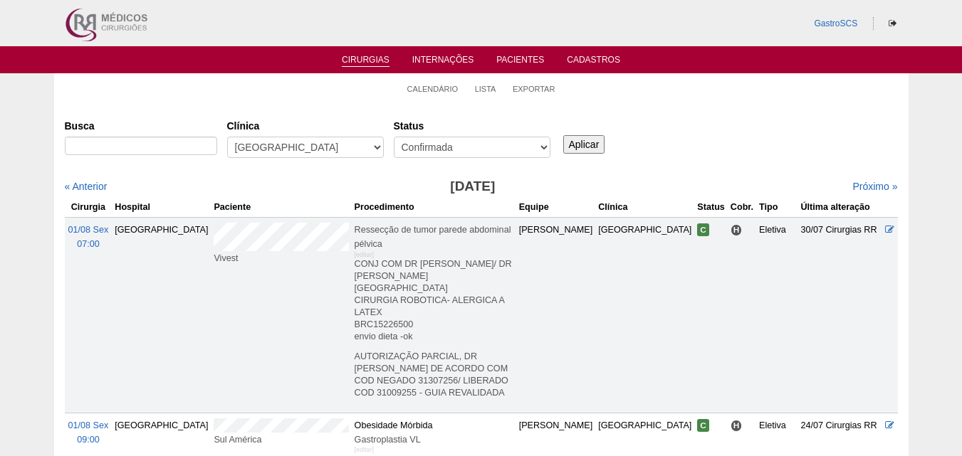
click at [113, 186] on div "« Anterior" at bounding box center [165, 186] width 200 height 14
click at [95, 189] on link "« Anterior" at bounding box center [86, 186] width 43 height 11
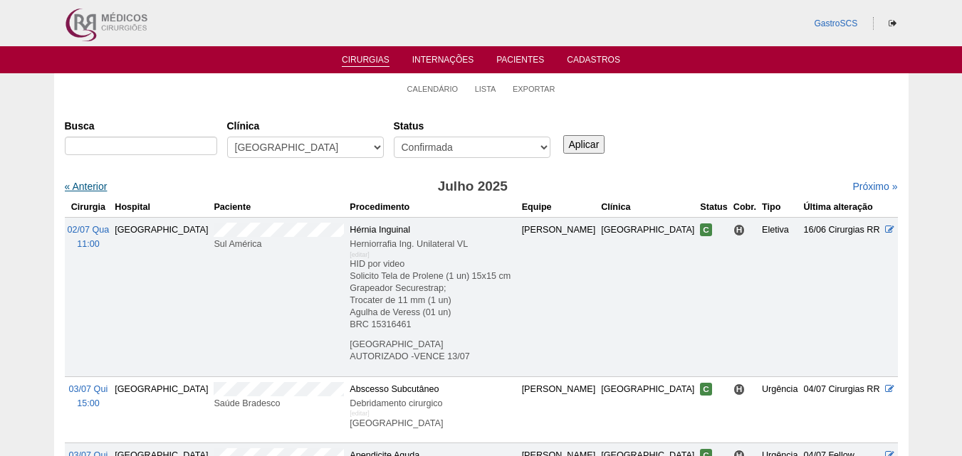
drag, startPoint x: 0, startPoint y: 0, endPoint x: 95, endPoint y: 189, distance: 211.1
click at [95, 189] on link "« Anterior" at bounding box center [86, 186] width 43 height 11
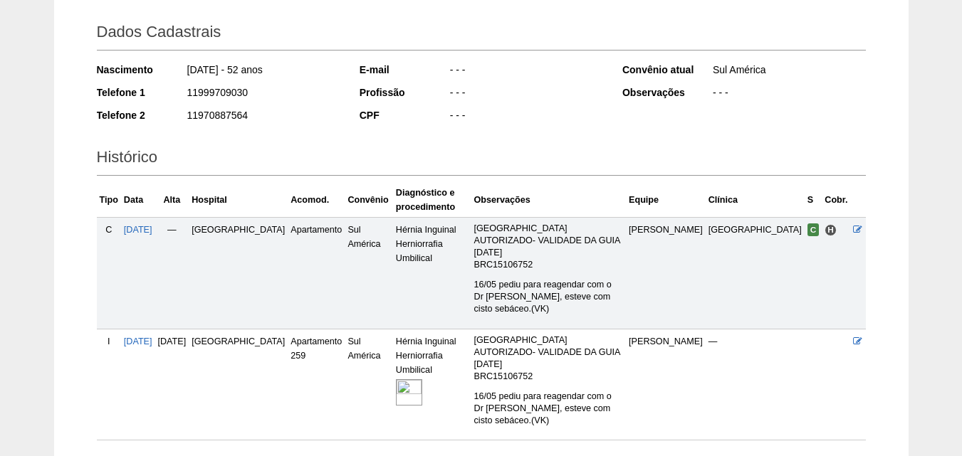
scroll to position [252, 0]
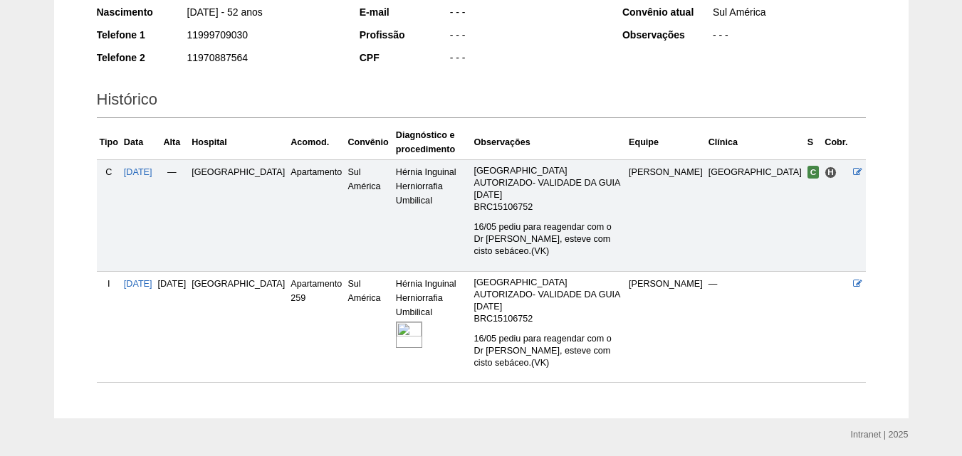
click at [396, 322] on img at bounding box center [409, 335] width 26 height 26
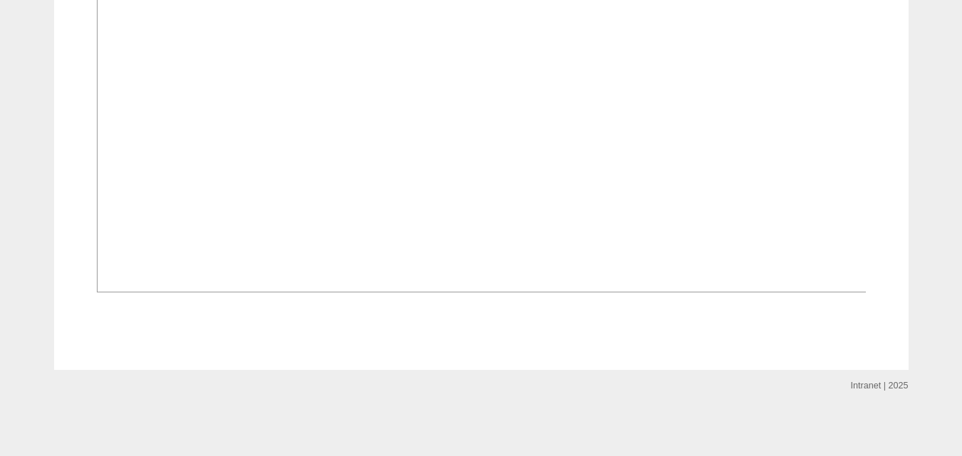
scroll to position [1424, 0]
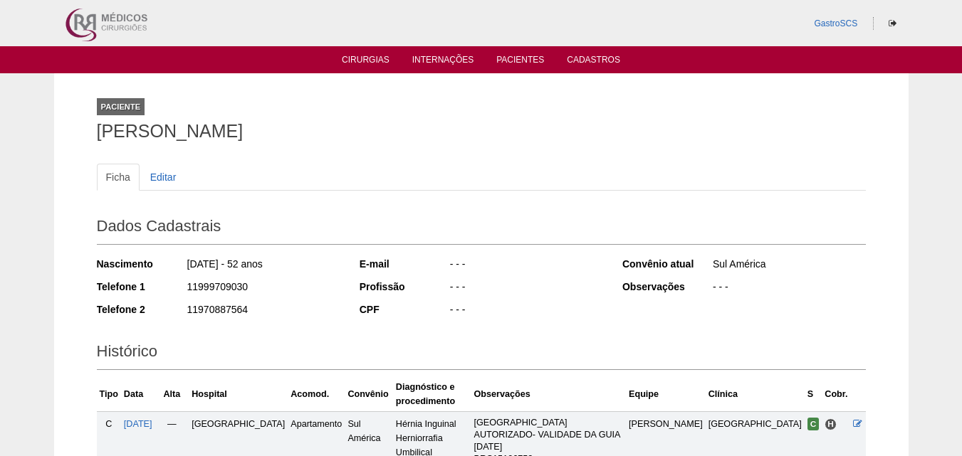
scroll to position [252, 0]
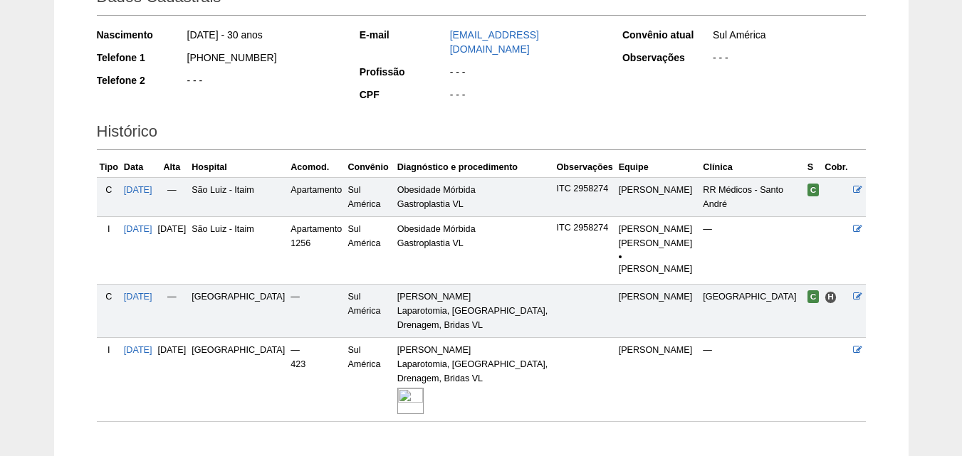
scroll to position [309, 0]
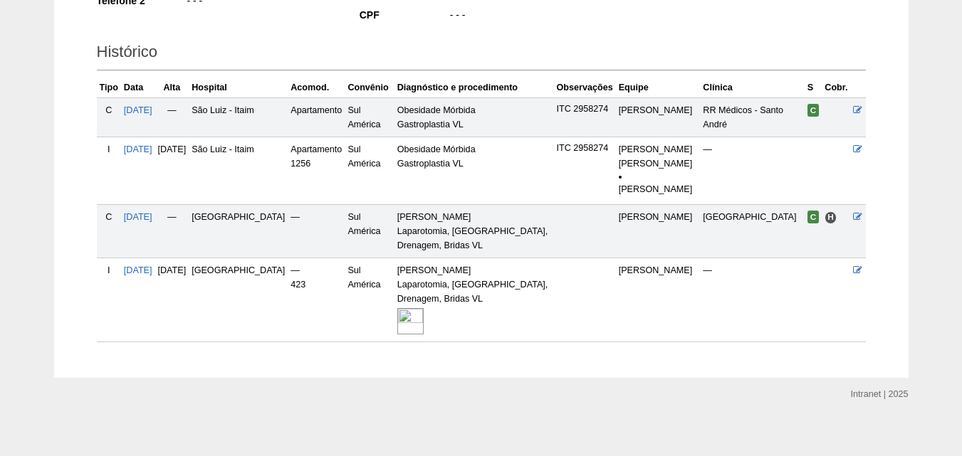
click at [407, 315] on img at bounding box center [410, 321] width 26 height 26
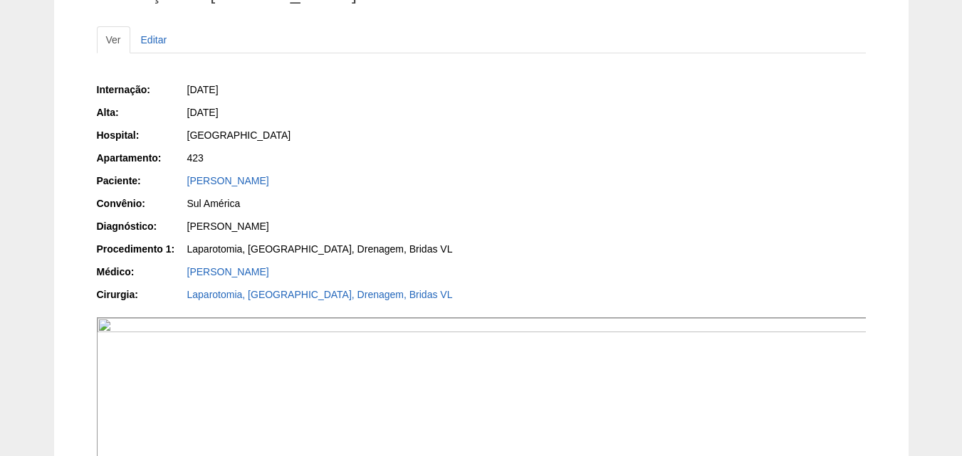
scroll to position [83, 0]
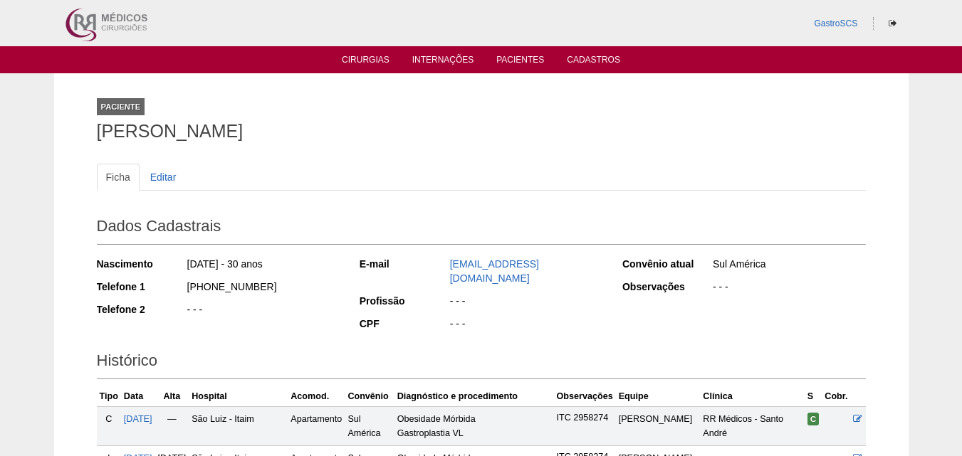
scroll to position [308, 0]
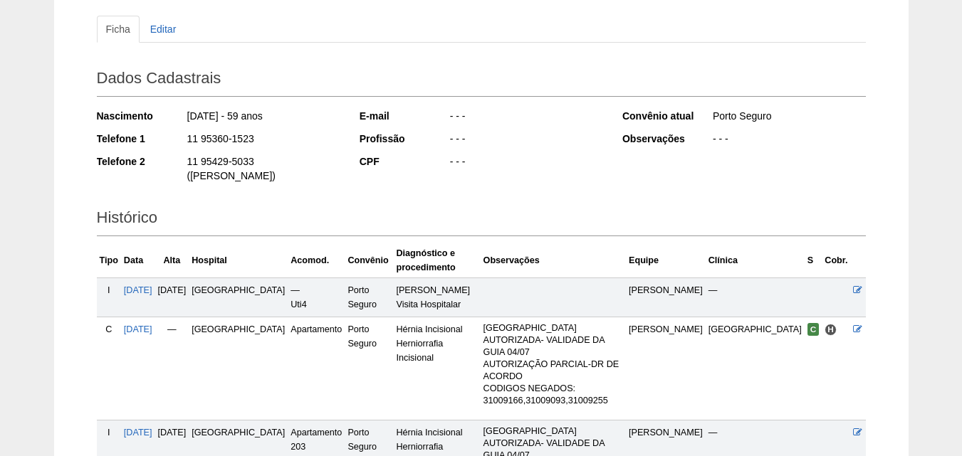
scroll to position [214, 0]
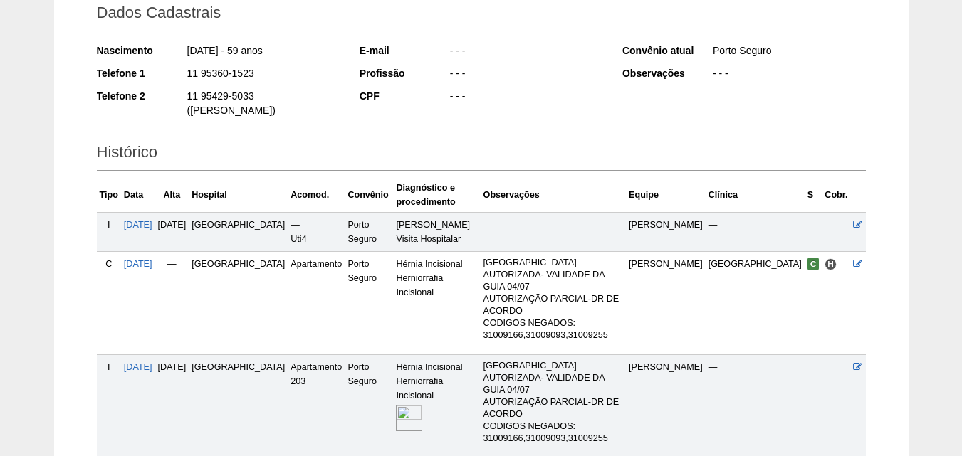
click at [396, 405] on img at bounding box center [409, 418] width 26 height 26
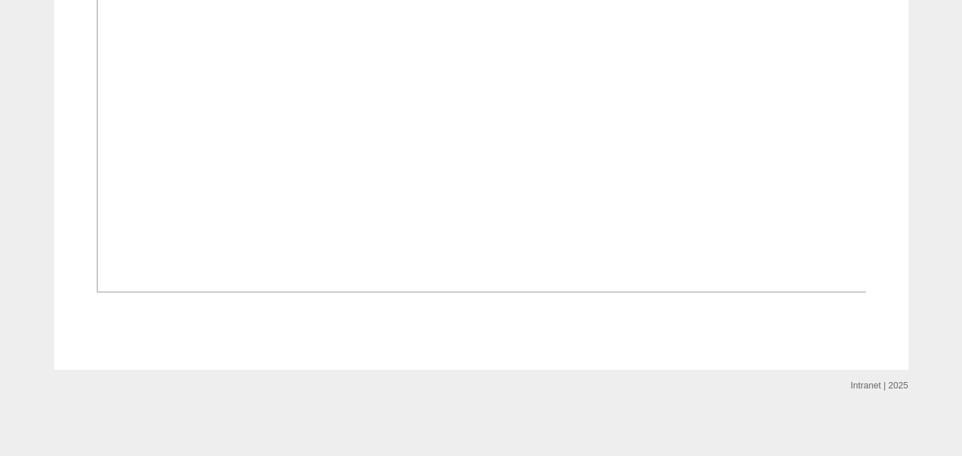
scroll to position [1068, 0]
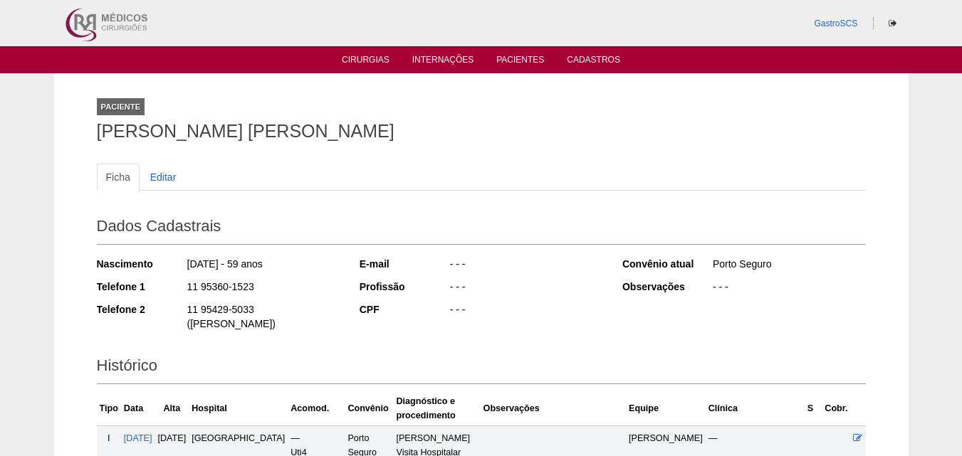
scroll to position [214, 0]
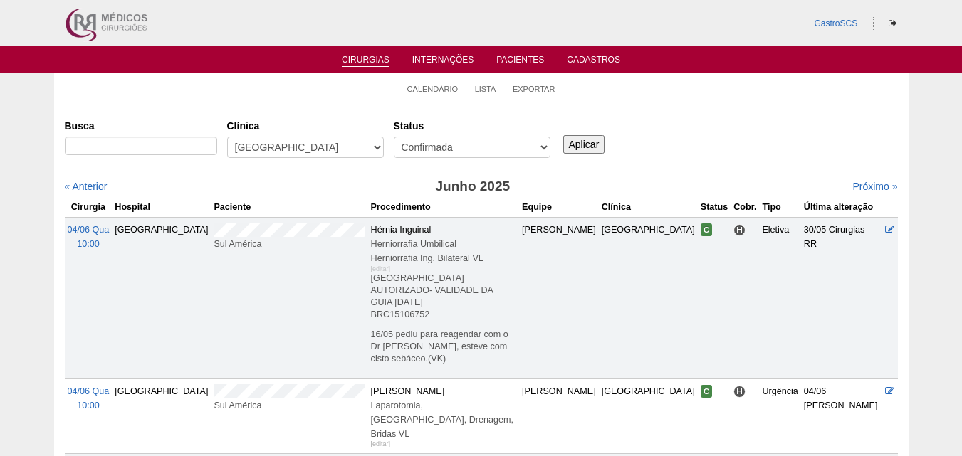
scroll to position [285, 0]
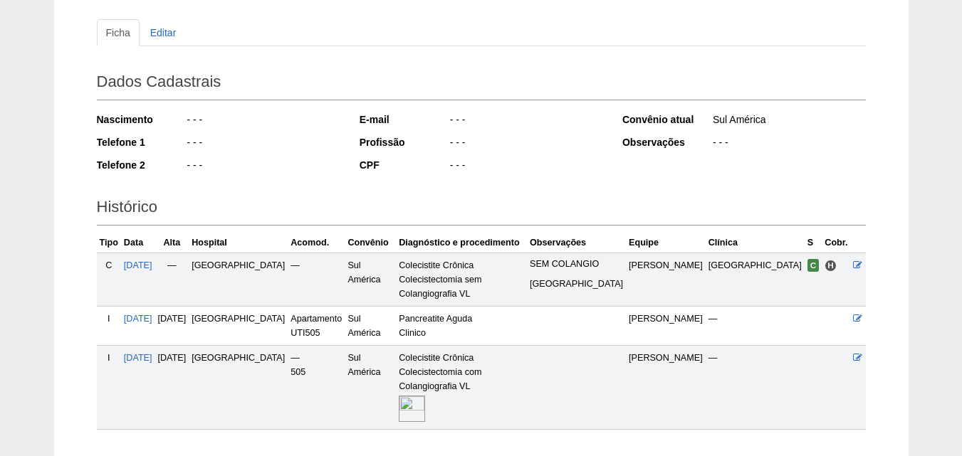
scroll to position [223, 0]
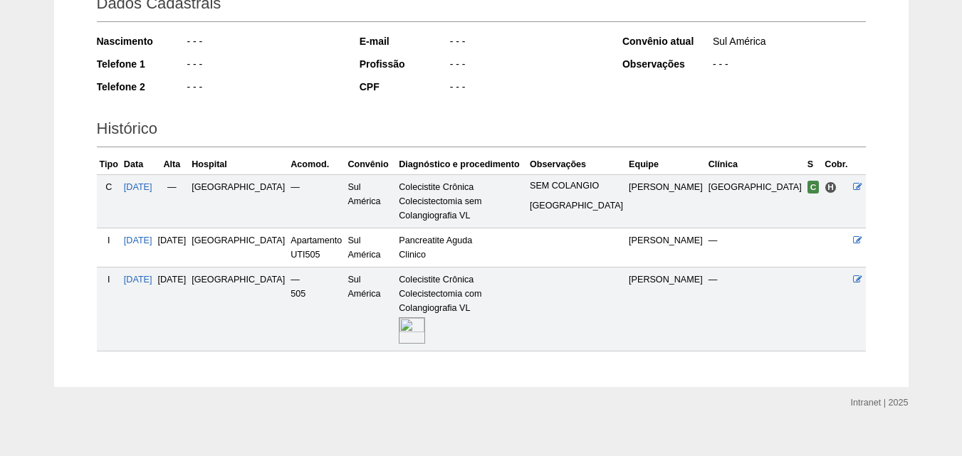
click at [419, 319] on img at bounding box center [412, 330] width 26 height 26
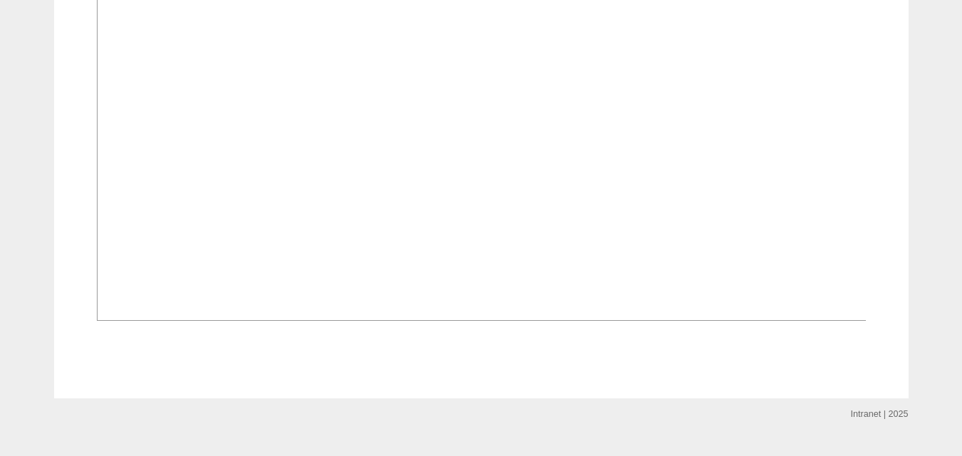
scroll to position [925, 0]
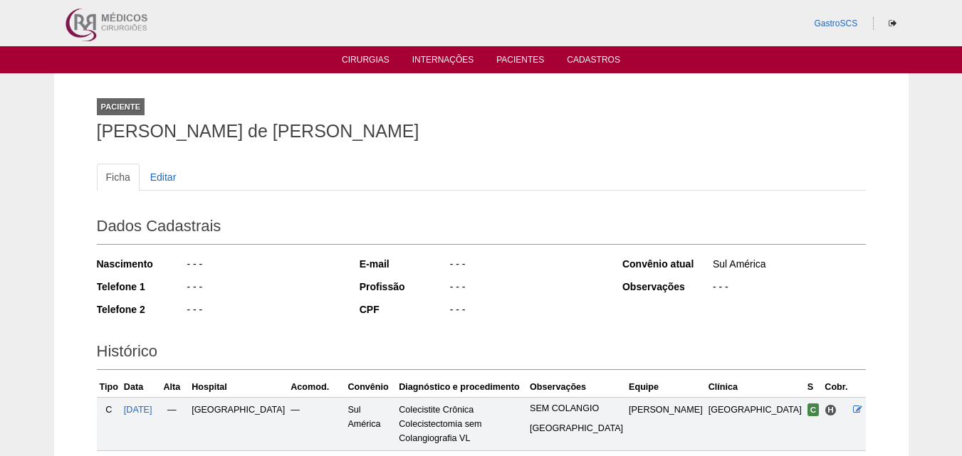
scroll to position [218, 0]
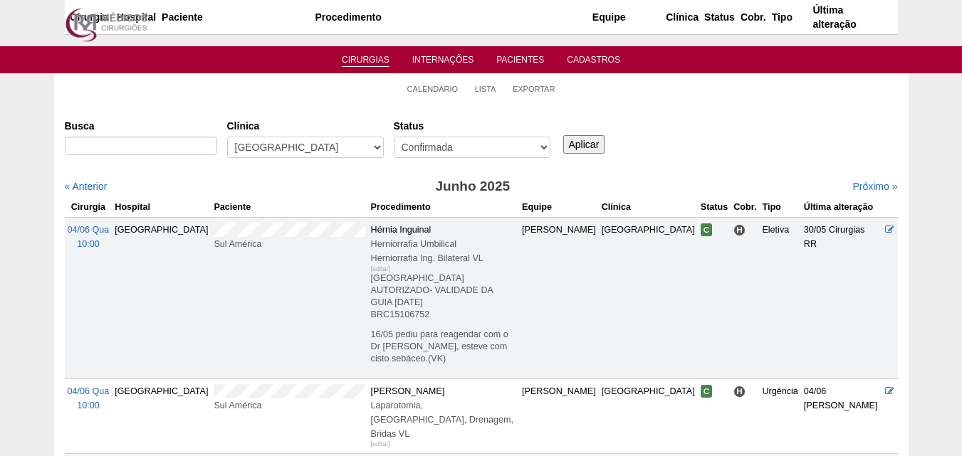
scroll to position [285, 0]
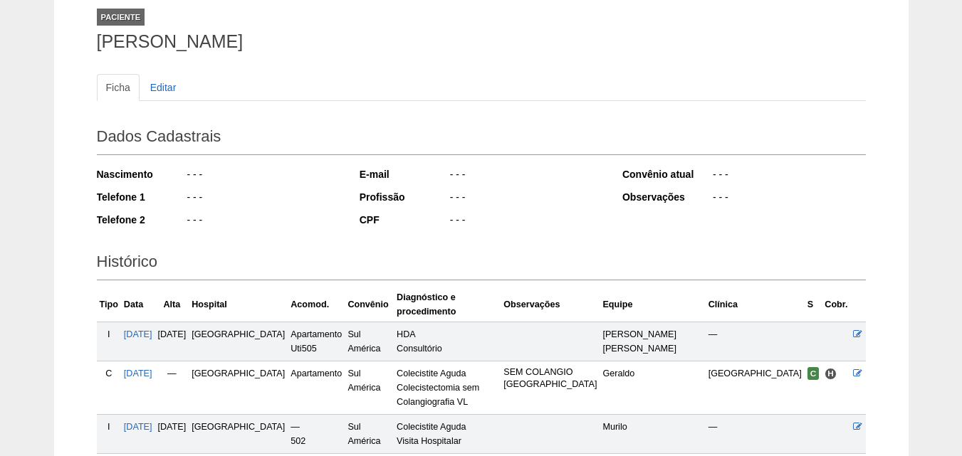
scroll to position [324, 0]
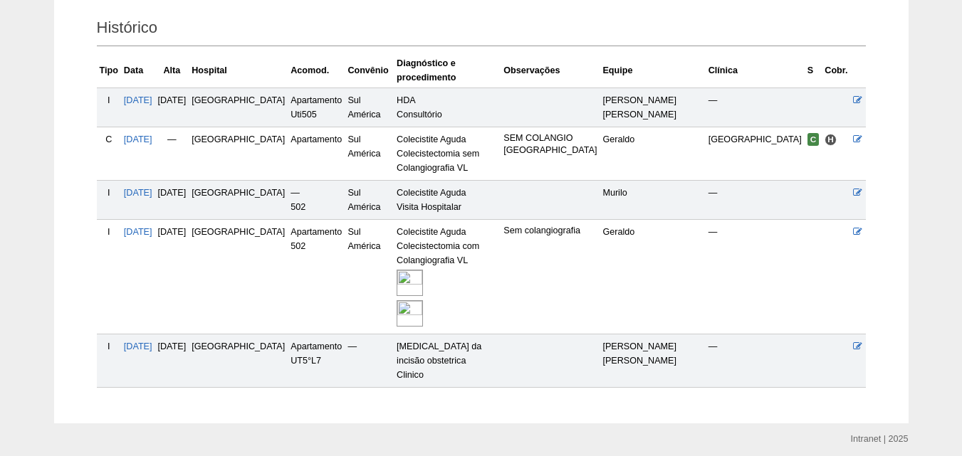
click at [420, 270] on img at bounding box center [410, 283] width 26 height 26
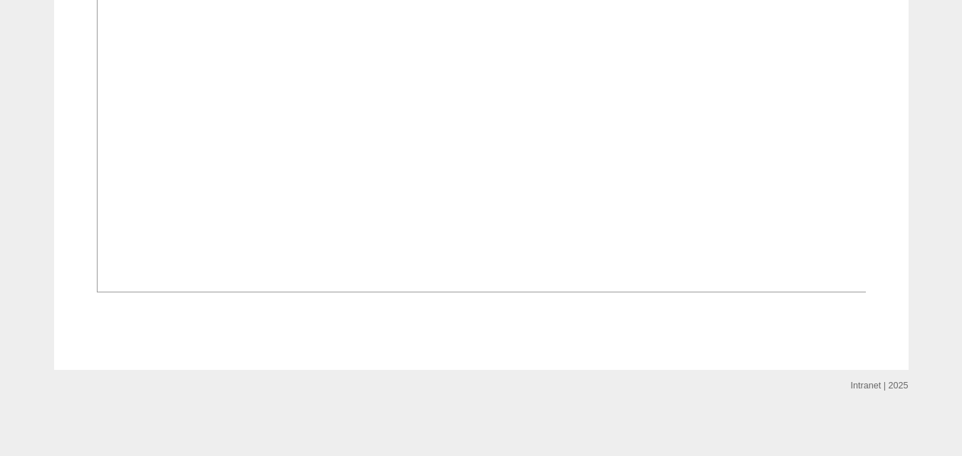
scroll to position [1708, 0]
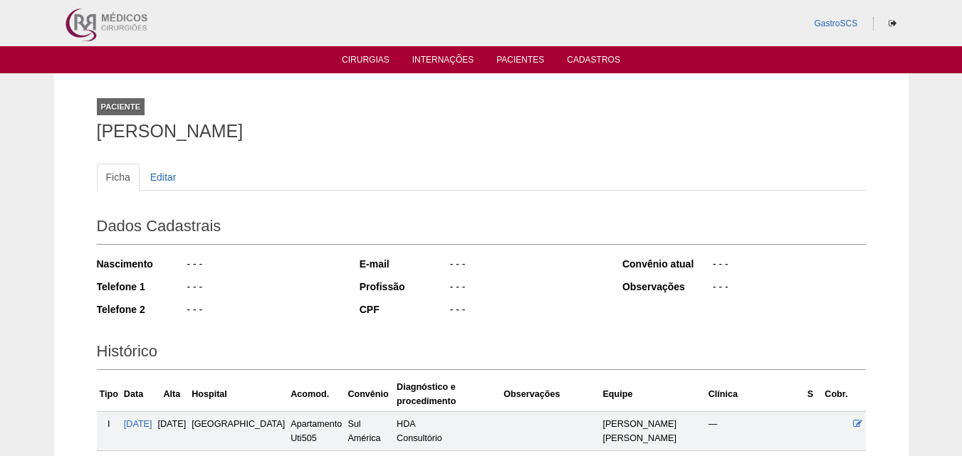
scroll to position [324, 0]
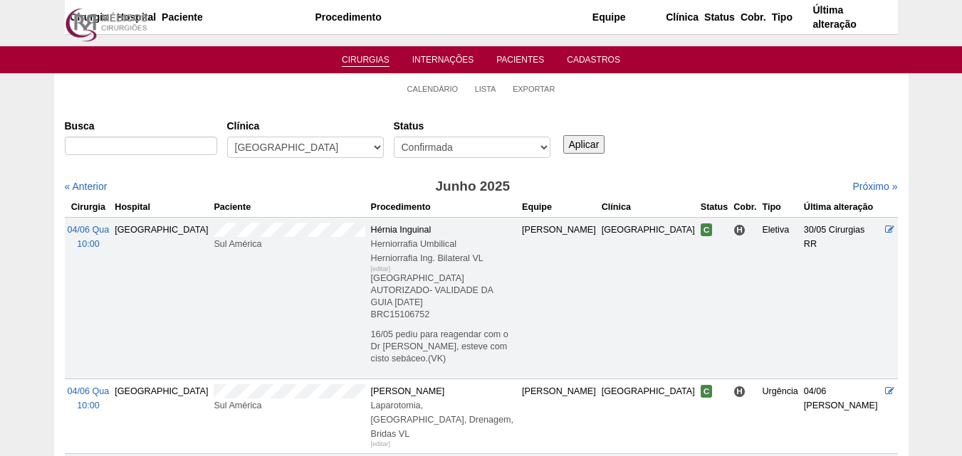
scroll to position [285, 0]
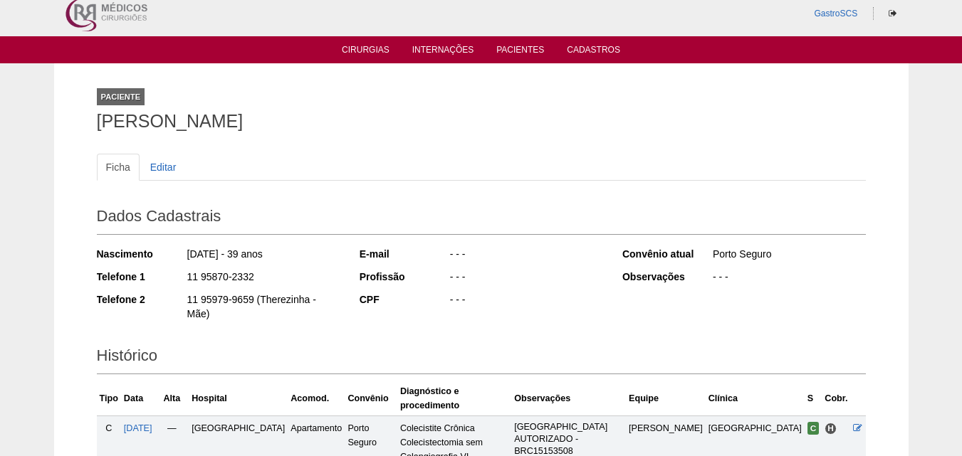
scroll to position [260, 0]
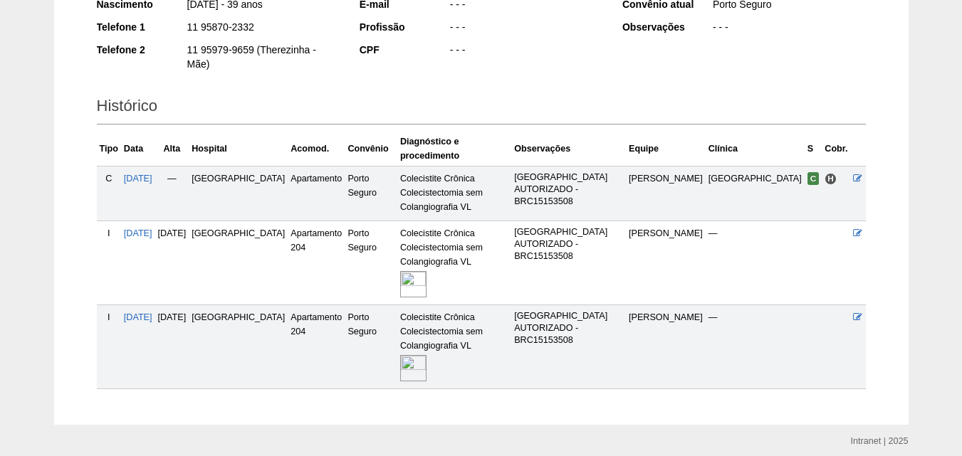
click at [416, 355] on img at bounding box center [413, 368] width 26 height 26
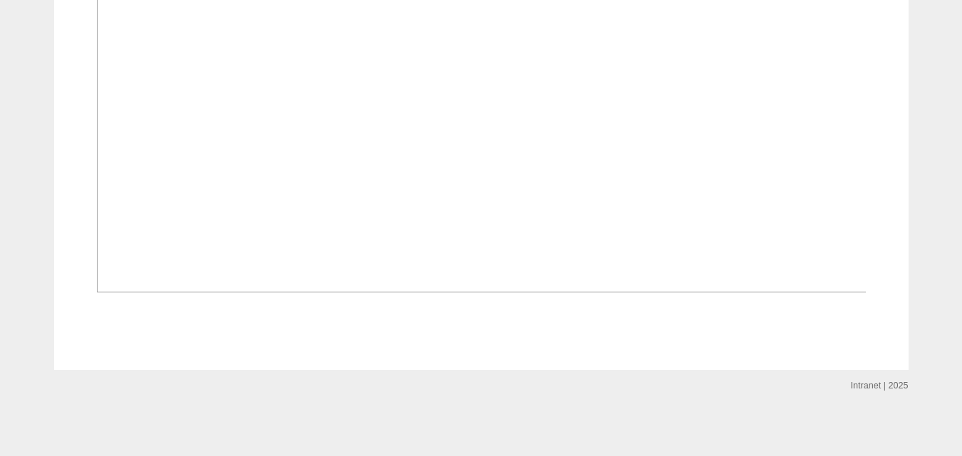
scroll to position [1566, 0]
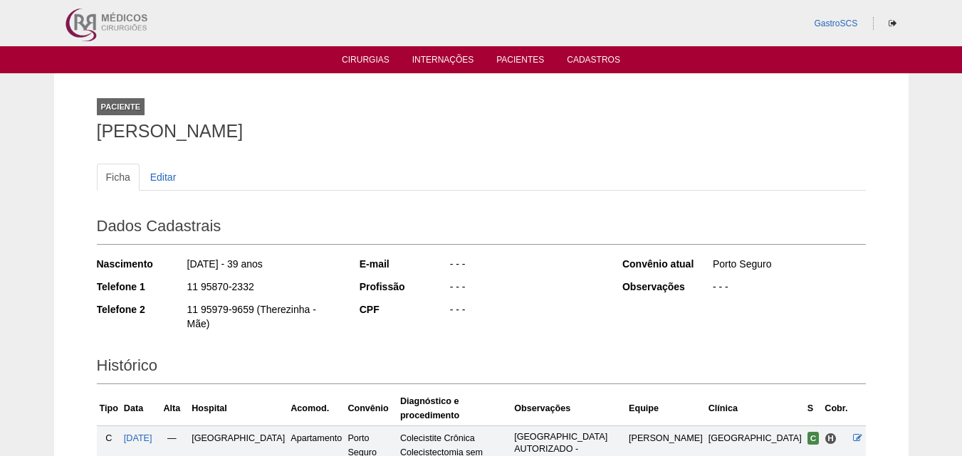
scroll to position [258, 0]
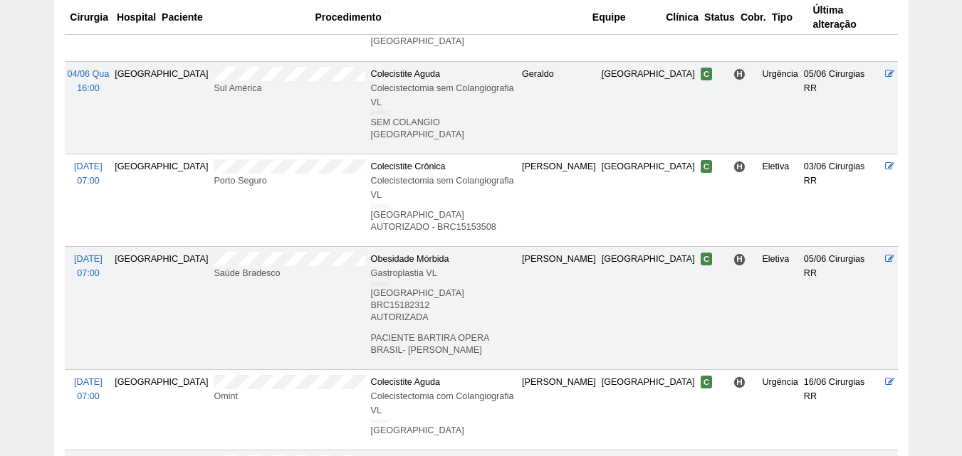
scroll to position [712, 0]
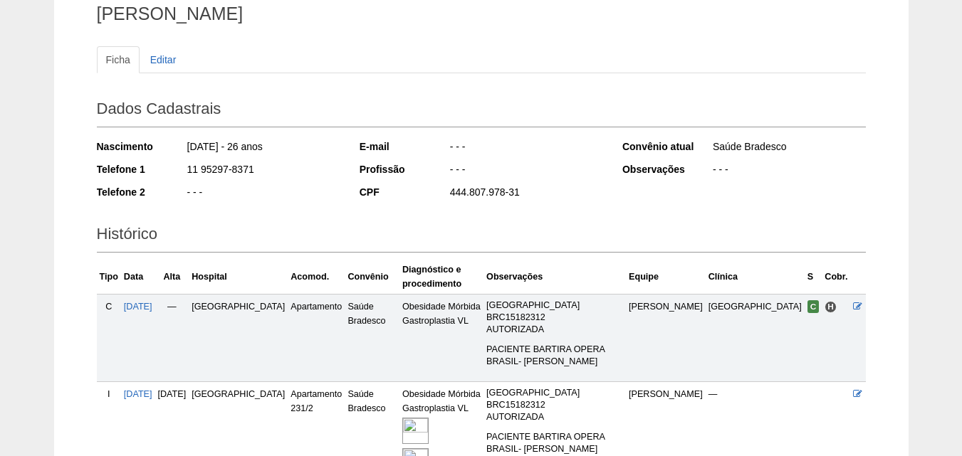
scroll to position [214, 0]
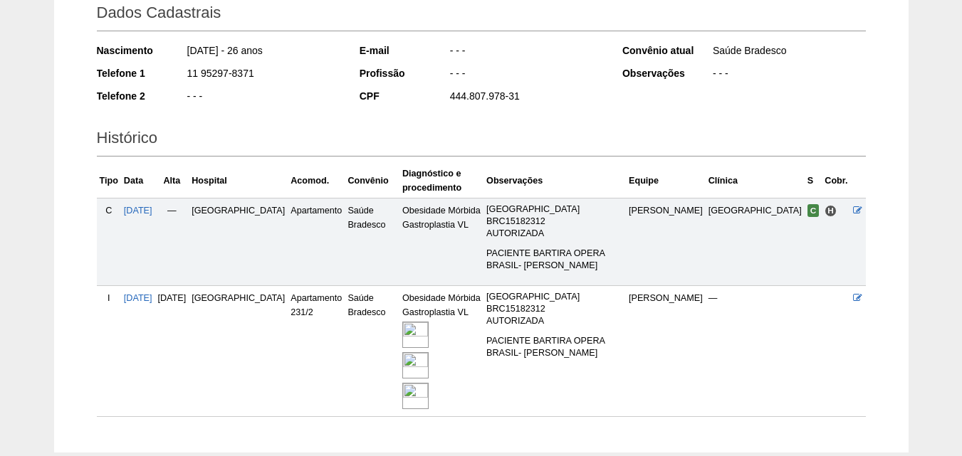
click at [402, 336] on img at bounding box center [415, 335] width 26 height 26
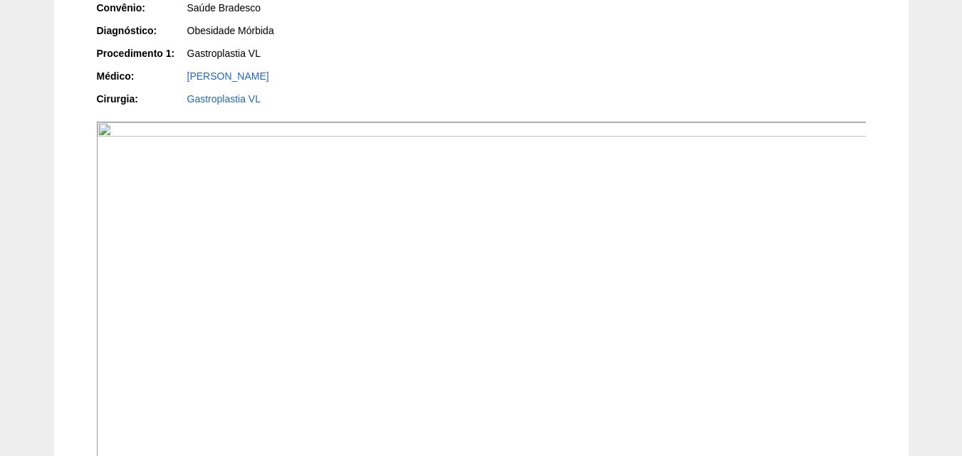
scroll to position [783, 0]
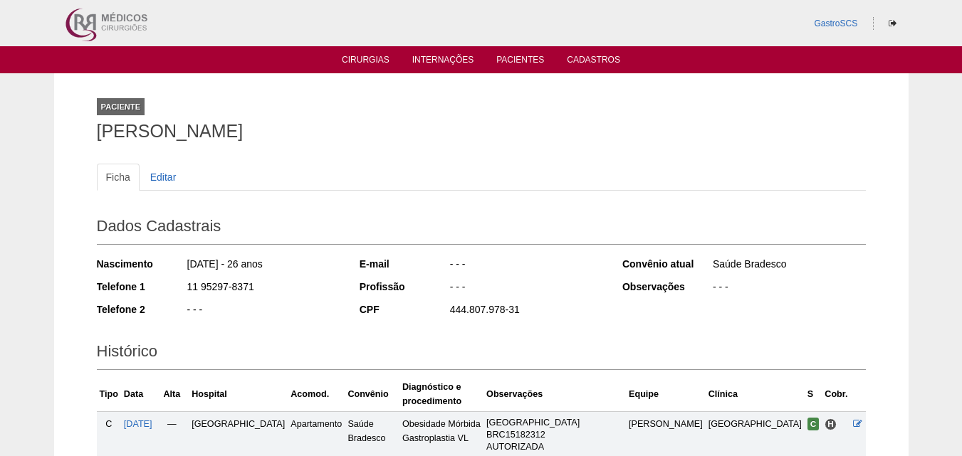
scroll to position [214, 0]
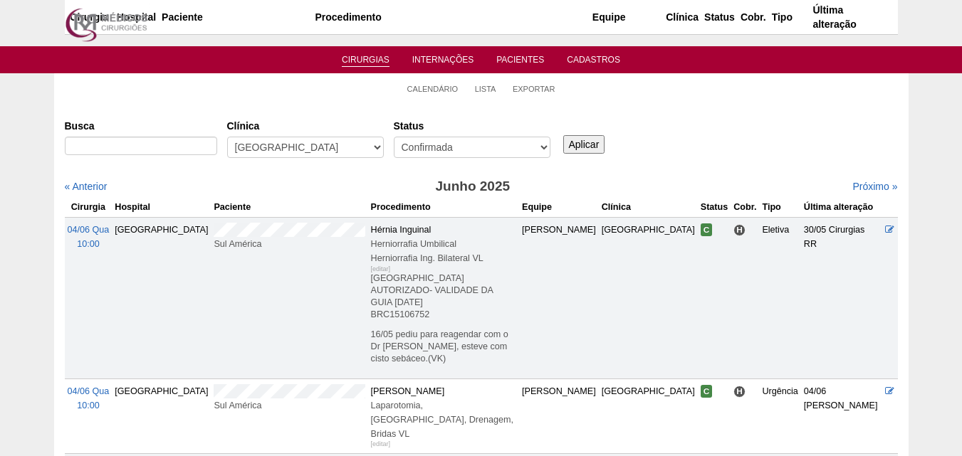
scroll to position [712, 0]
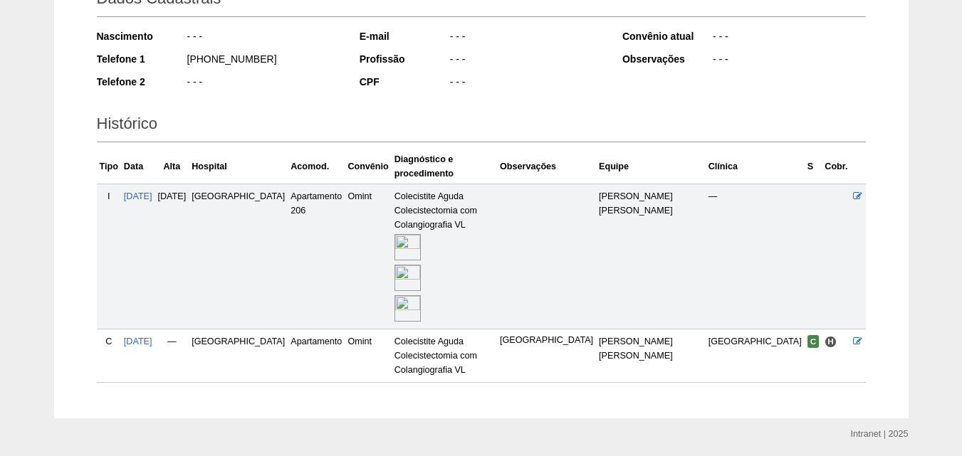
scroll to position [233, 0]
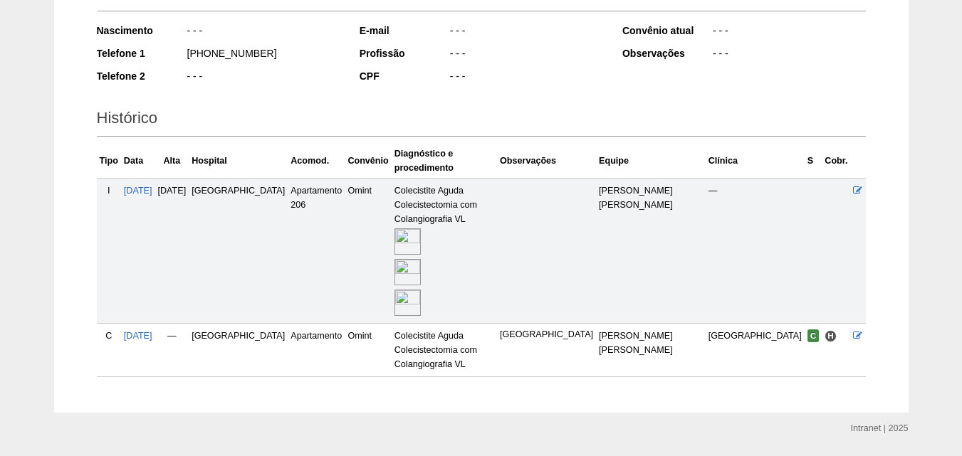
click at [417, 259] on img at bounding box center [407, 272] width 26 height 26
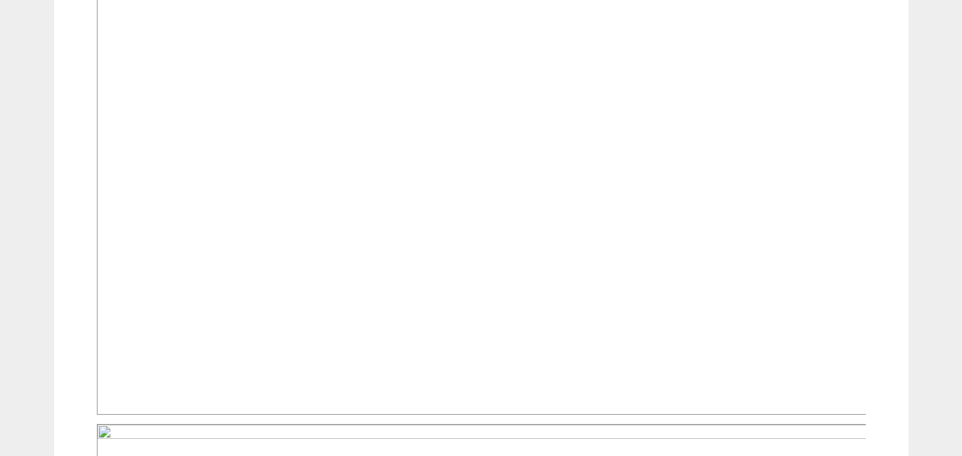
drag, startPoint x: 425, startPoint y: 237, endPoint x: 424, endPoint y: 252, distance: 15.0
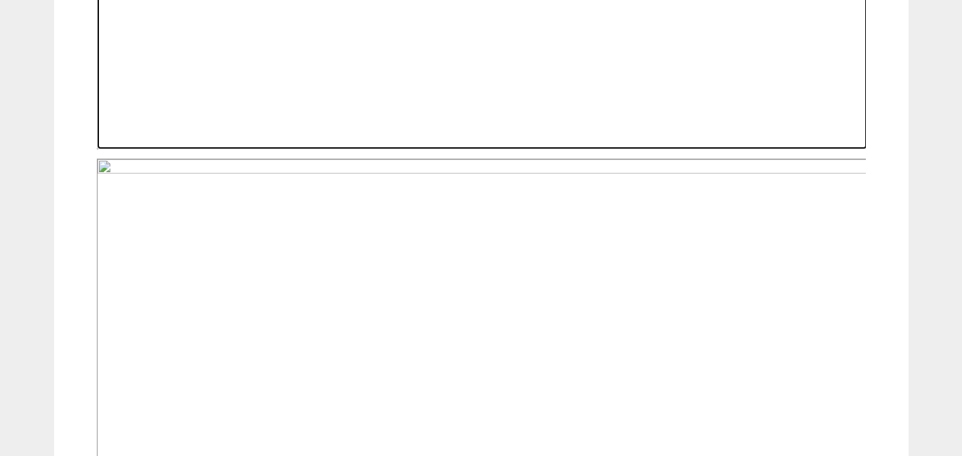
scroll to position [783, 0]
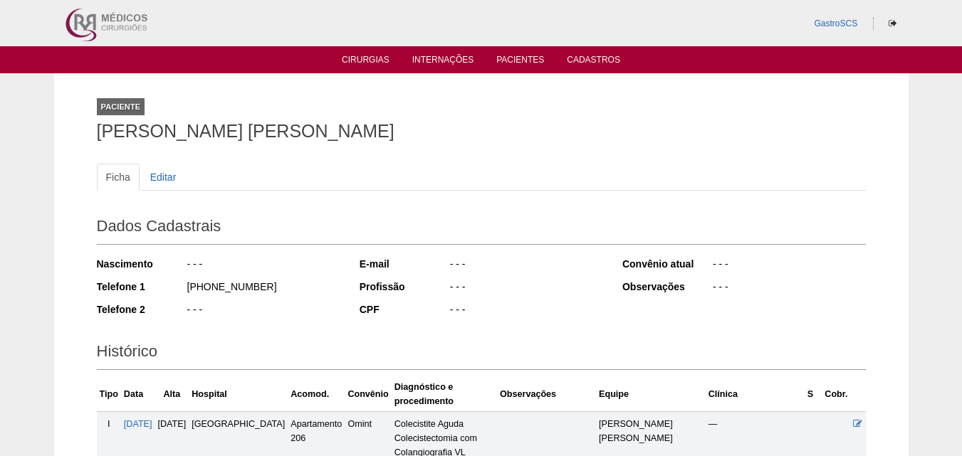
scroll to position [229, 0]
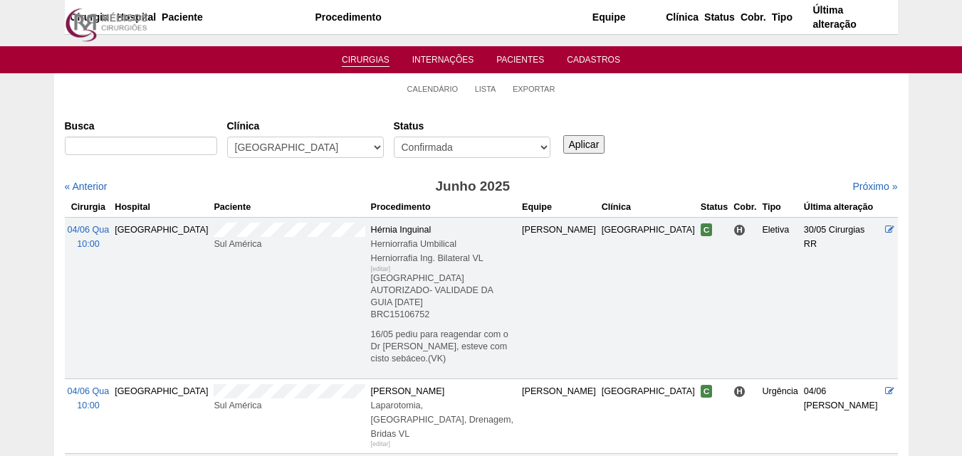
scroll to position [712, 0]
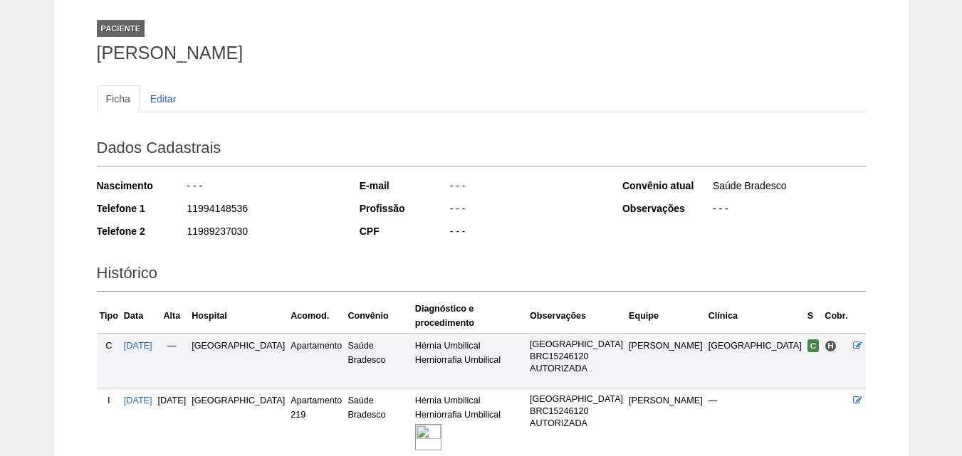
scroll to position [188, 0]
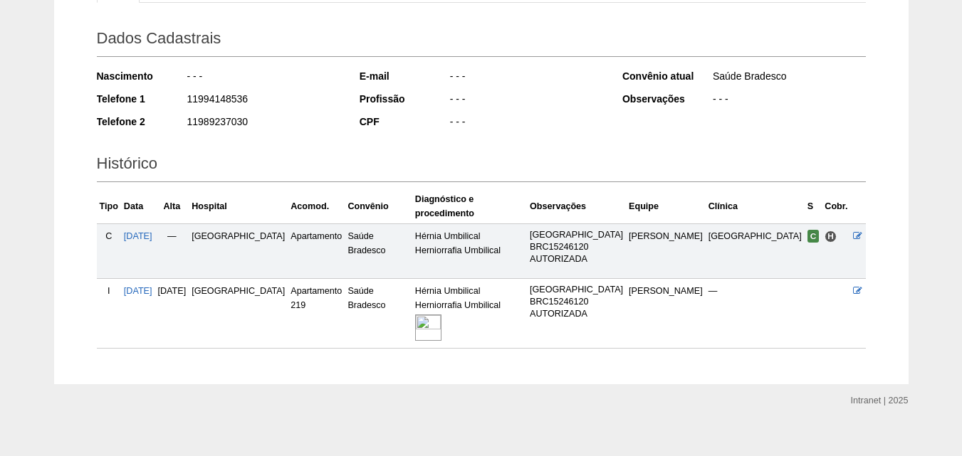
click at [441, 315] on img at bounding box center [428, 328] width 26 height 26
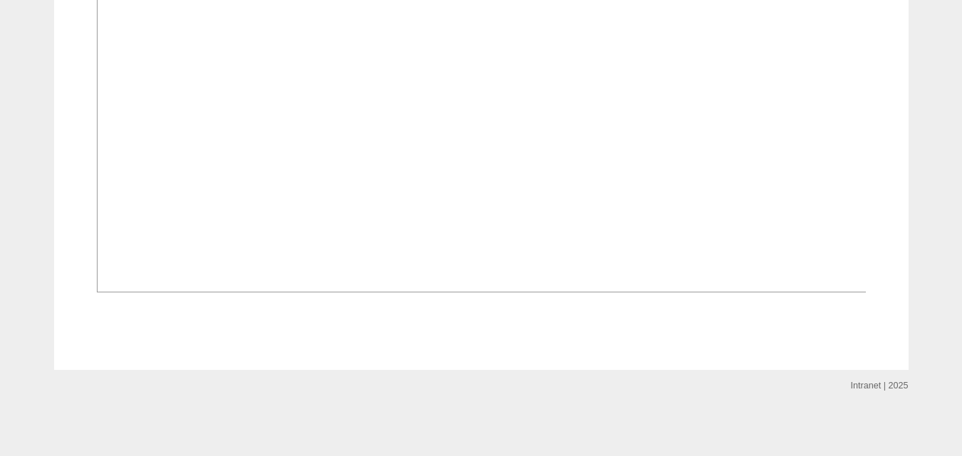
scroll to position [1212, 0]
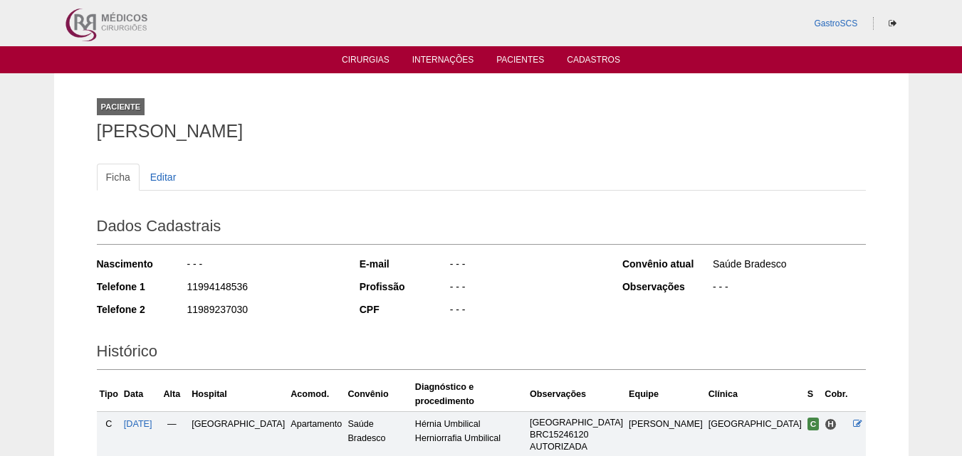
scroll to position [188, 0]
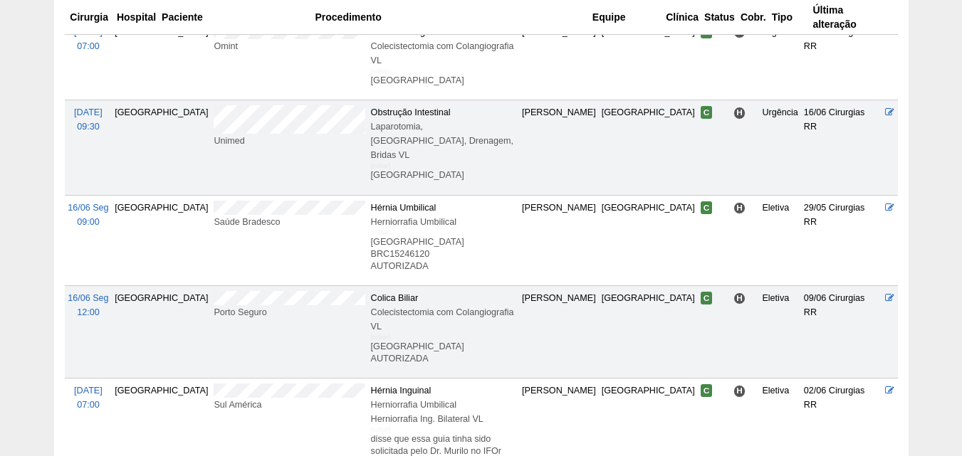
scroll to position [854, 0]
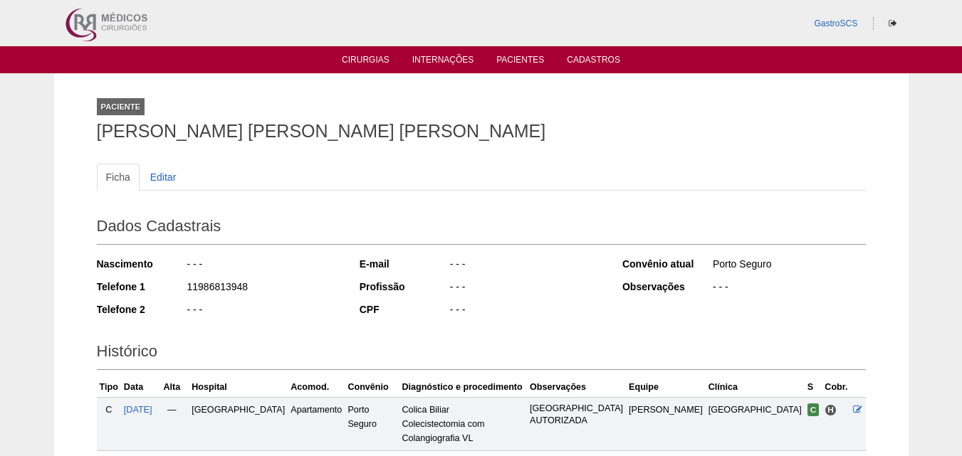
scroll to position [206, 0]
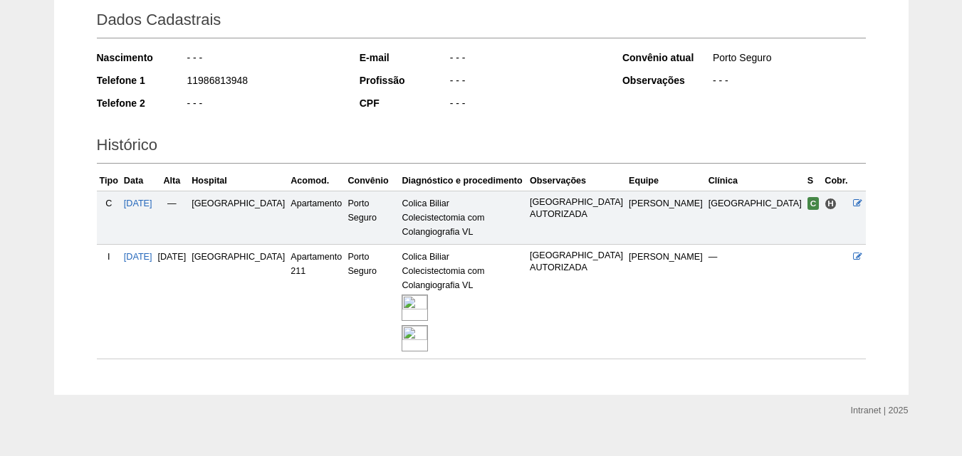
click at [428, 295] on img at bounding box center [414, 308] width 26 height 26
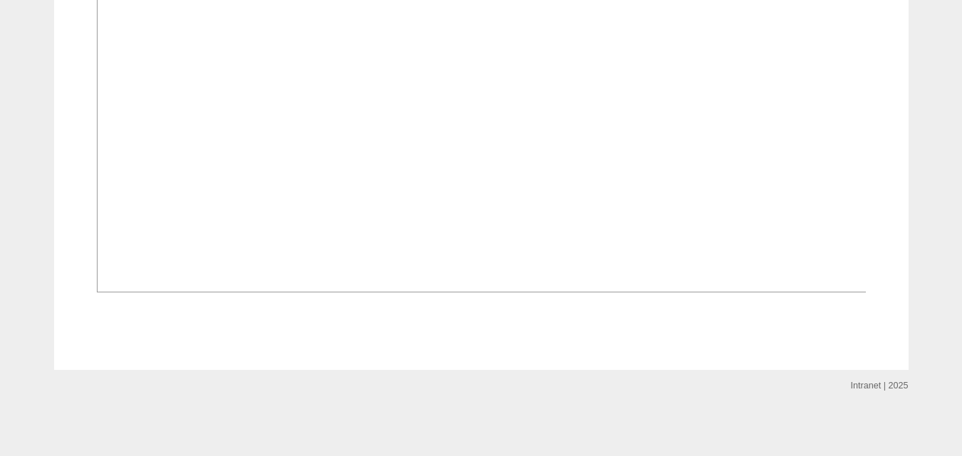
scroll to position [1495, 0]
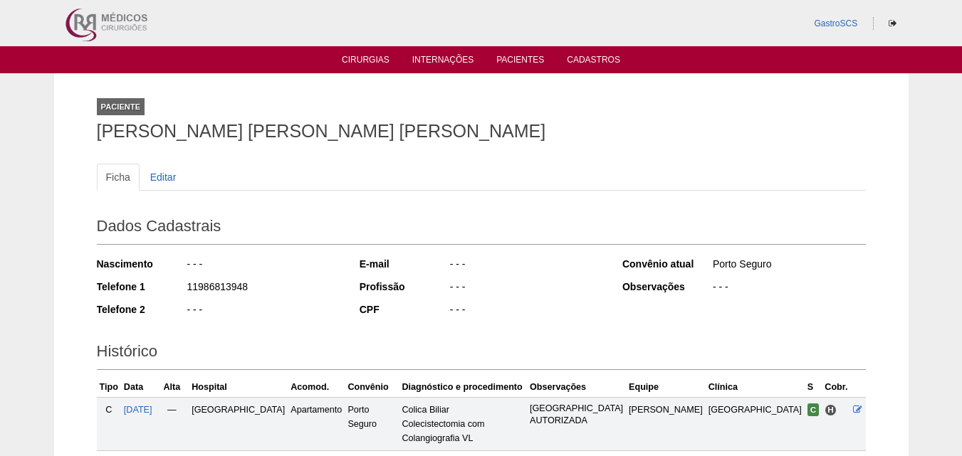
scroll to position [206, 0]
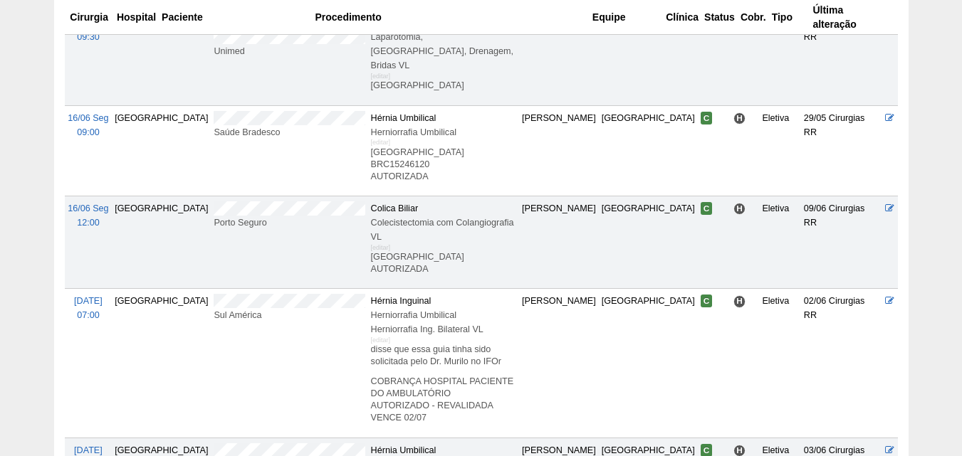
scroll to position [1139, 0]
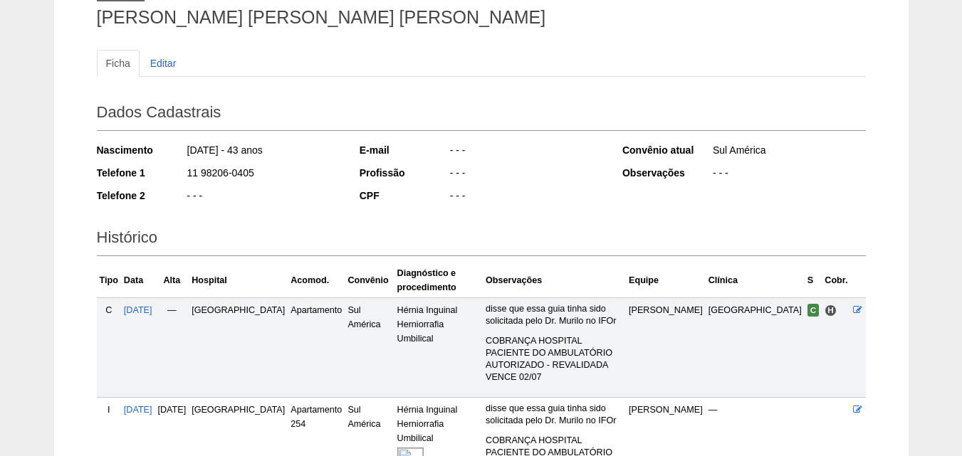
scroll to position [252, 0]
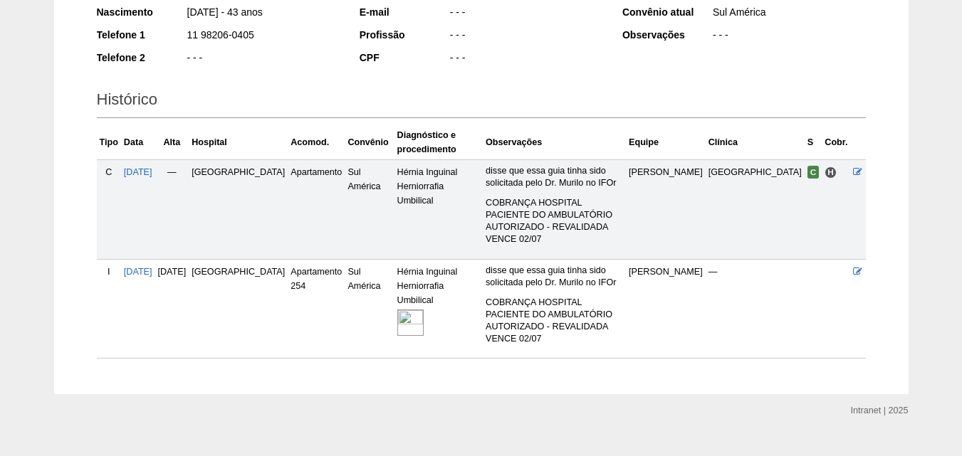
click at [398, 310] on img at bounding box center [410, 323] width 26 height 26
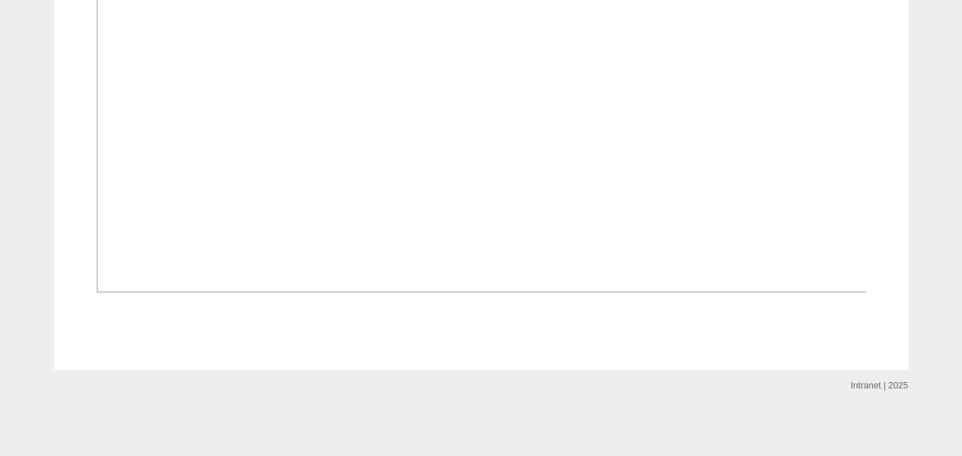
scroll to position [1234, 0]
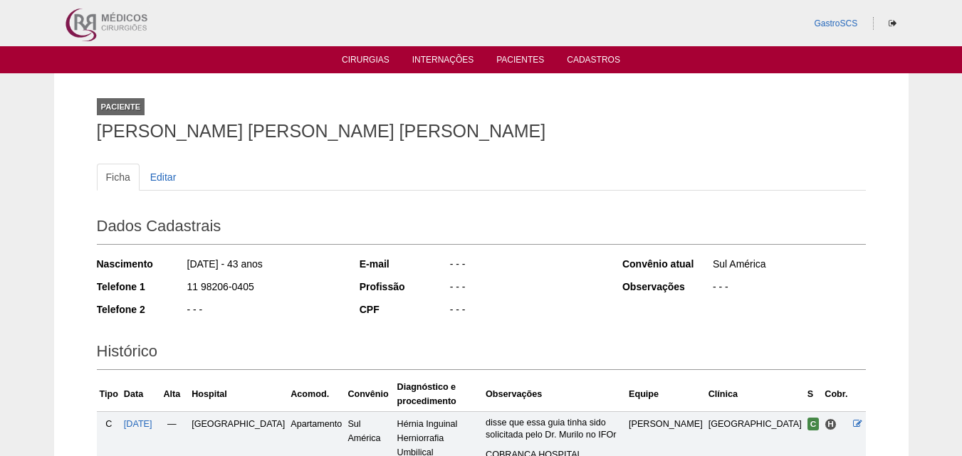
scroll to position [252, 0]
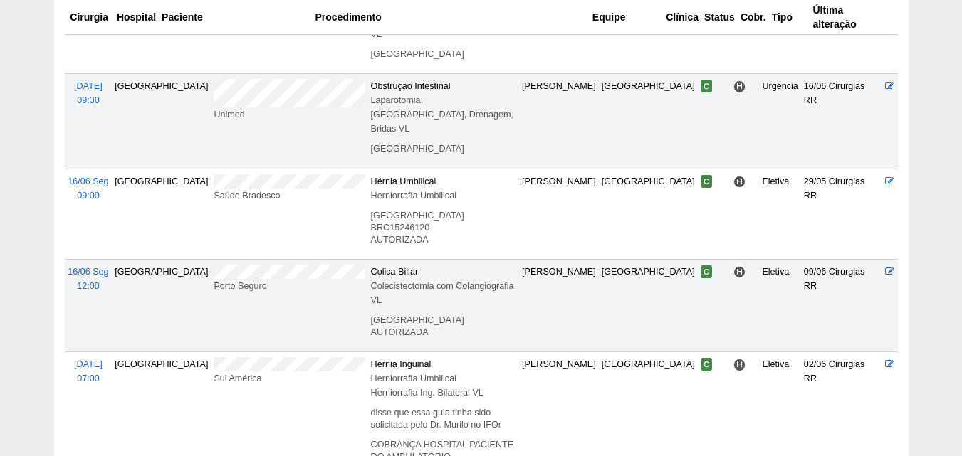
scroll to position [1139, 0]
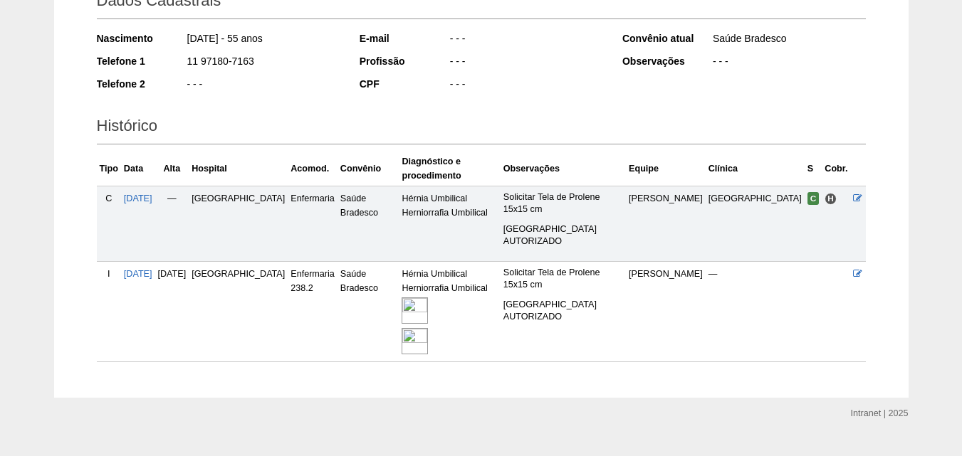
scroll to position [226, 0]
click at [427, 336] on link at bounding box center [415, 340] width 28 height 9
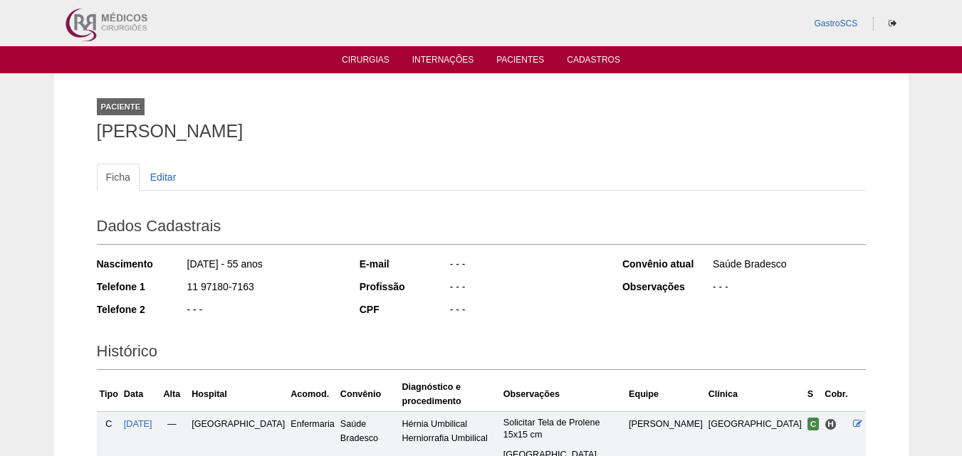
scroll to position [221, 0]
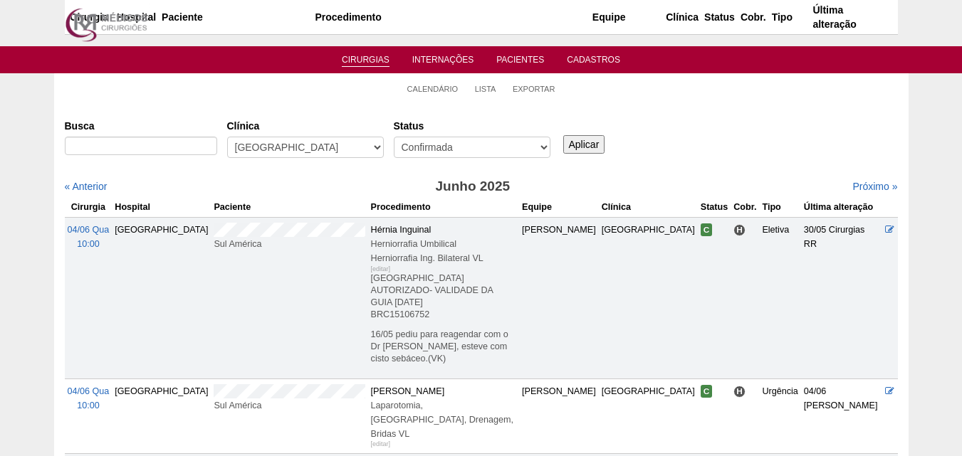
scroll to position [1139, 0]
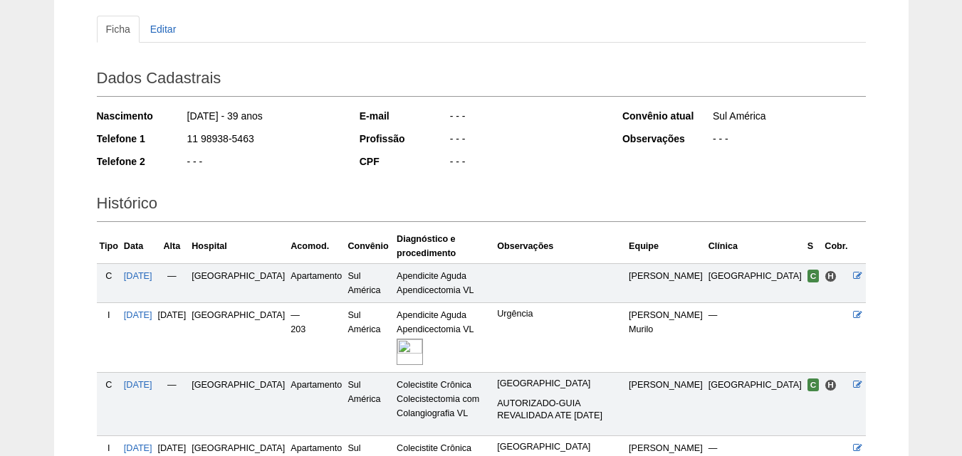
scroll to position [285, 0]
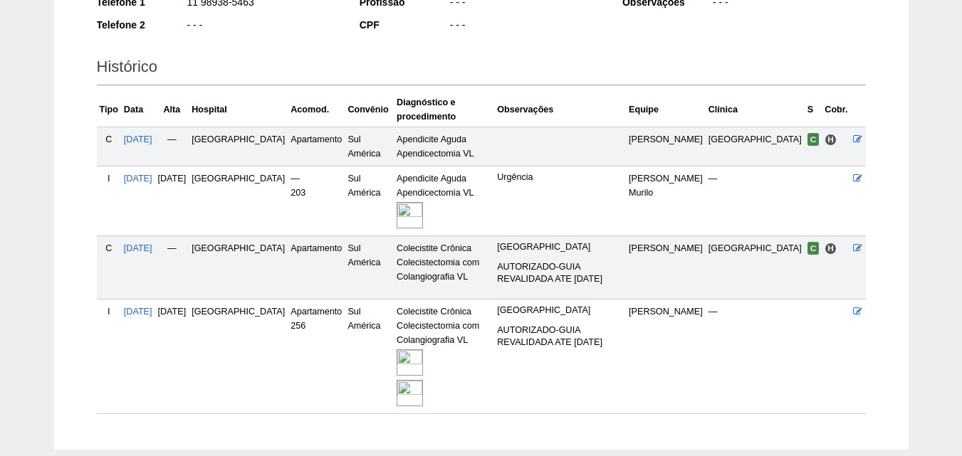
click at [397, 380] on img at bounding box center [410, 393] width 26 height 26
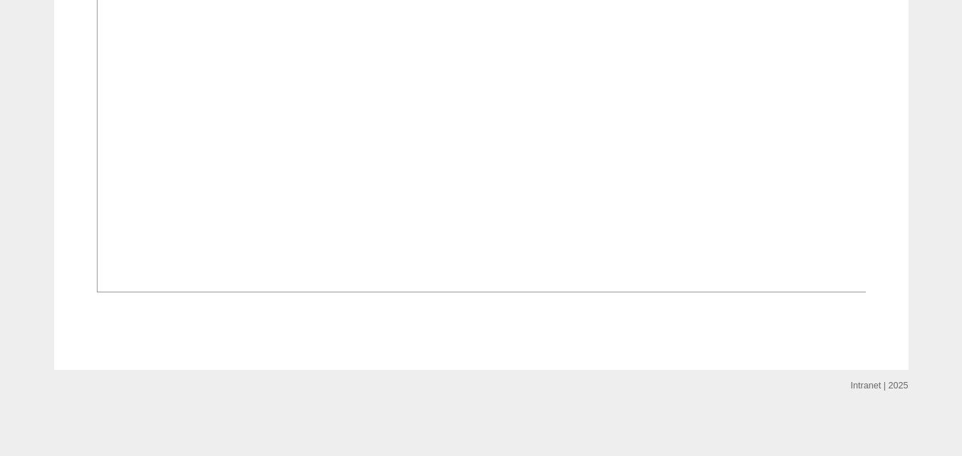
scroll to position [1708, 0]
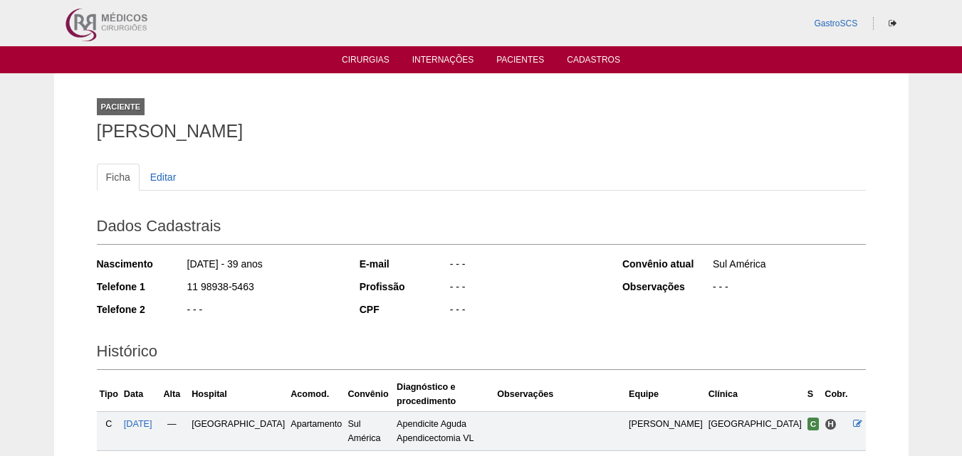
scroll to position [283, 0]
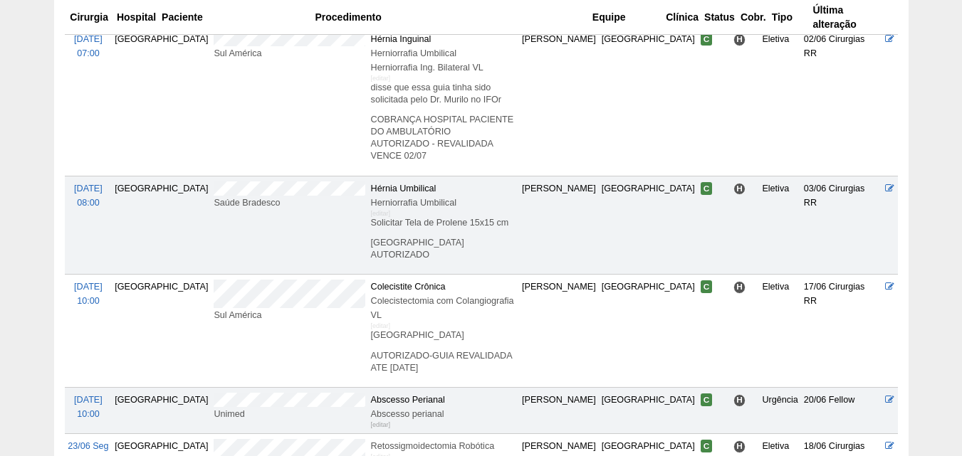
scroll to position [1353, 0]
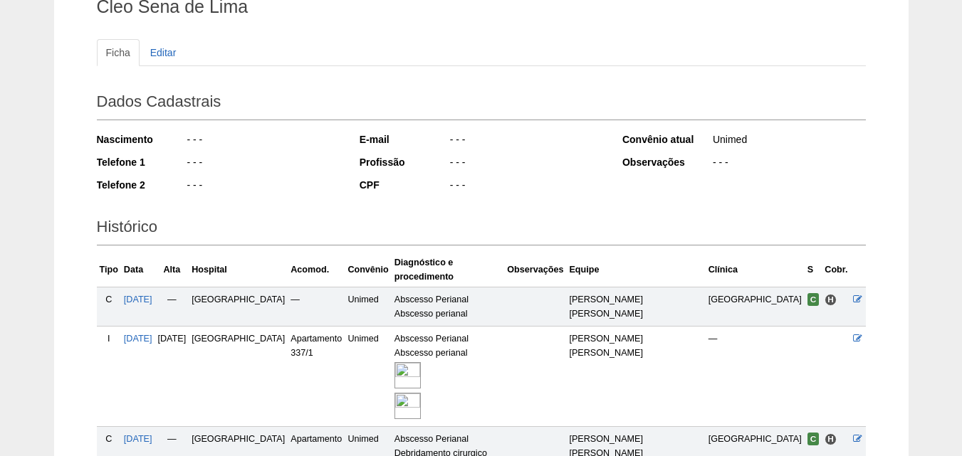
scroll to position [285, 0]
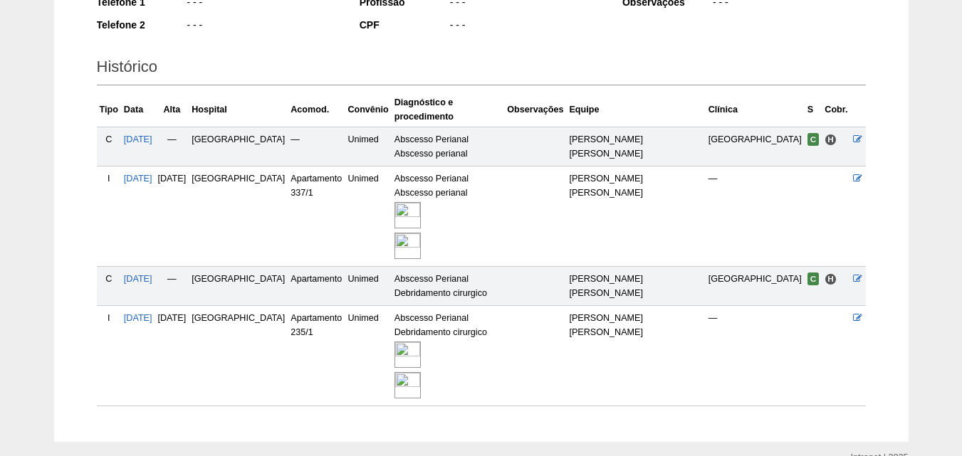
click at [421, 237] on img at bounding box center [407, 246] width 26 height 26
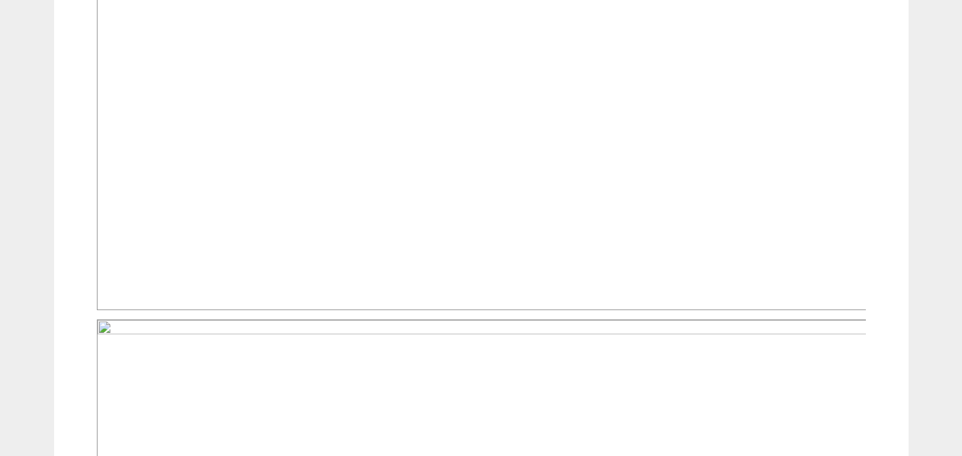
scroll to position [854, 0]
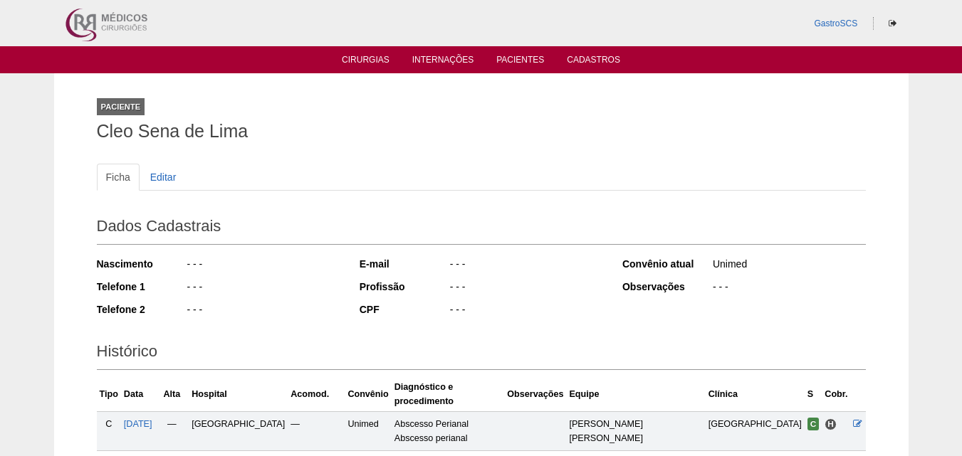
scroll to position [283, 0]
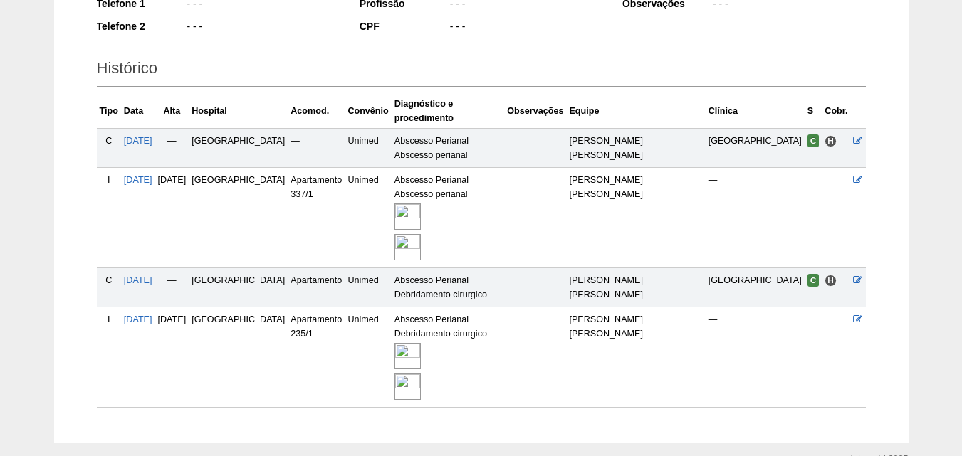
click at [421, 374] on img at bounding box center [407, 387] width 26 height 26
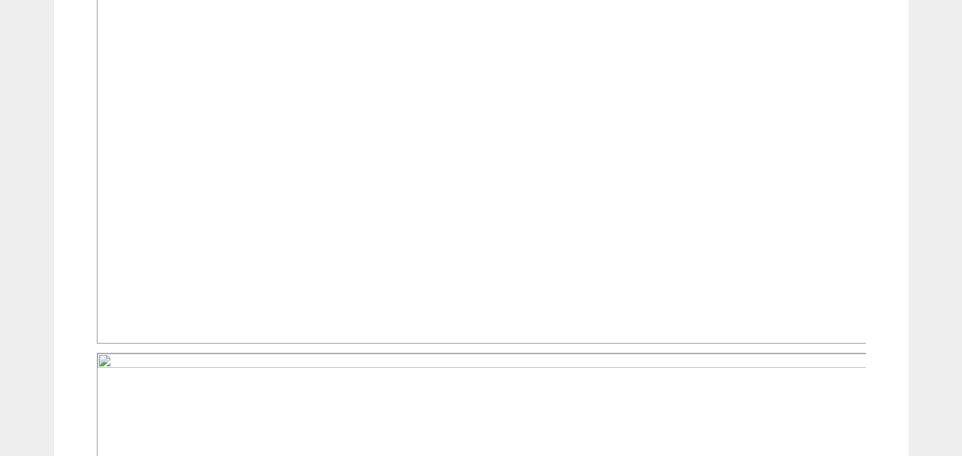
scroll to position [925, 0]
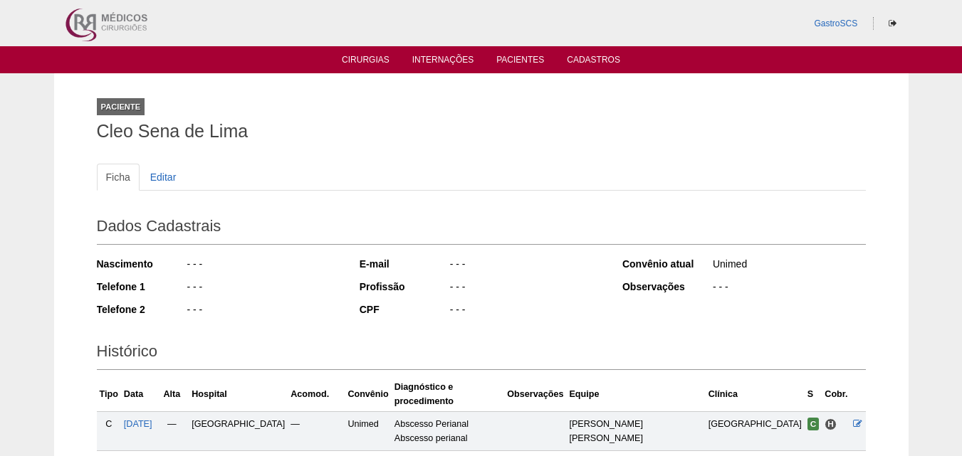
scroll to position [282, 0]
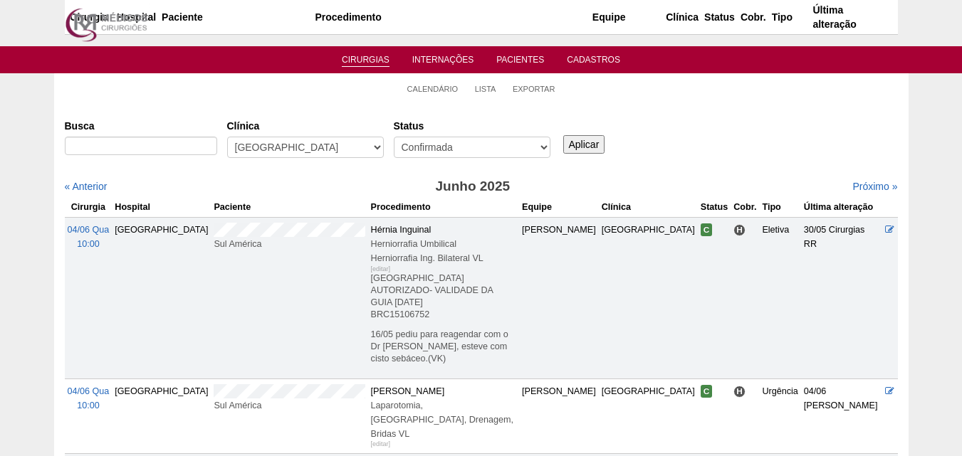
scroll to position [1353, 0]
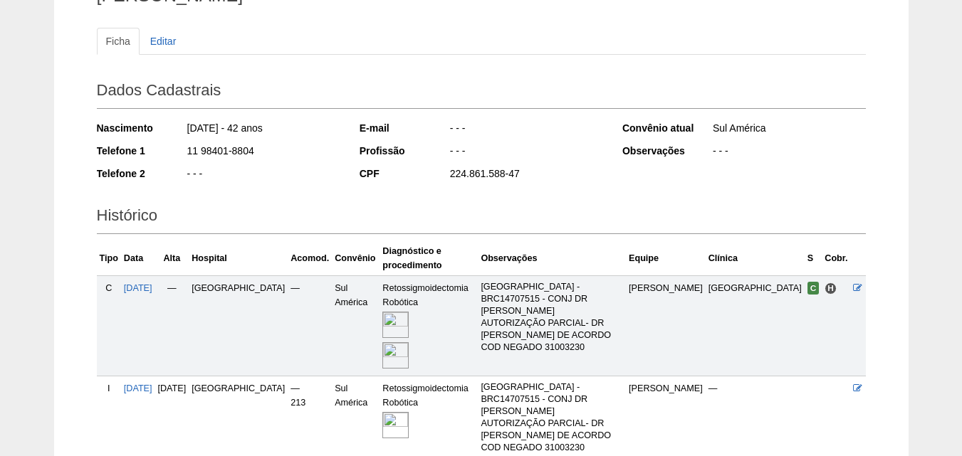
scroll to position [248, 0]
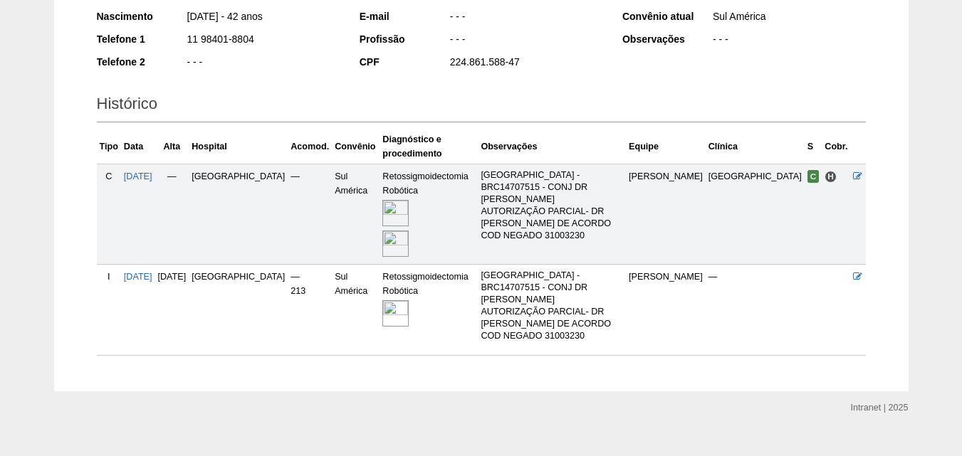
click at [382, 211] on img at bounding box center [395, 213] width 26 height 26
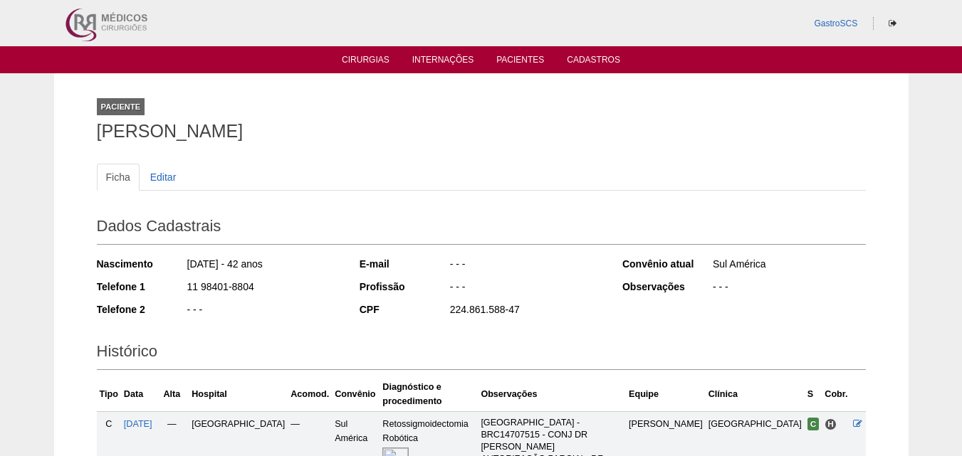
scroll to position [248, 0]
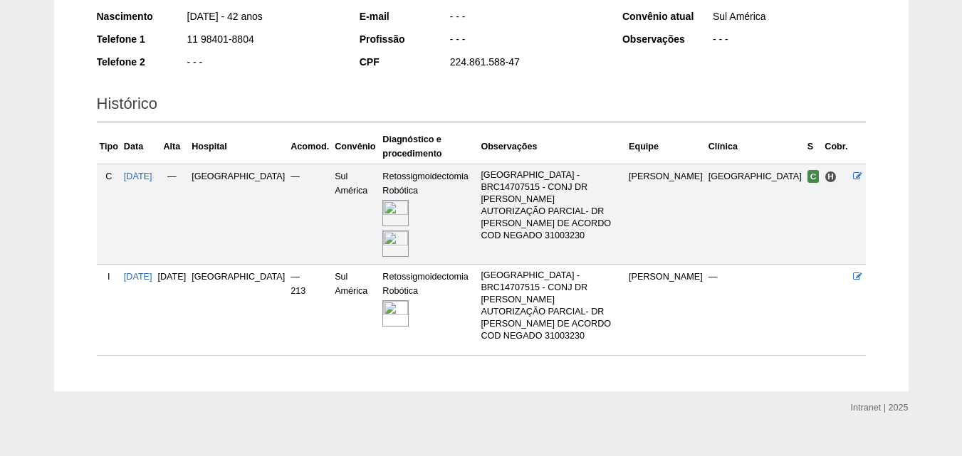
click at [382, 313] on img at bounding box center [395, 313] width 26 height 26
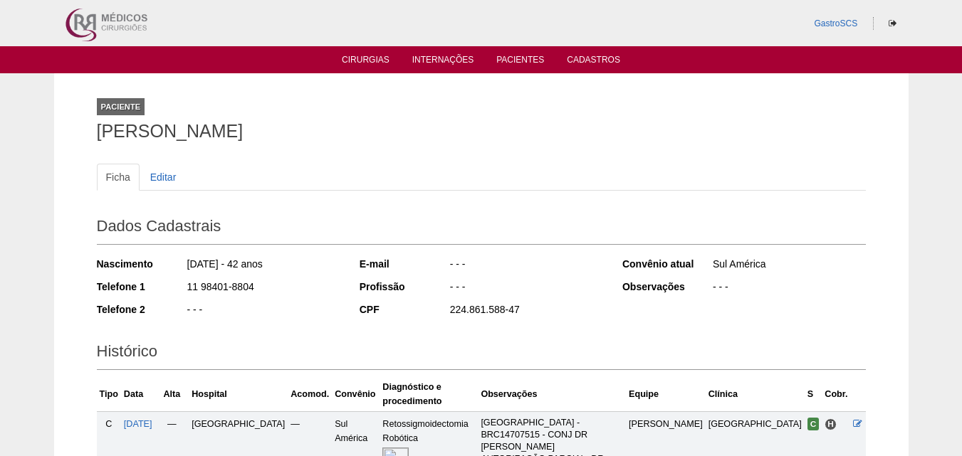
scroll to position [248, 0]
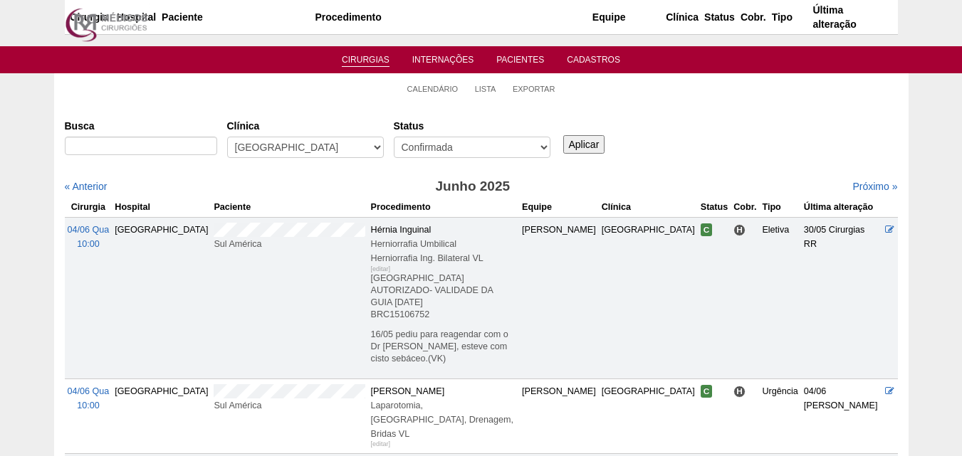
scroll to position [1353, 0]
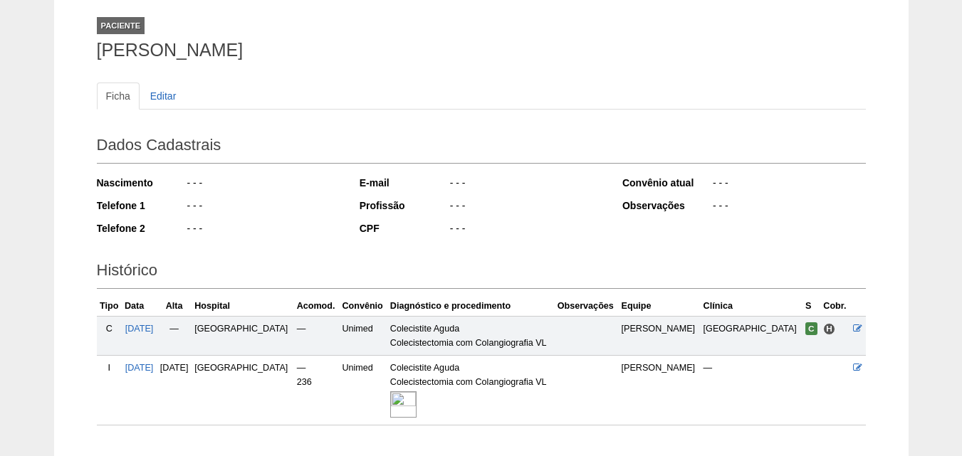
scroll to position [172, 0]
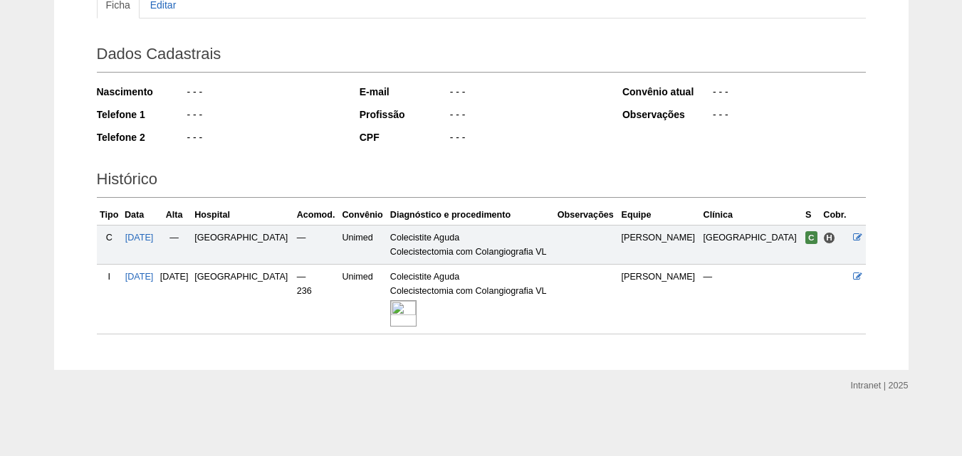
click at [416, 307] on img at bounding box center [403, 313] width 26 height 26
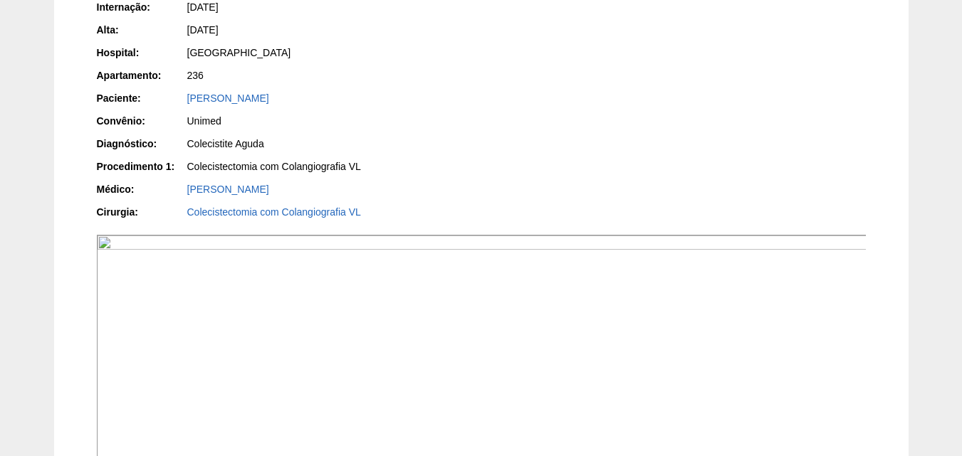
scroll to position [142, 0]
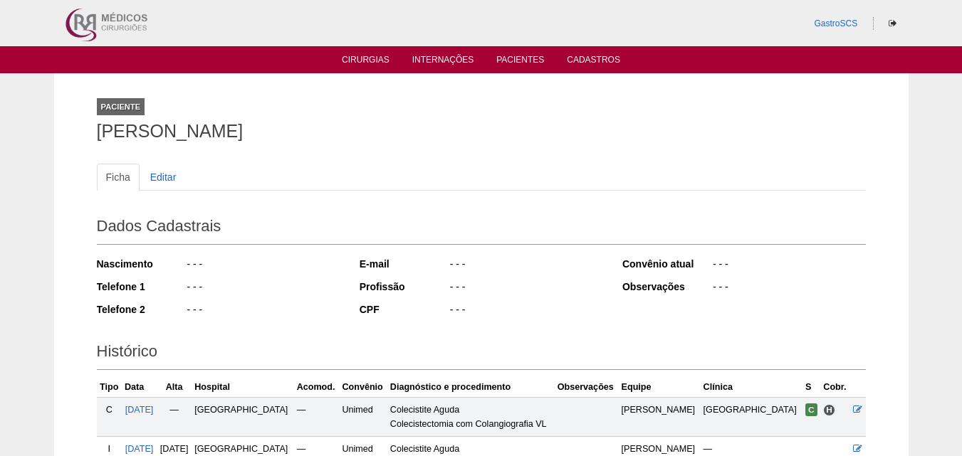
scroll to position [172, 0]
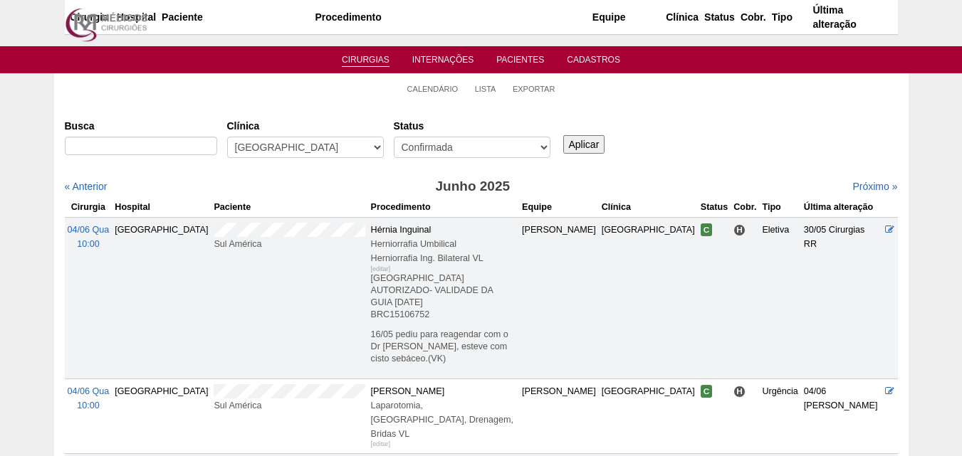
scroll to position [1353, 0]
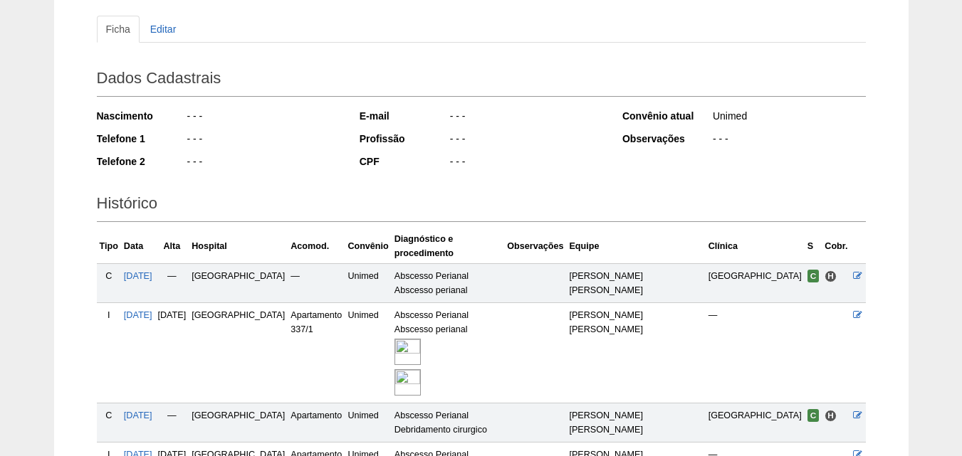
scroll to position [285, 0]
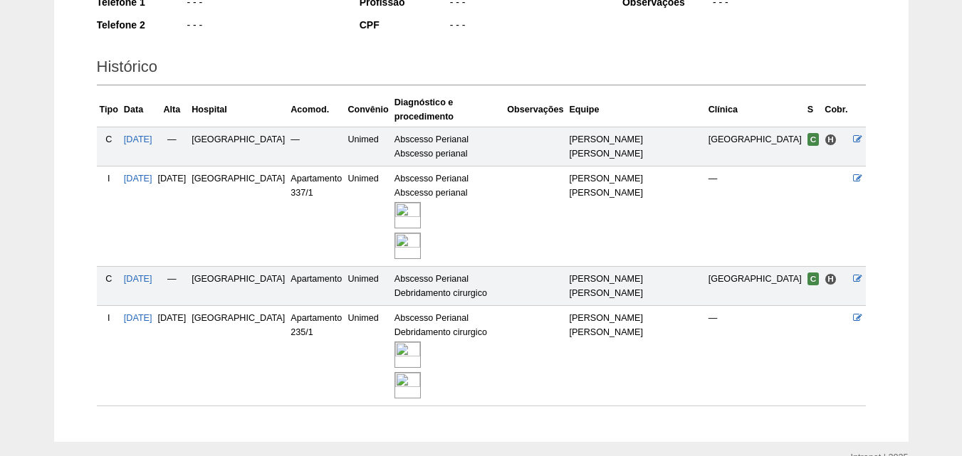
click at [421, 342] on img at bounding box center [407, 355] width 26 height 26
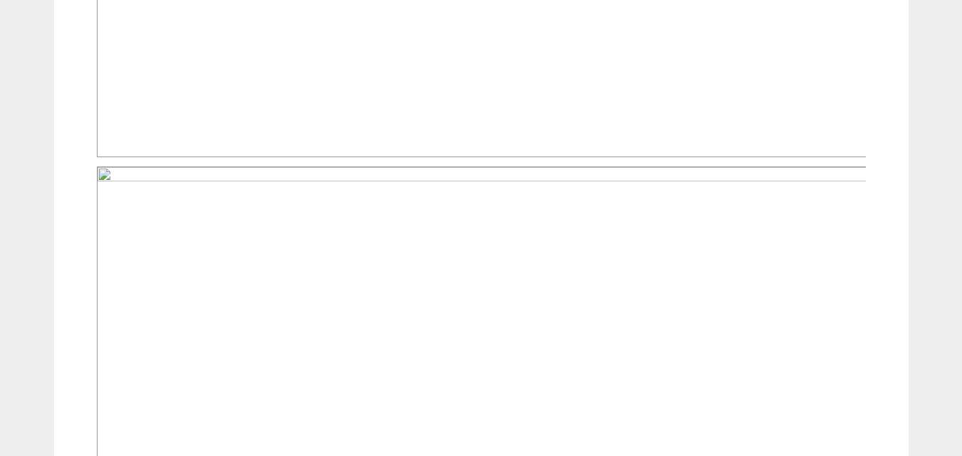
scroll to position [997, 0]
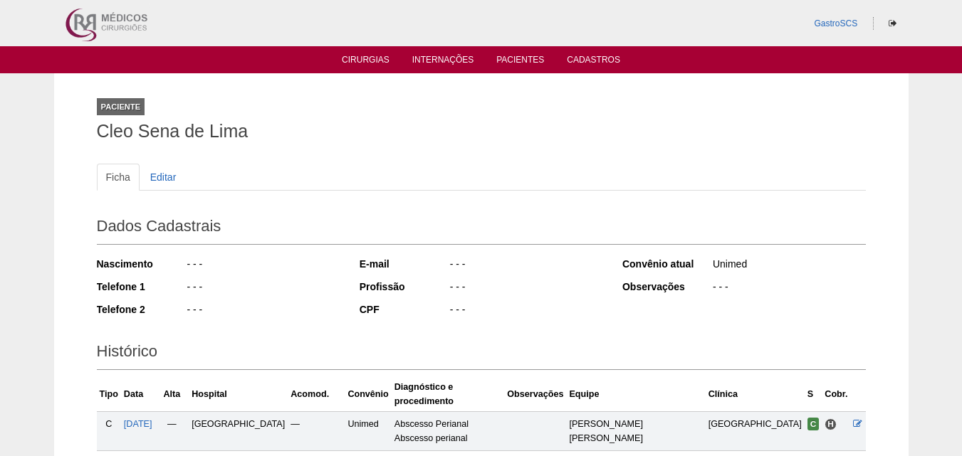
scroll to position [283, 0]
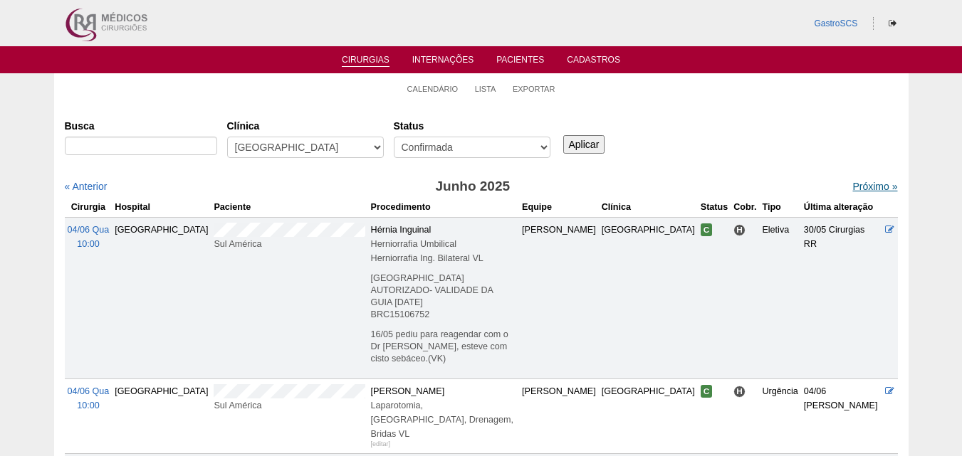
click at [861, 182] on link "Próximo »" at bounding box center [874, 186] width 45 height 11
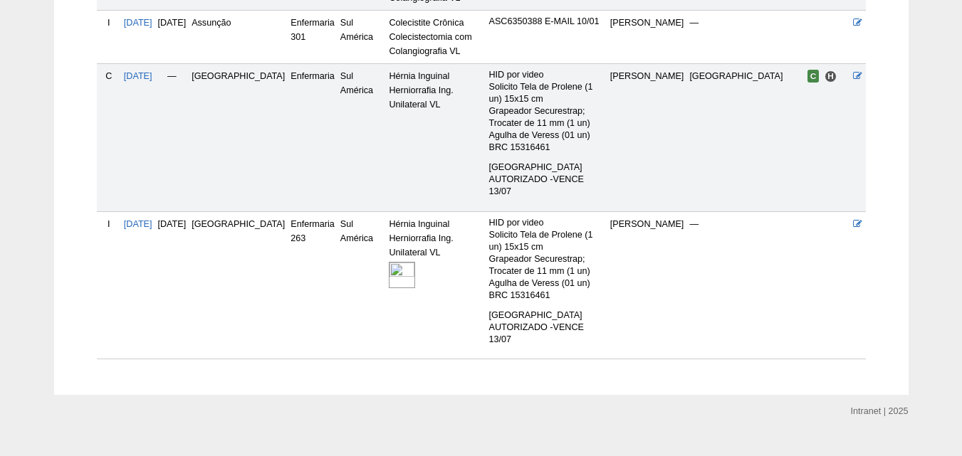
scroll to position [478, 0]
click at [389, 261] on img at bounding box center [402, 274] width 26 height 26
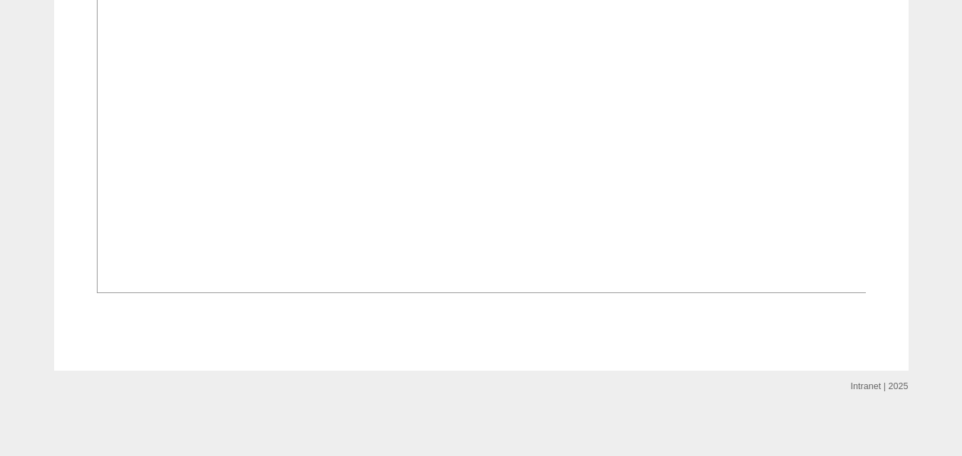
scroll to position [498, 0]
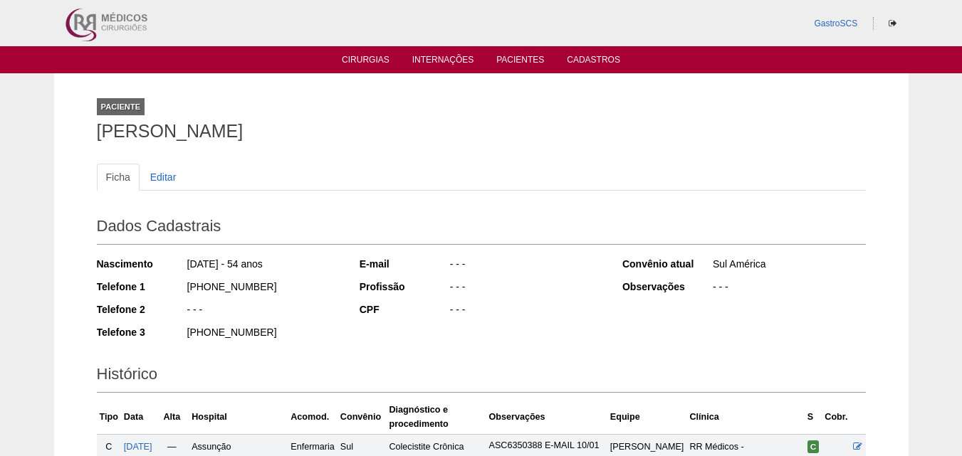
scroll to position [478, 0]
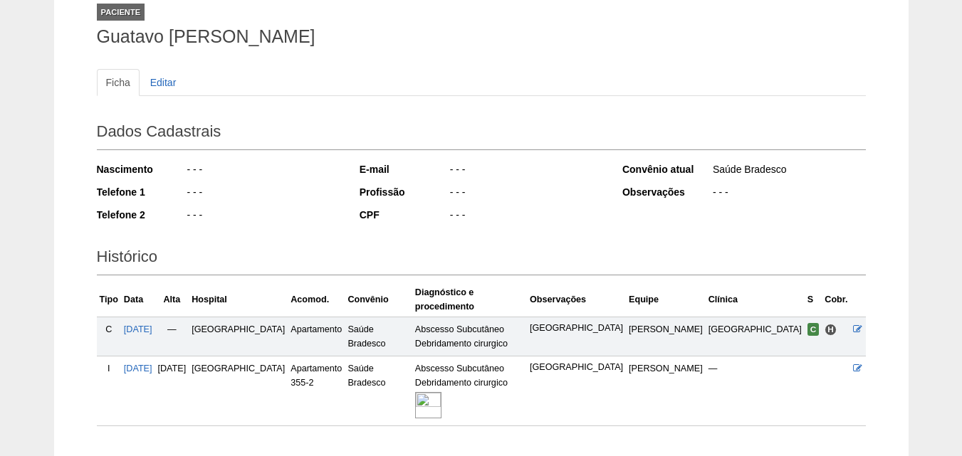
scroll to position [172, 0]
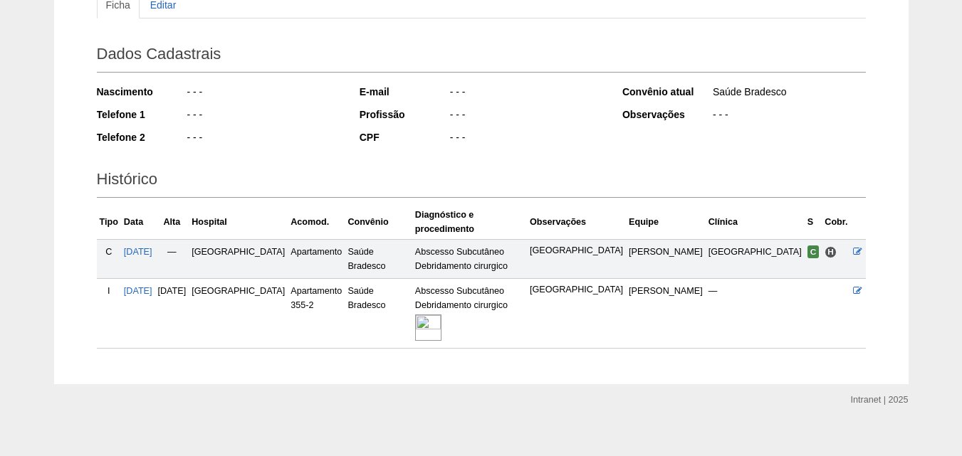
click at [441, 317] on img at bounding box center [428, 328] width 26 height 26
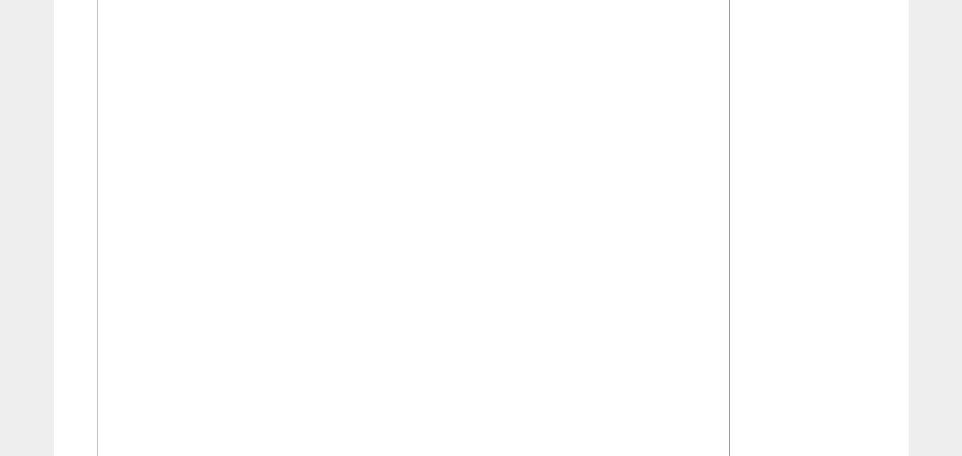
scroll to position [1068, 0]
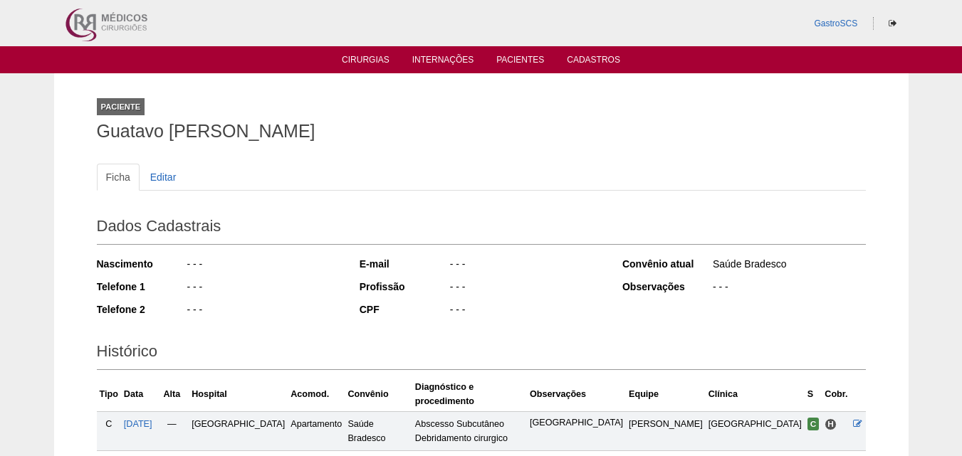
scroll to position [172, 0]
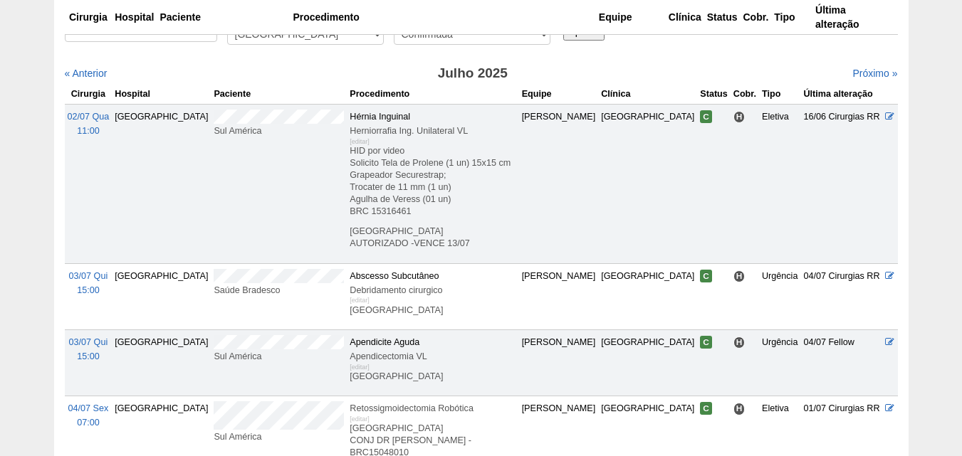
scroll to position [214, 0]
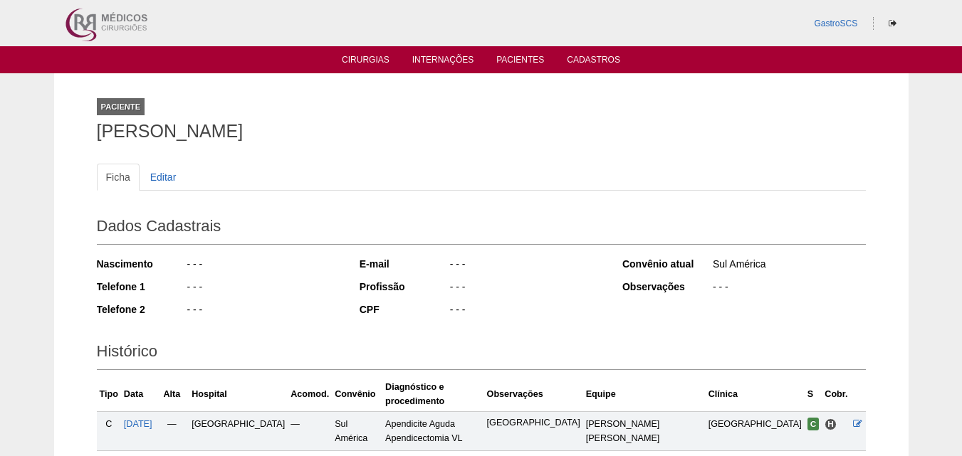
scroll to position [172, 0]
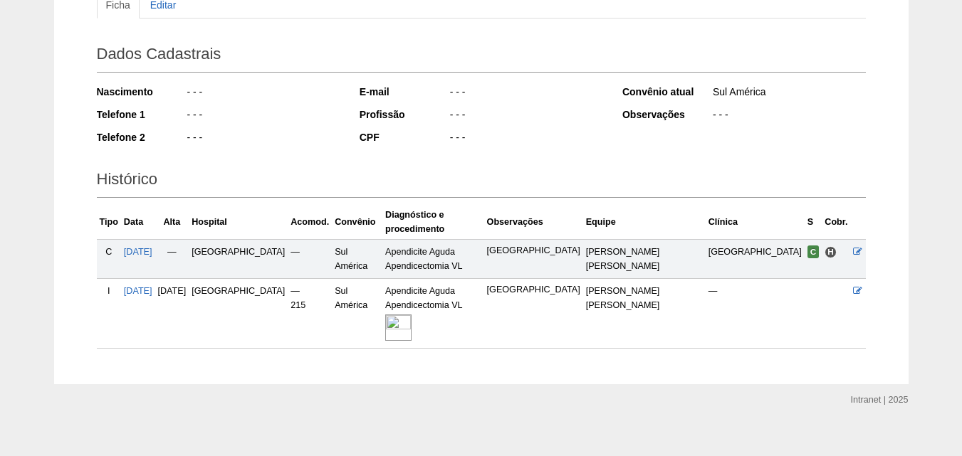
click at [411, 316] on img at bounding box center [398, 328] width 26 height 26
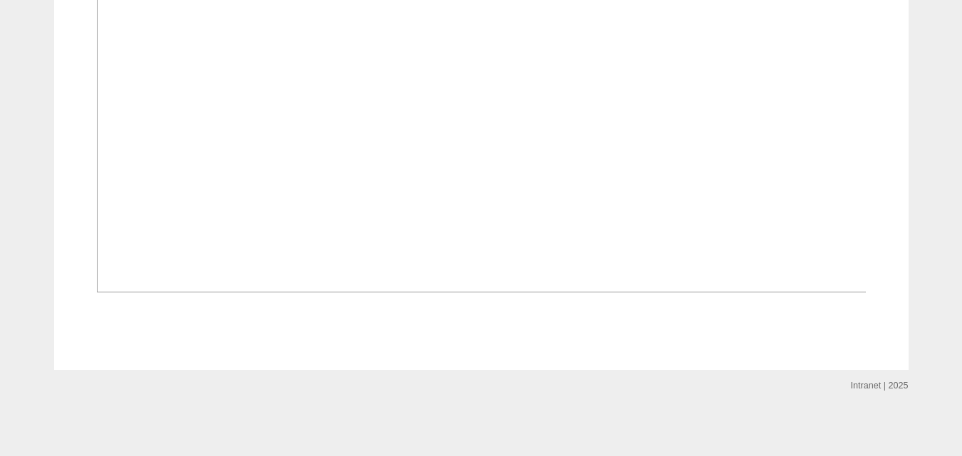
scroll to position [997, 0]
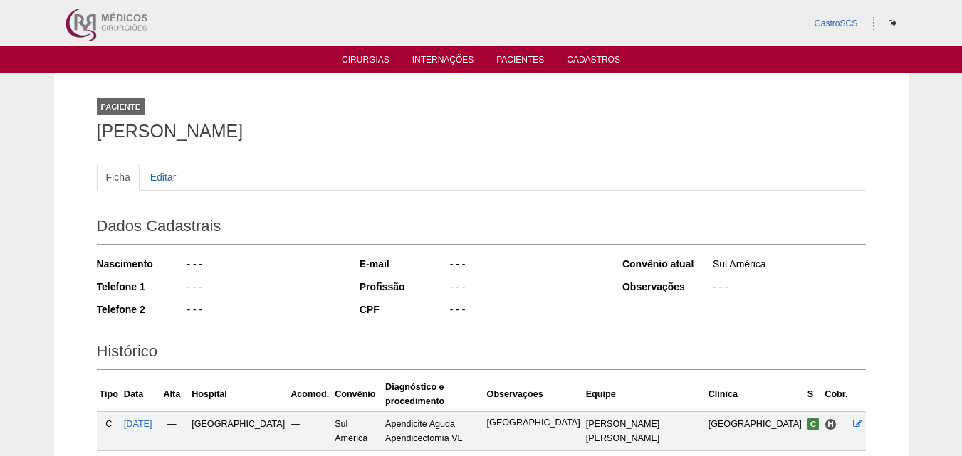
scroll to position [172, 0]
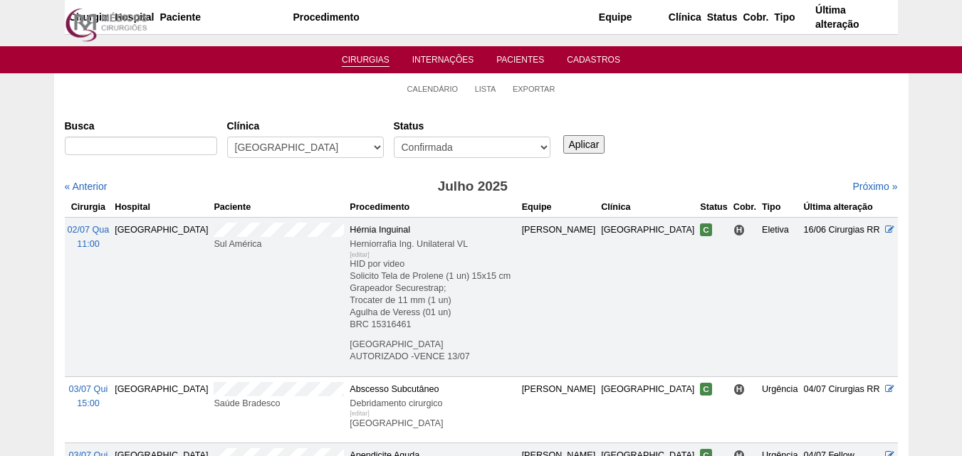
scroll to position [201, 0]
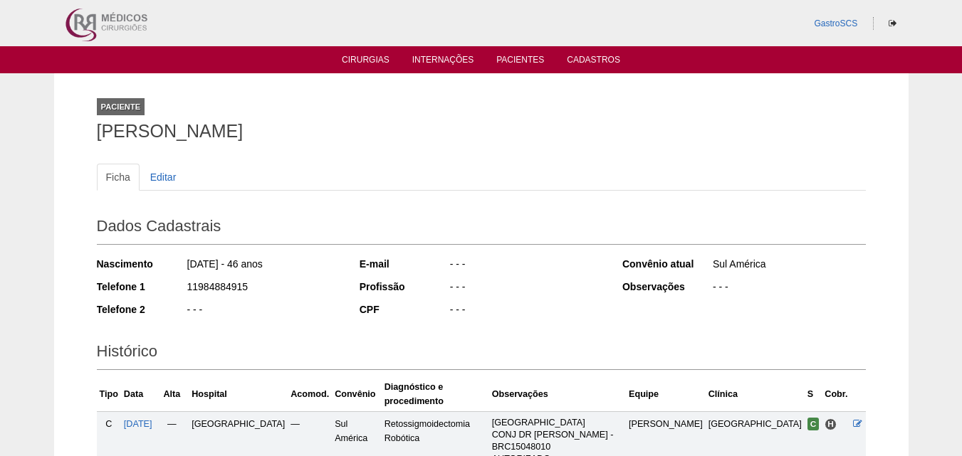
scroll to position [197, 0]
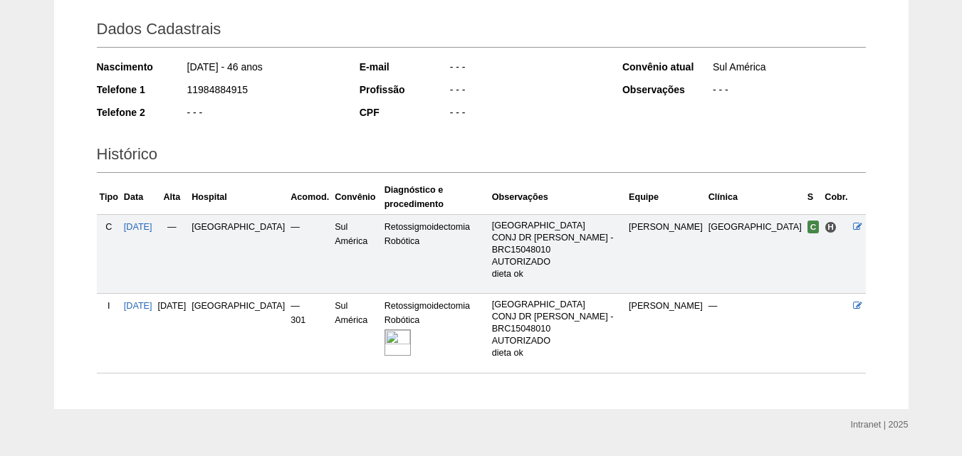
click at [411, 330] on img at bounding box center [397, 343] width 26 height 26
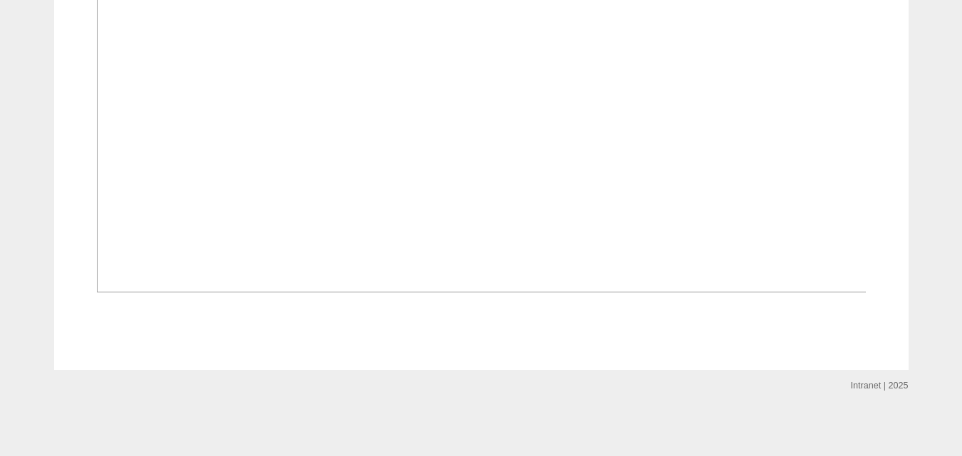
scroll to position [1166, 0]
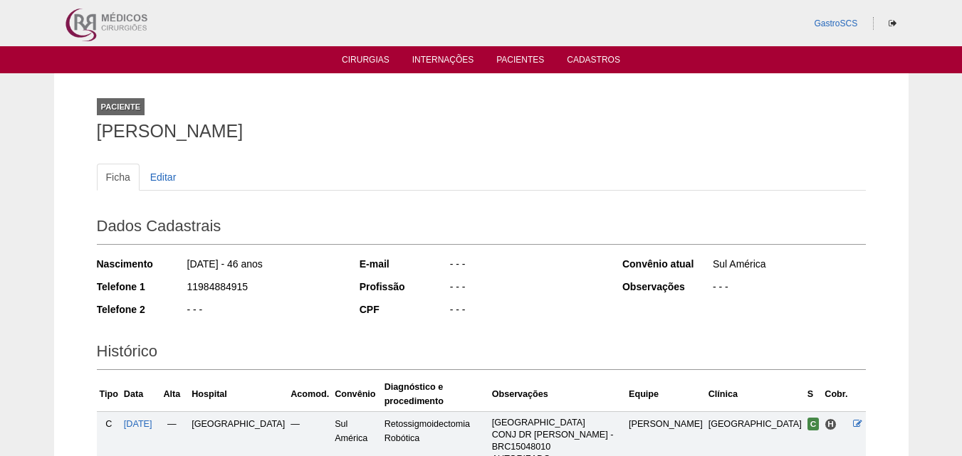
scroll to position [197, 0]
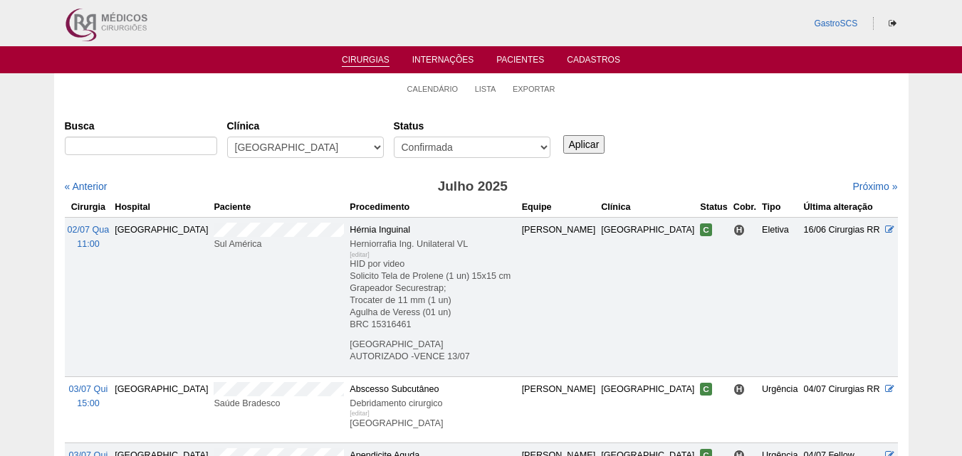
scroll to position [189, 0]
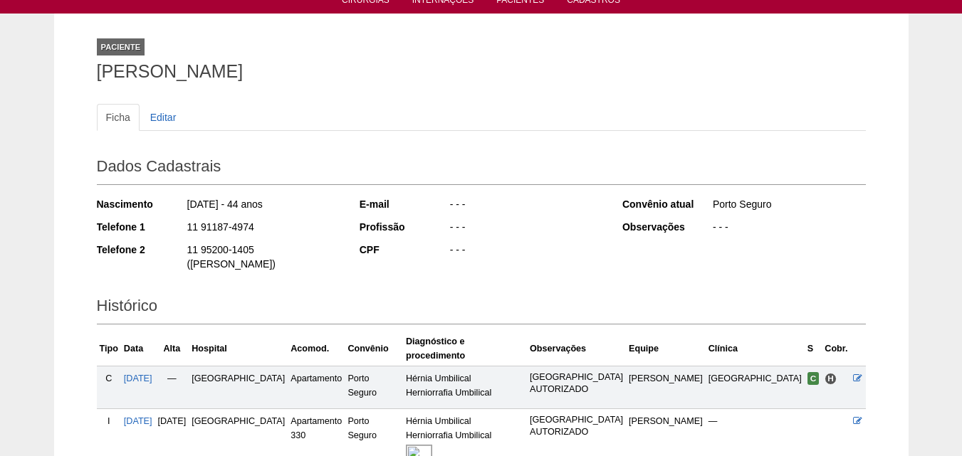
scroll to position [176, 0]
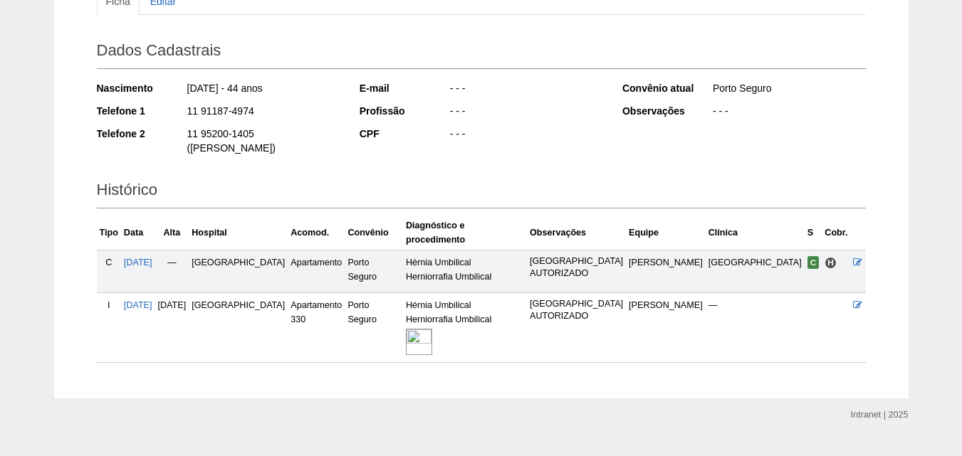
click at [432, 329] on img at bounding box center [419, 342] width 26 height 26
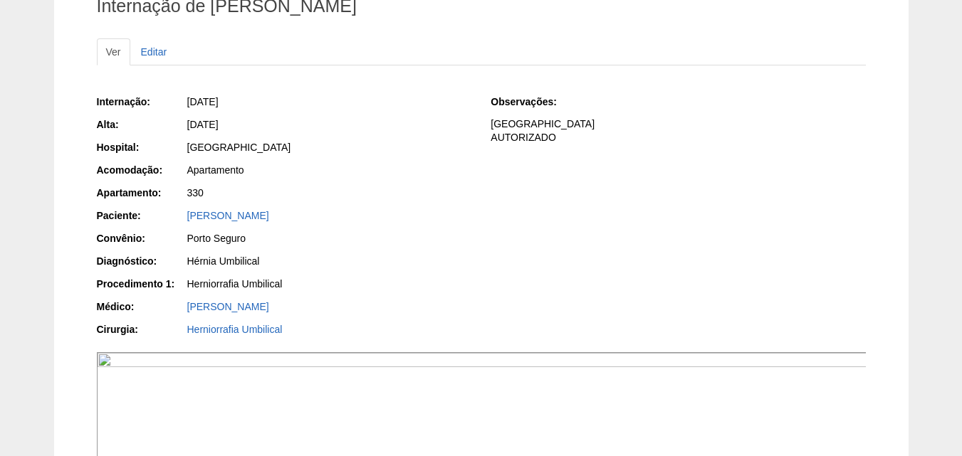
scroll to position [285, 0]
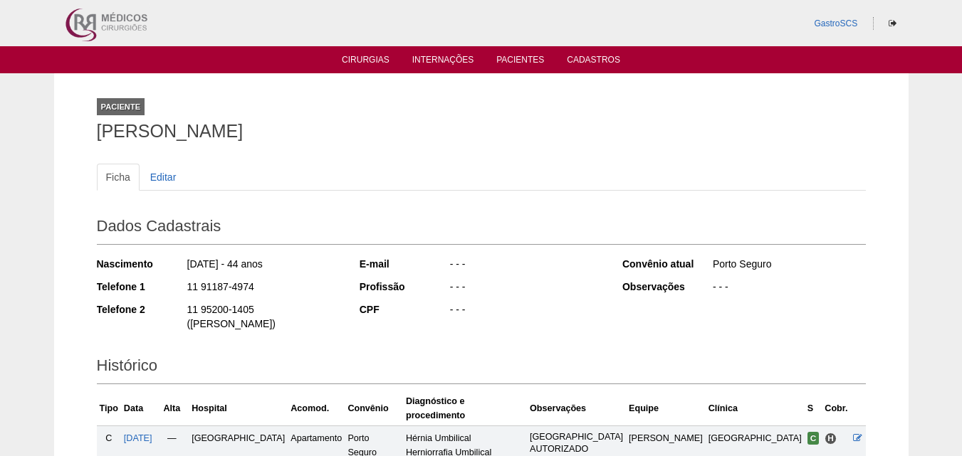
scroll to position [176, 0]
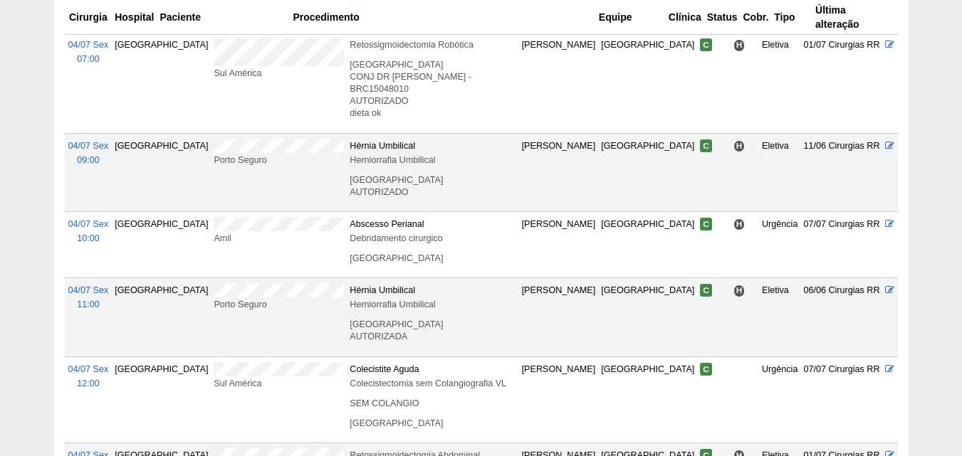
scroll to position [545, 0]
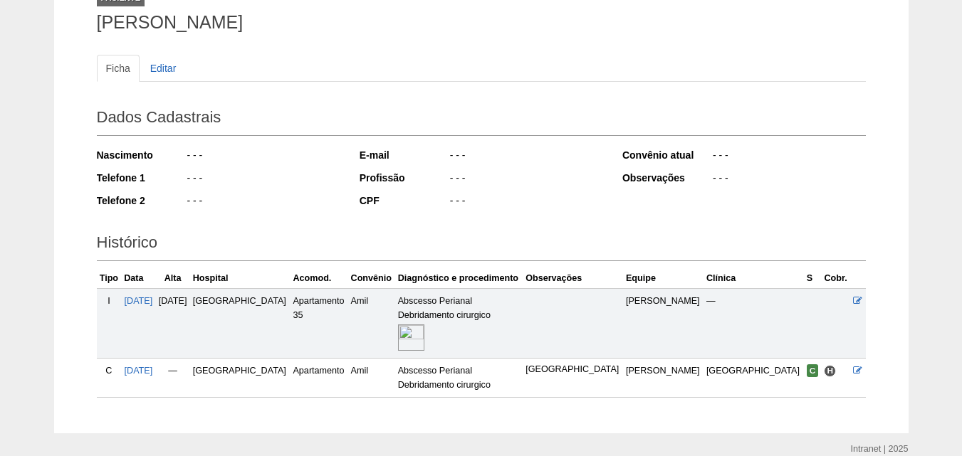
scroll to position [172, 0]
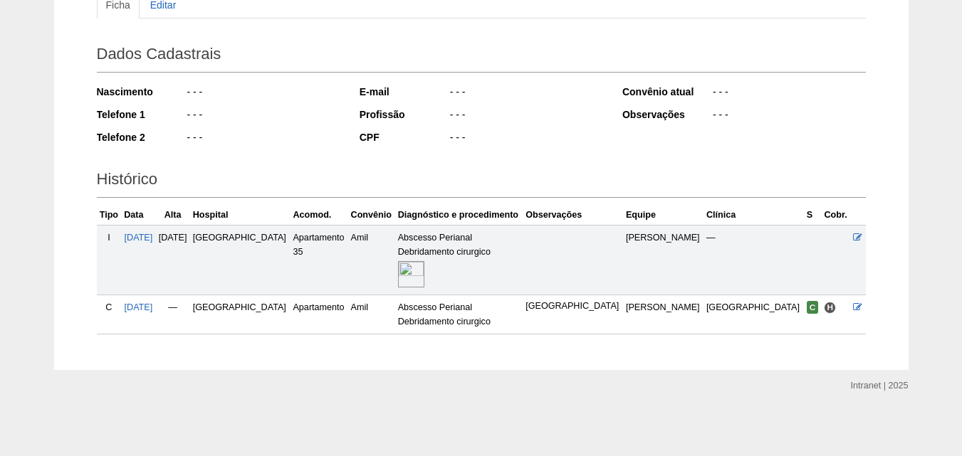
click at [424, 279] on img at bounding box center [411, 274] width 26 height 26
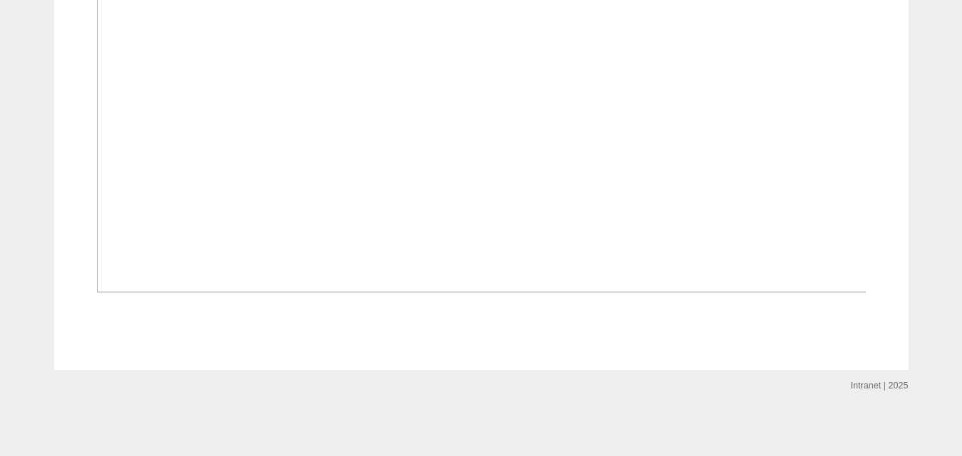
scroll to position [1424, 0]
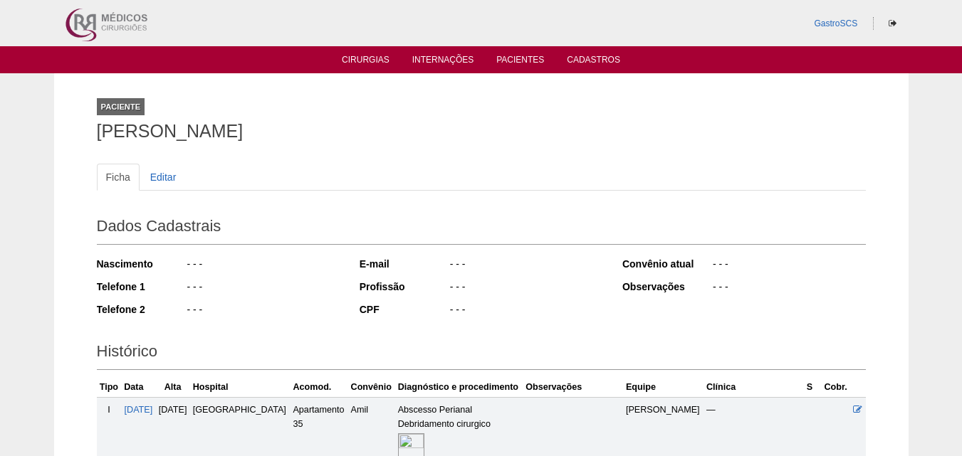
scroll to position [172, 0]
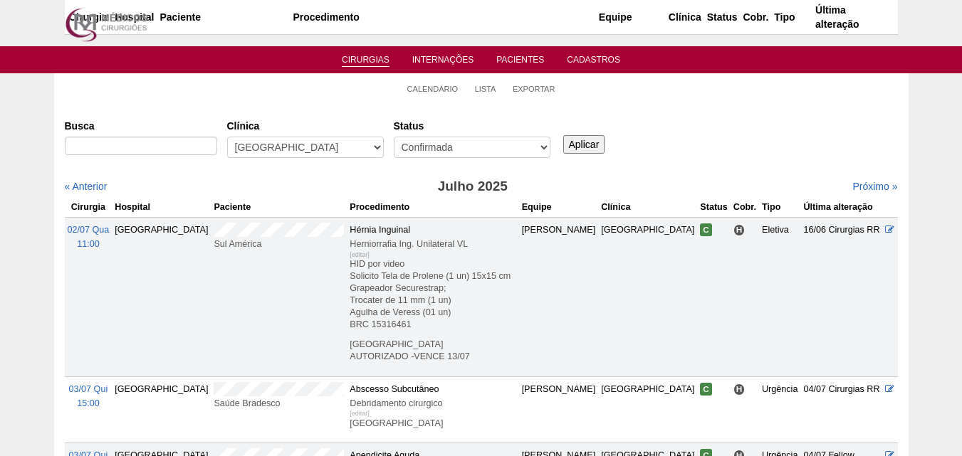
scroll to position [545, 0]
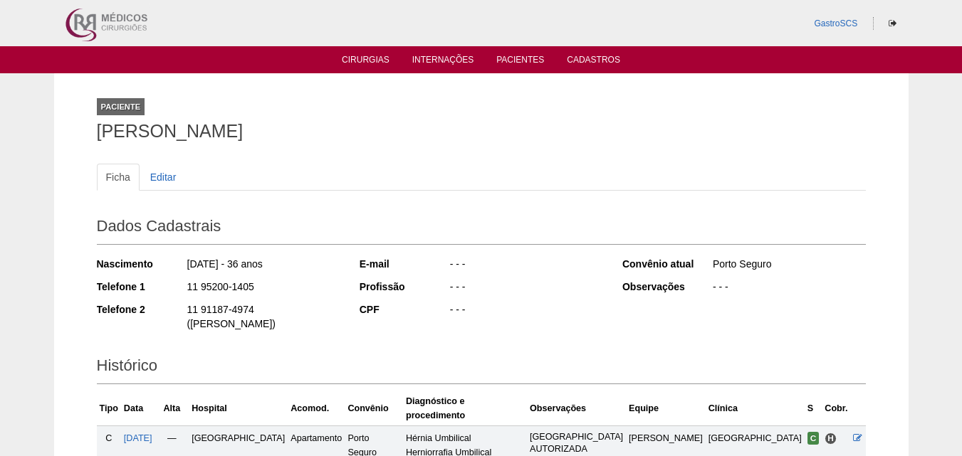
scroll to position [176, 0]
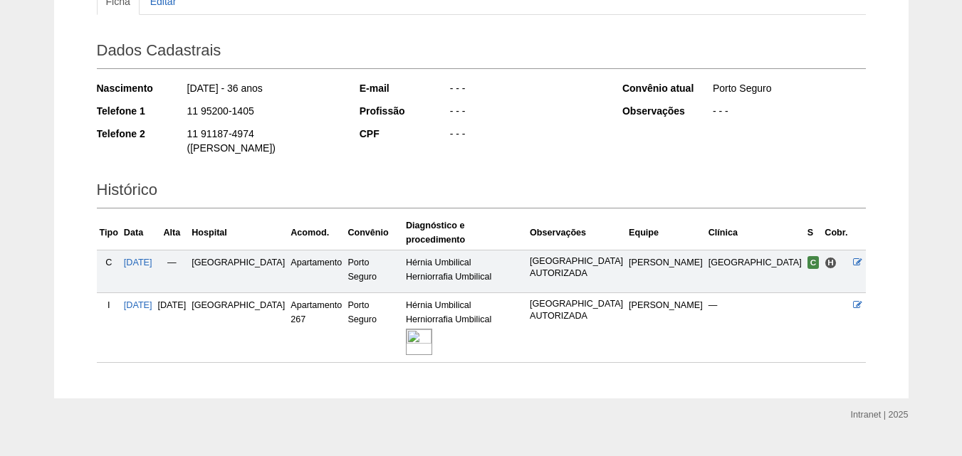
click at [432, 329] on img at bounding box center [419, 342] width 26 height 26
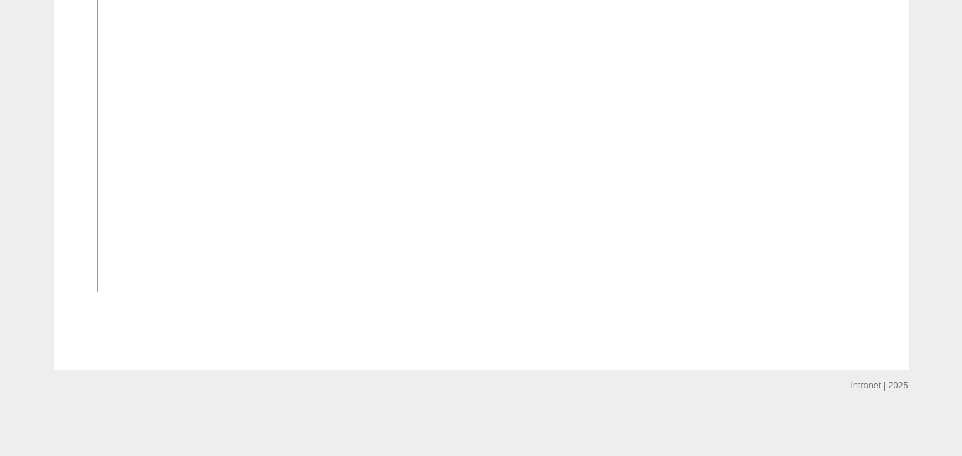
scroll to position [1212, 0]
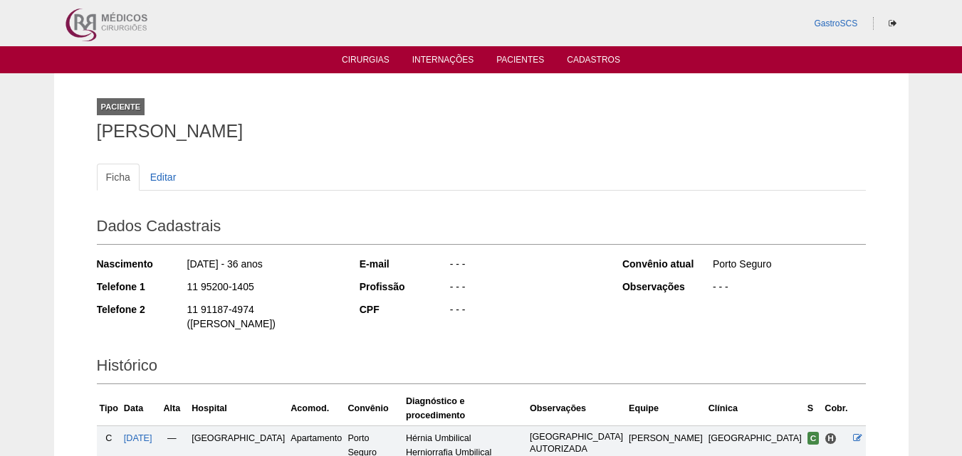
scroll to position [176, 0]
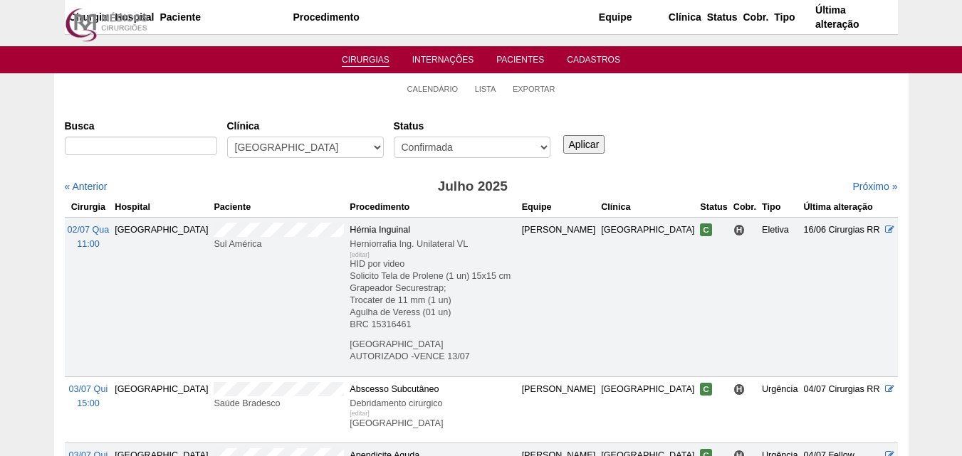
scroll to position [545, 0]
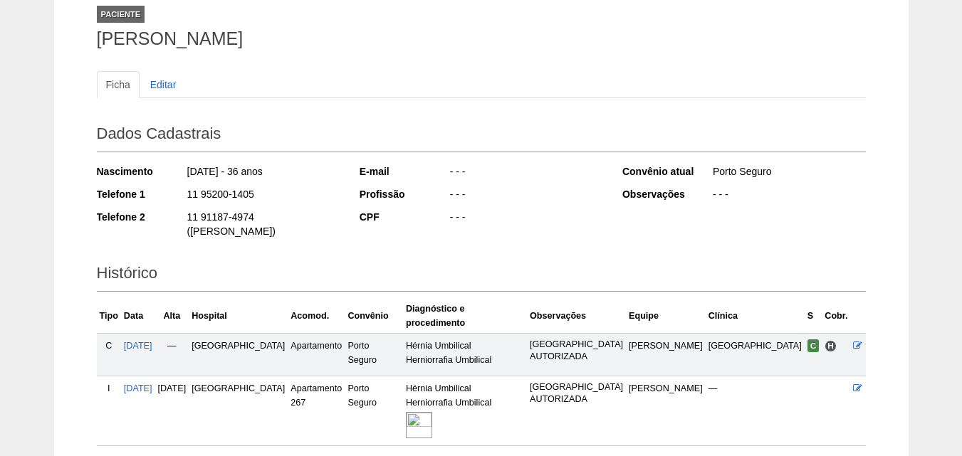
scroll to position [176, 0]
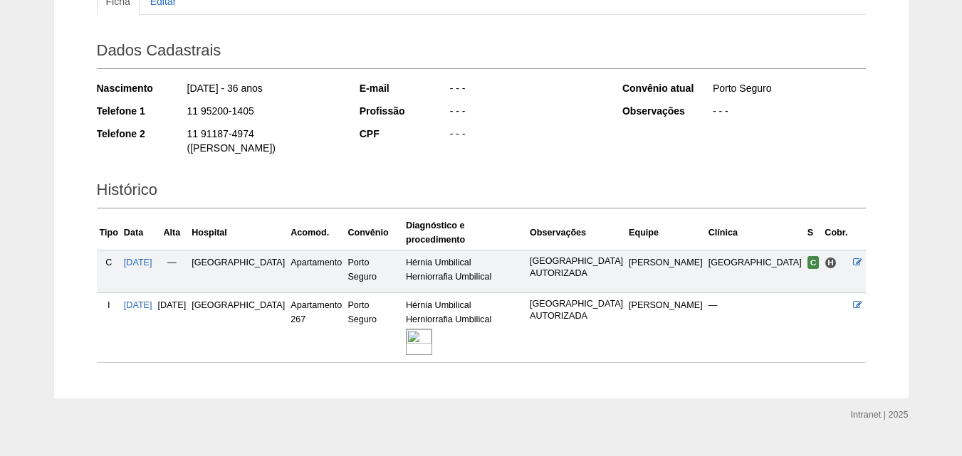
click at [432, 329] on img at bounding box center [419, 342] width 26 height 26
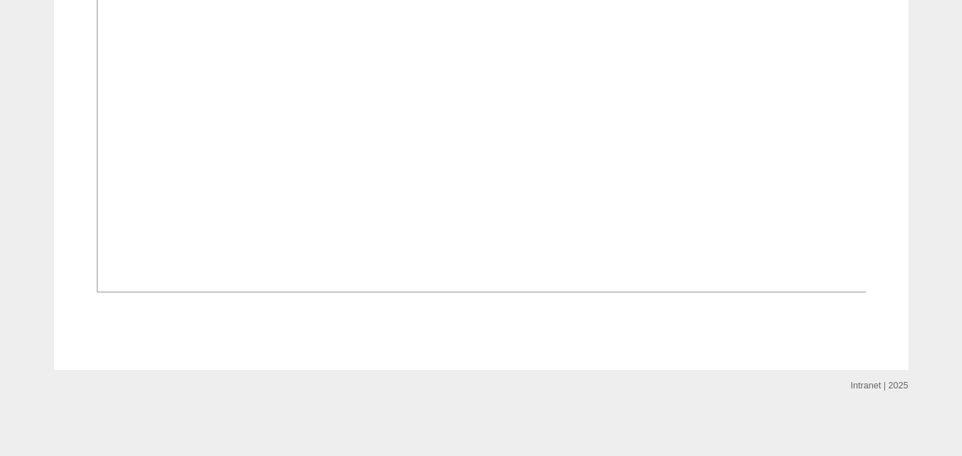
scroll to position [1139, 0]
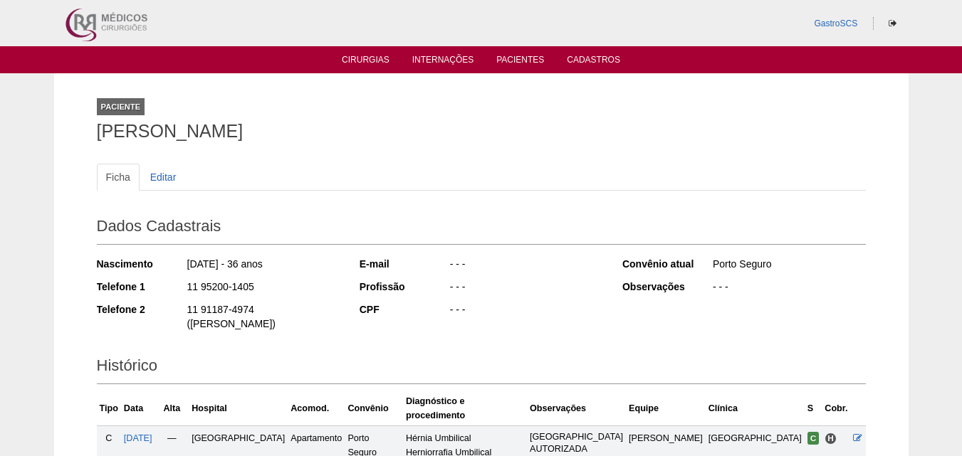
scroll to position [176, 0]
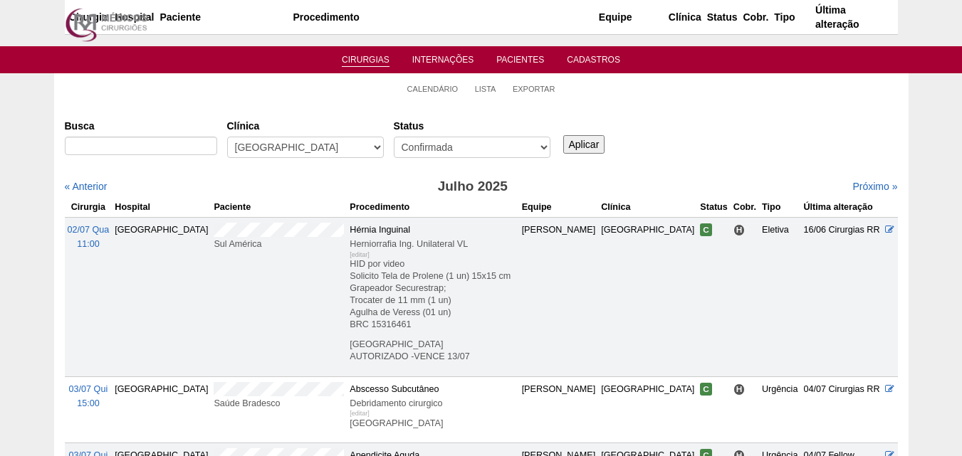
scroll to position [545, 0]
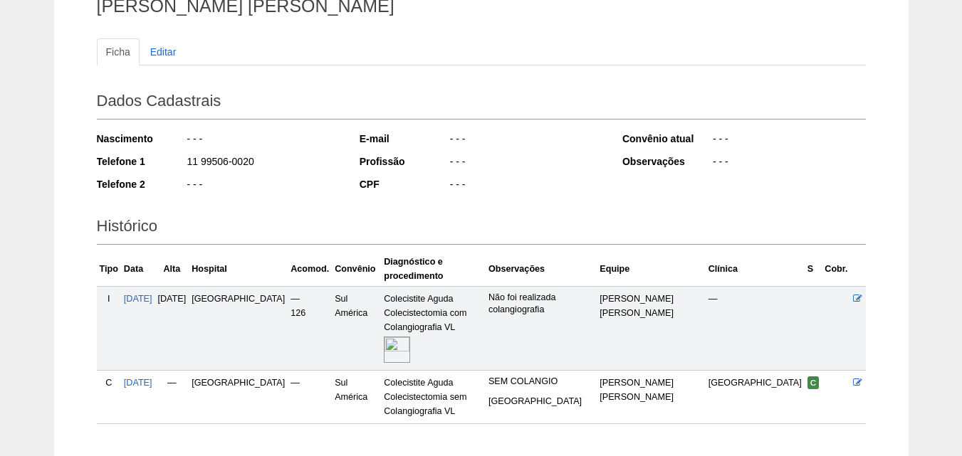
scroll to position [184, 0]
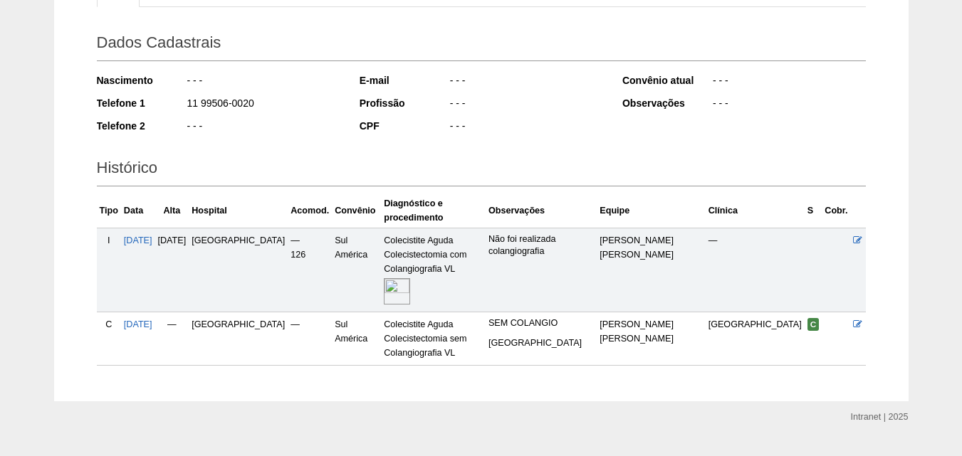
click at [405, 278] on img at bounding box center [397, 291] width 26 height 26
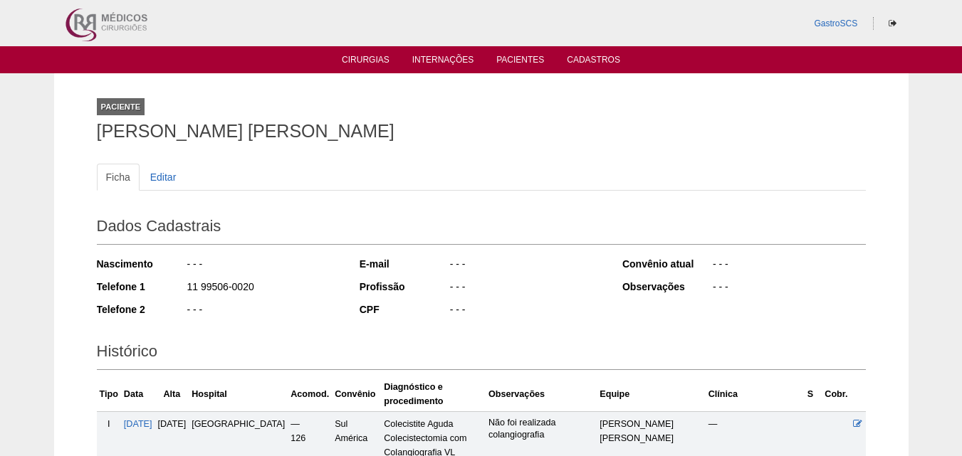
click at [210, 127] on h1 "[PERSON_NAME] [PERSON_NAME]" at bounding box center [481, 131] width 769 height 18
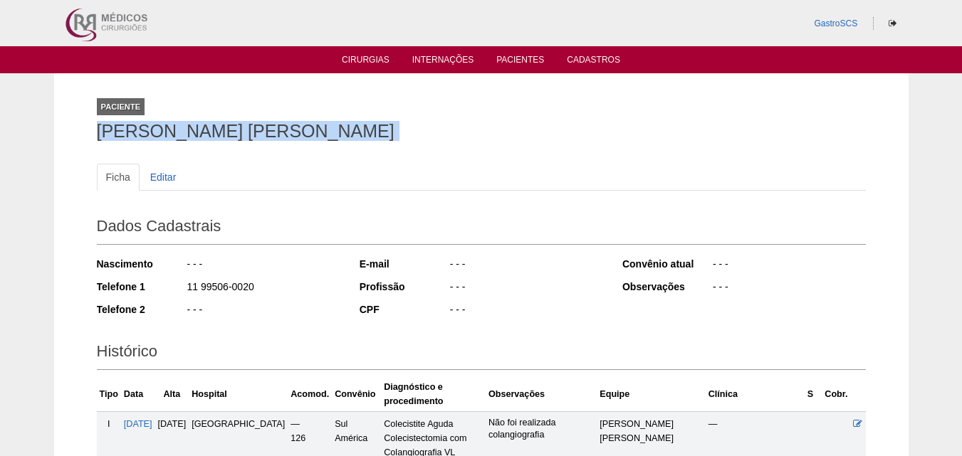
click at [210, 127] on h1 "[PERSON_NAME] [PERSON_NAME]" at bounding box center [481, 131] width 769 height 18
copy div "[PERSON_NAME] [PERSON_NAME]"
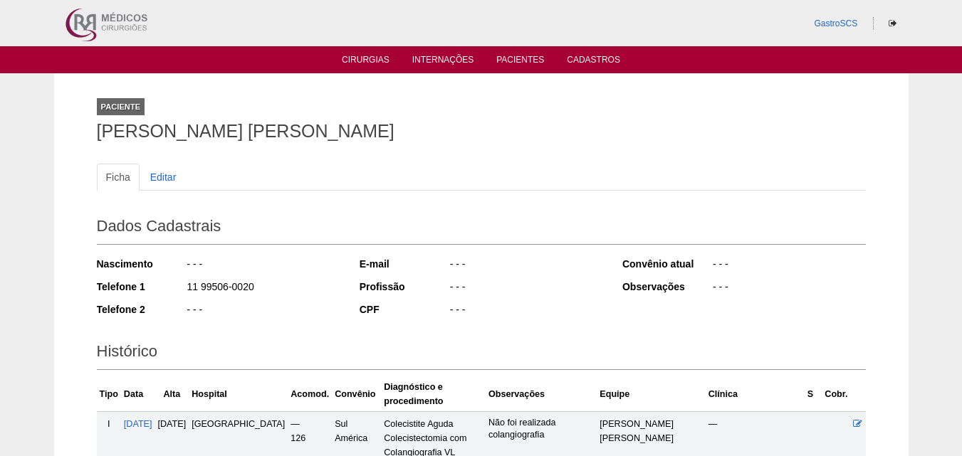
click at [266, 292] on div "11 99506-0020" at bounding box center [263, 289] width 154 height 18
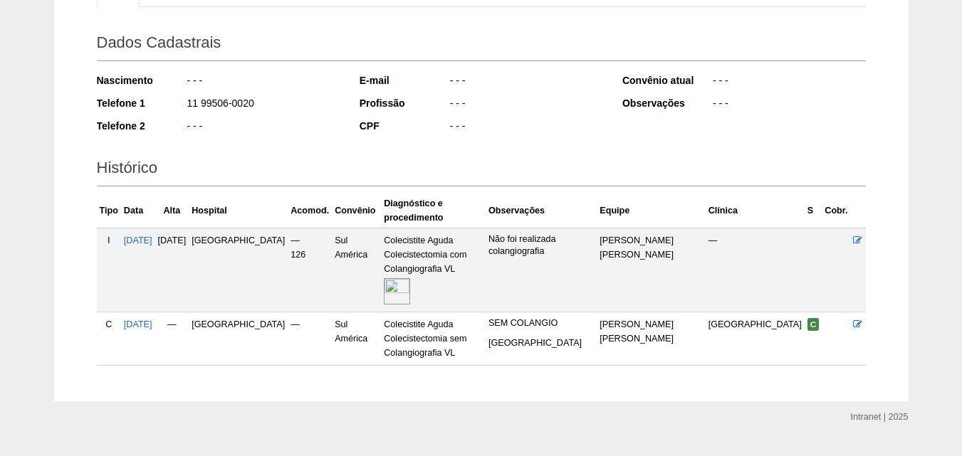
click at [406, 278] on img at bounding box center [397, 291] width 26 height 26
